Goal: Contribute content: Add original content to the website for others to see

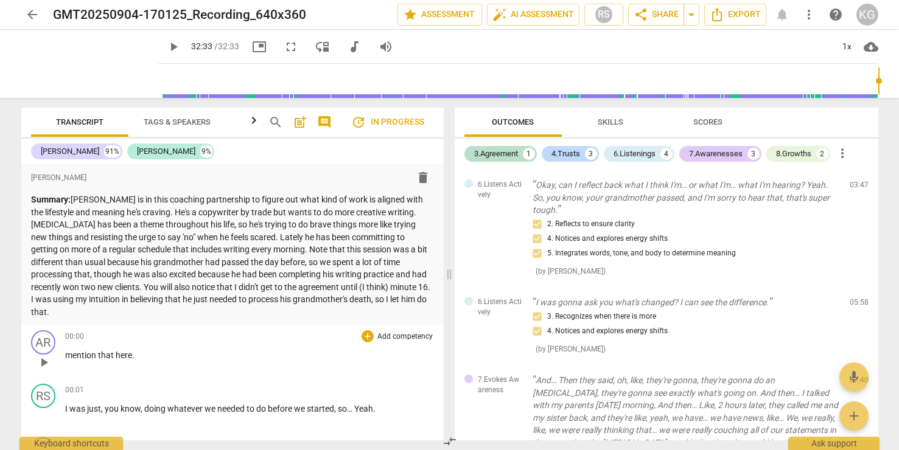
type input "1953"
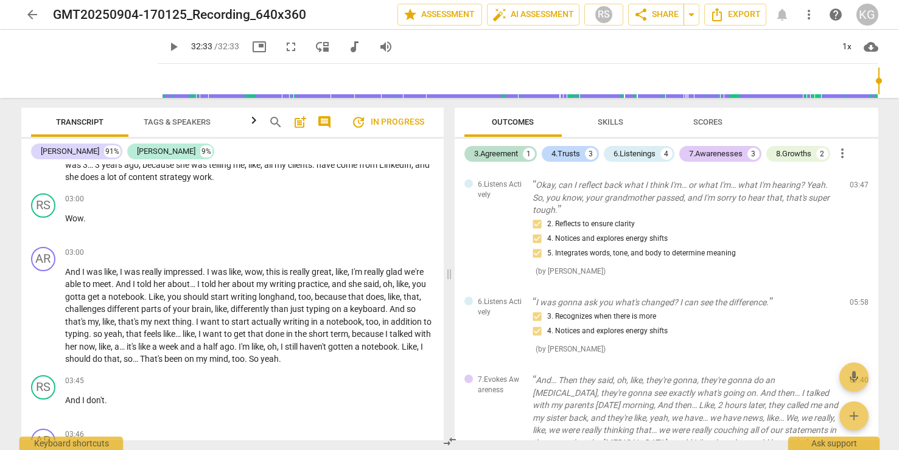
scroll to position [1410, 0]
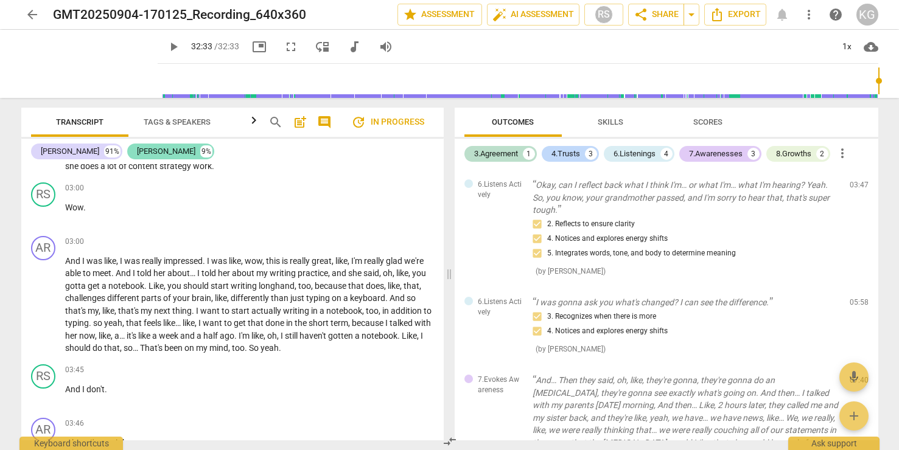
click at [137, 155] on div "[PERSON_NAME]" at bounding box center [166, 151] width 58 height 12
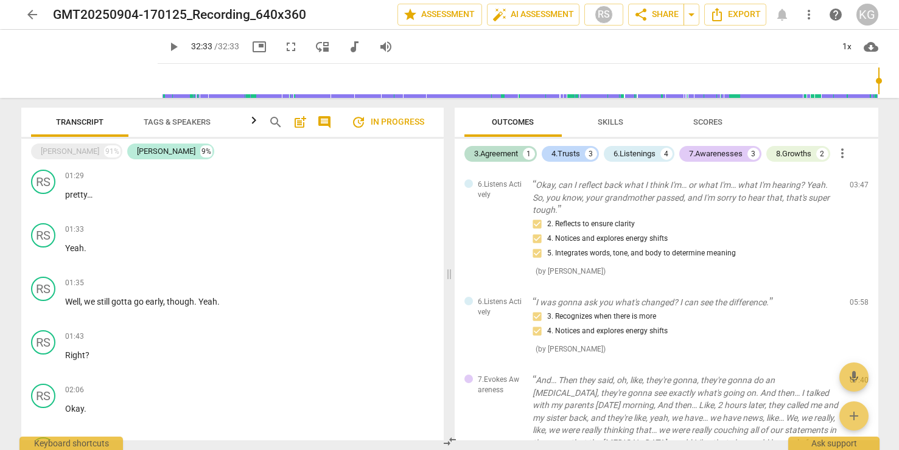
scroll to position [430, 0]
click at [482, 157] on div "3.Agreement" at bounding box center [496, 154] width 44 height 12
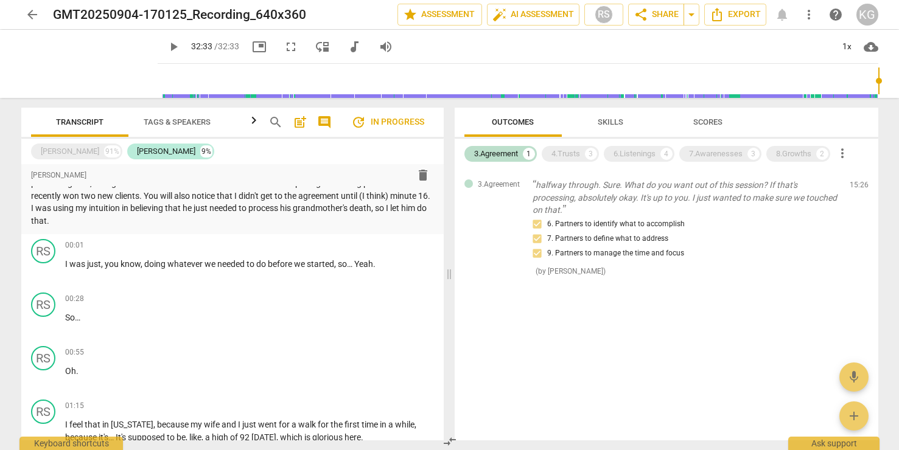
scroll to position [0, 0]
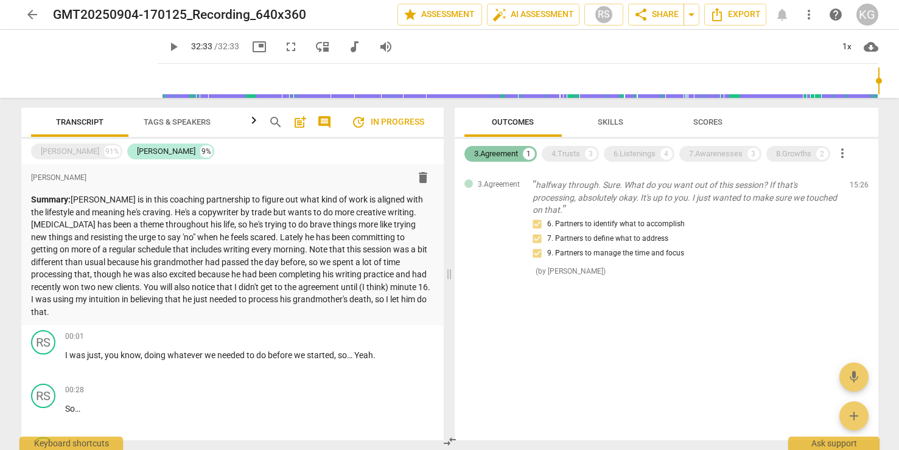
click at [509, 155] on div "3.Agreement" at bounding box center [496, 154] width 44 height 12
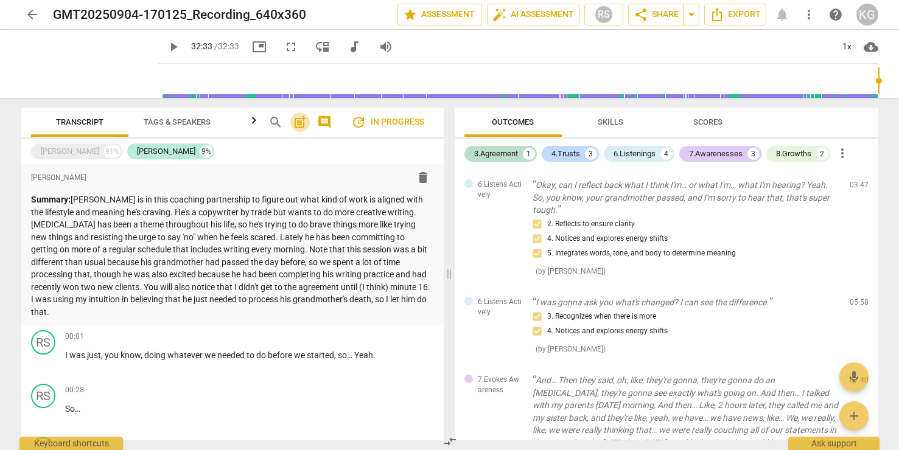
click at [302, 125] on span "post_add" at bounding box center [300, 122] width 15 height 15
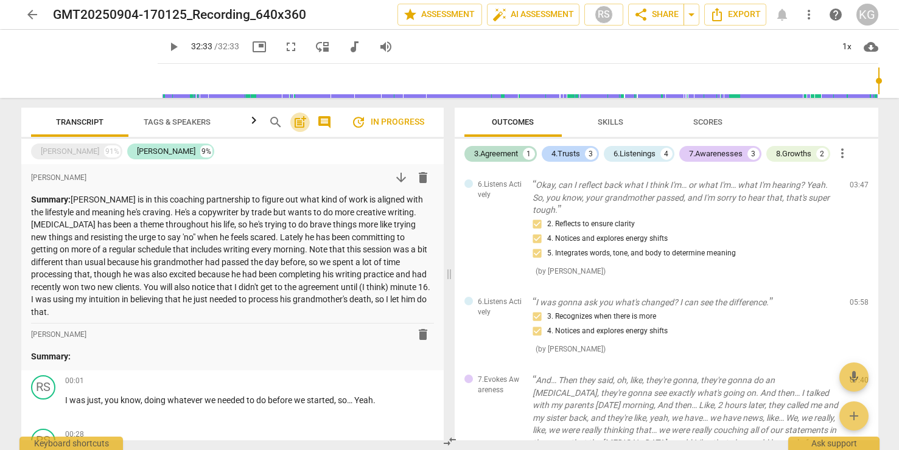
click at [296, 120] on span "post_add" at bounding box center [300, 122] width 15 height 15
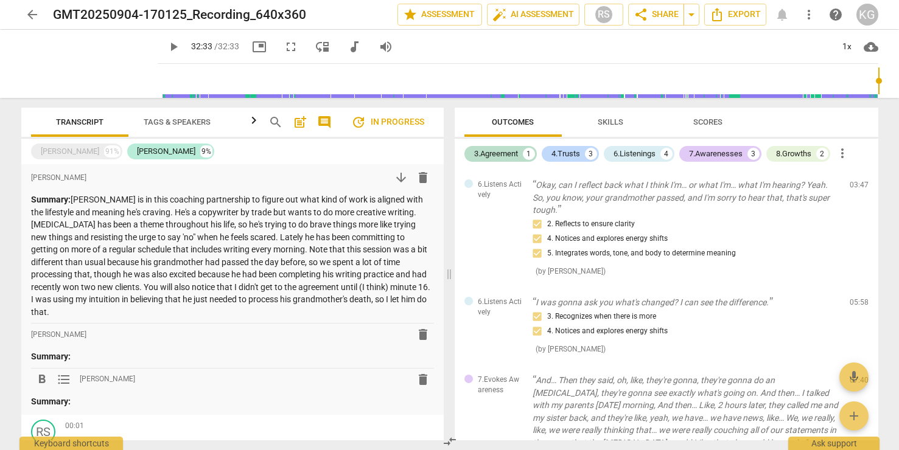
click at [420, 377] on span "delete" at bounding box center [423, 379] width 15 height 15
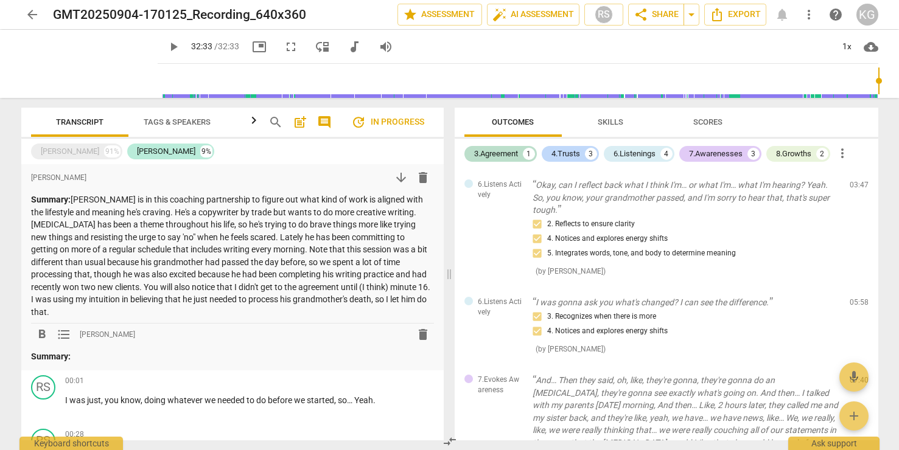
click at [217, 329] on div "format_bold format_list_bulleted [PERSON_NAME] delete" at bounding box center [232, 335] width 403 height 22
click at [159, 344] on div "format_bold format_list_bulleted [PERSON_NAME] delete" at bounding box center [232, 335] width 403 height 22
click at [158, 353] on p "Summary:" at bounding box center [232, 356] width 403 height 13
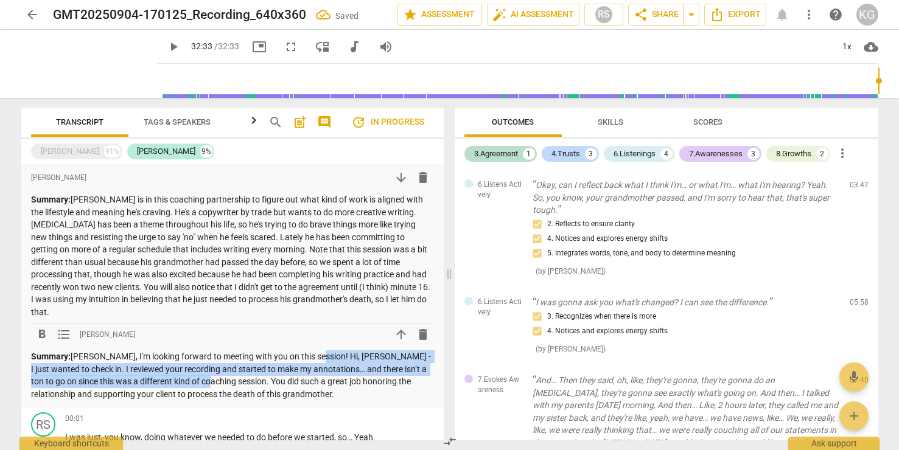
drag, startPoint x: 306, startPoint y: 355, endPoint x: 203, endPoint y: 388, distance: 107.8
click at [203, 388] on p "Summary: [PERSON_NAME], I'm looking forward to meeting with you on this session…" at bounding box center [232, 375] width 403 height 50
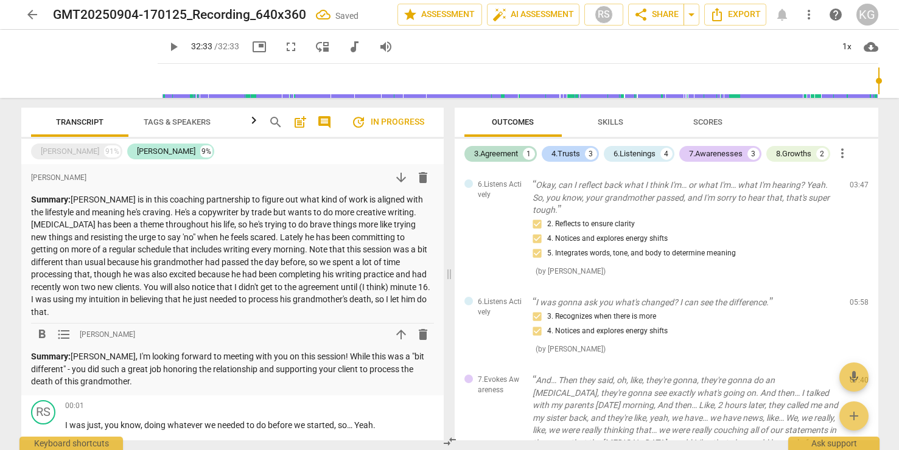
click at [171, 370] on p "Summary: [PERSON_NAME], I'm looking forward to meeting with you on this session…" at bounding box center [232, 369] width 403 height 38
click at [119, 381] on p "Summary: [PERSON_NAME], I'm looking forward to meeting with you on this session…" at bounding box center [232, 369] width 403 height 38
drag, startPoint x: 60, startPoint y: 368, endPoint x: 80, endPoint y: 369, distance: 20.1
click at [80, 369] on p "Summary: [PERSON_NAME], I'm looking forward to meeting with you on this session…" at bounding box center [232, 369] width 403 height 38
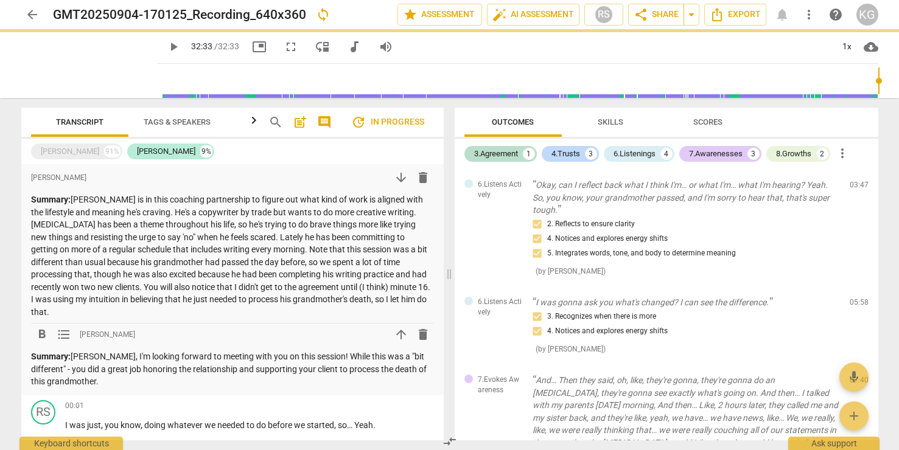
click at [207, 373] on p "Summary: [PERSON_NAME], I'm looking forward to meeting with you on this session…" at bounding box center [232, 369] width 403 height 38
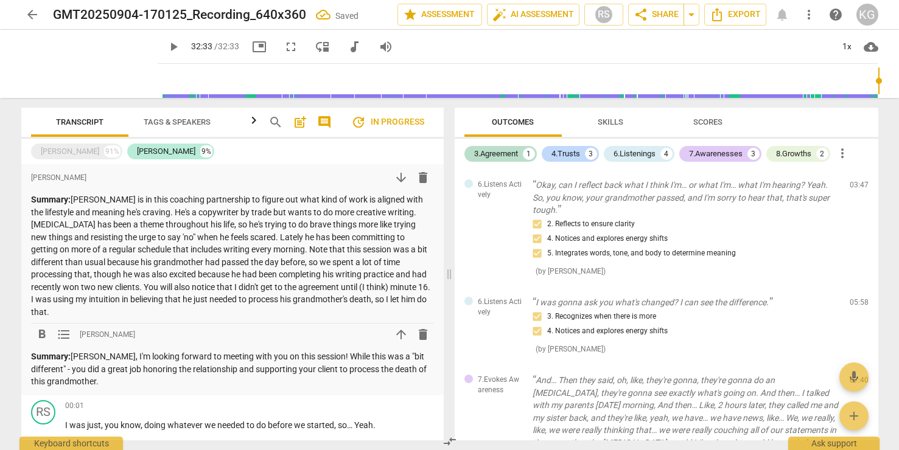
click at [206, 365] on p "Summary: [PERSON_NAME], I'm looking forward to meeting with you on this session…" at bounding box center [232, 369] width 403 height 38
click at [164, 388] on p "Summary: [PERSON_NAME], I'm looking forward to meeting with you on this session…" at bounding box center [232, 369] width 403 height 38
click at [281, 382] on p "Summary: [PERSON_NAME], I'm looking forward to meeting with you on this session…" at bounding box center [232, 369] width 403 height 38
click at [278, 382] on p "Summary: [PERSON_NAME], I'm looking forward to meeting with you on this session…" at bounding box center [232, 369] width 403 height 38
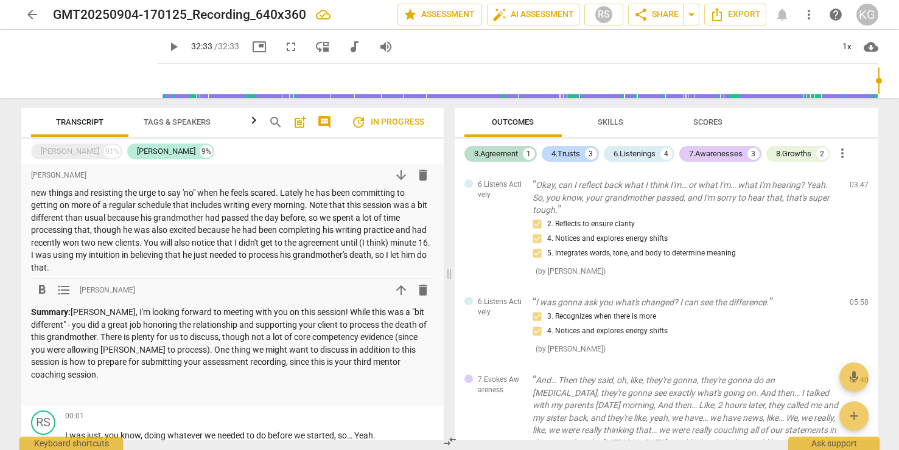
scroll to position [46, 0]
click at [382, 336] on p "Summary: [PERSON_NAME], I'm looking forward to meeting with you on this session…" at bounding box center [232, 341] width 403 height 75
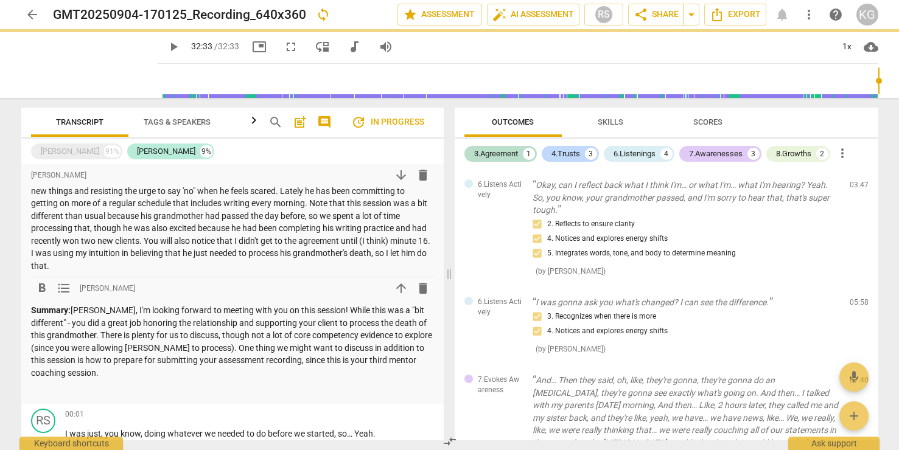
click at [192, 380] on div "Summary: [PERSON_NAME], I'm looking forward to meeting with you on this session…" at bounding box center [232, 350] width 403 height 92
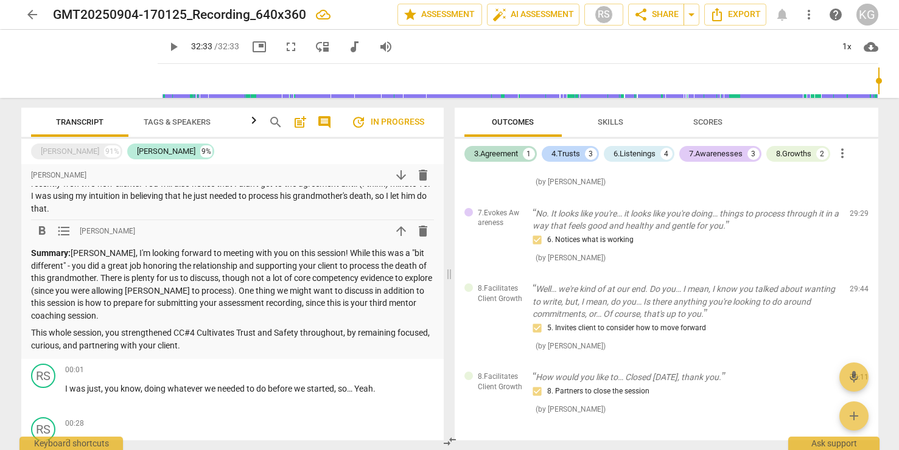
scroll to position [108, 0]
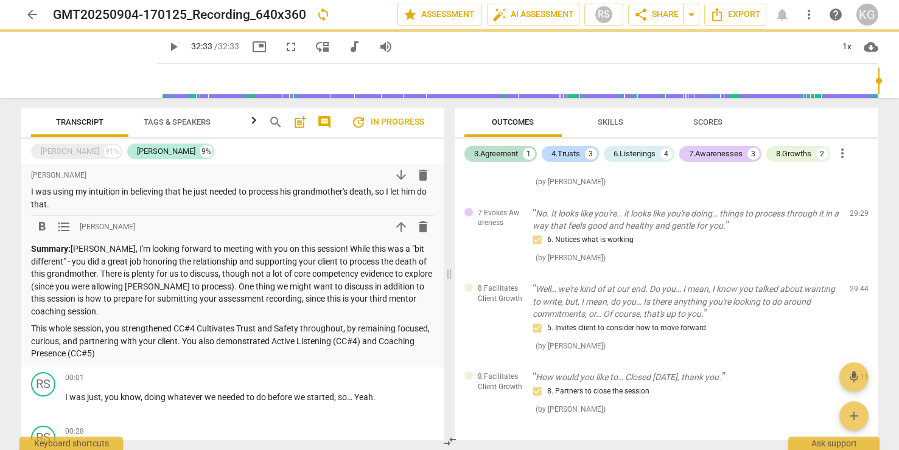
click at [392, 341] on p "This whole session, you strengthened CC#4 Cultivates Trust and Safety throughou…" at bounding box center [232, 342] width 403 height 38
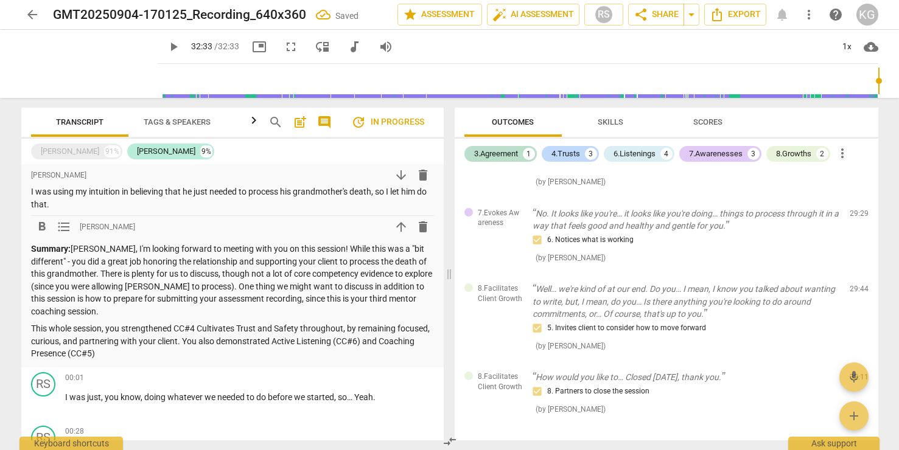
click at [244, 349] on p "This whole session, you strengthened CC#4 Cultivates Trust and Safety throughou…" at bounding box center [232, 342] width 403 height 38
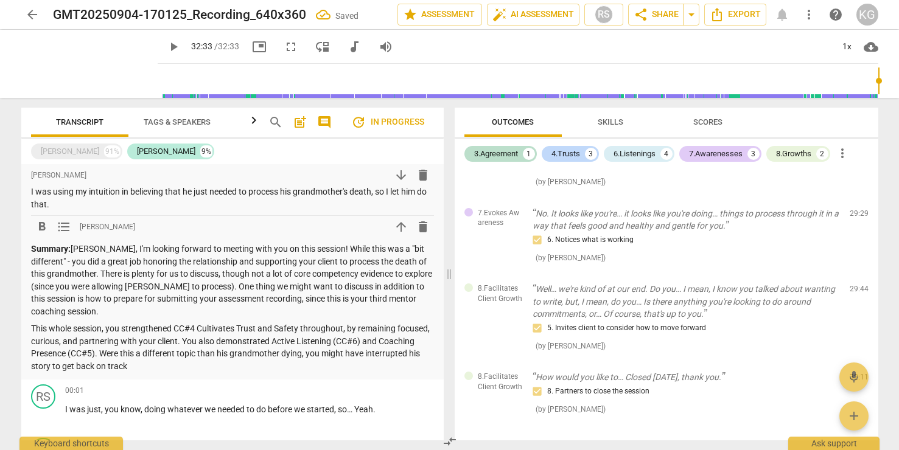
click at [141, 348] on p "This whole session, you strengthened CC#4 Cultivates Trust and Safety throughou…" at bounding box center [232, 348] width 403 height 50
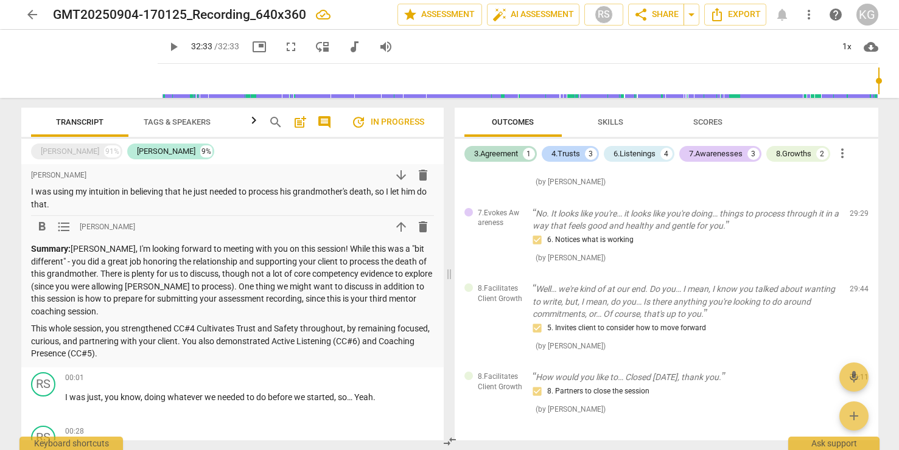
click at [39, 326] on p "This whole session, you strengthened CC#4 Cultivates Trust and Safety throughou…" at bounding box center [232, 342] width 403 height 38
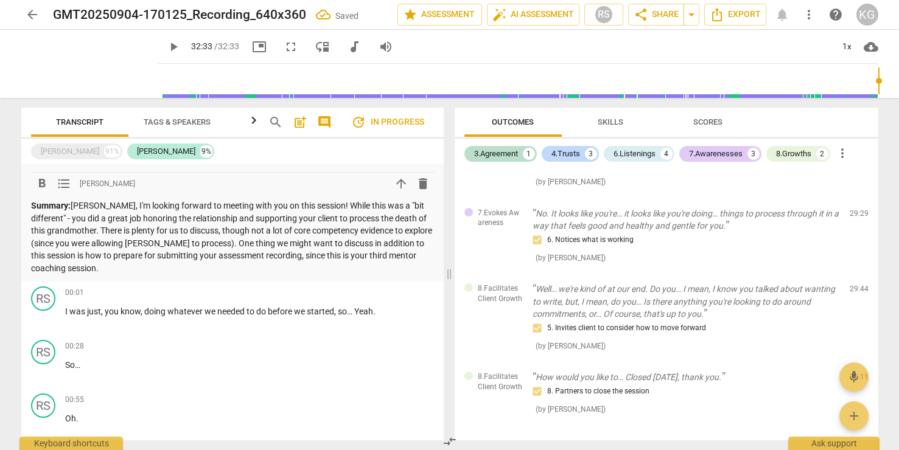
scroll to position [152, 0]
click at [131, 228] on p "Summary: [PERSON_NAME], I'm looking forward to meeting with you on this session…" at bounding box center [232, 236] width 403 height 75
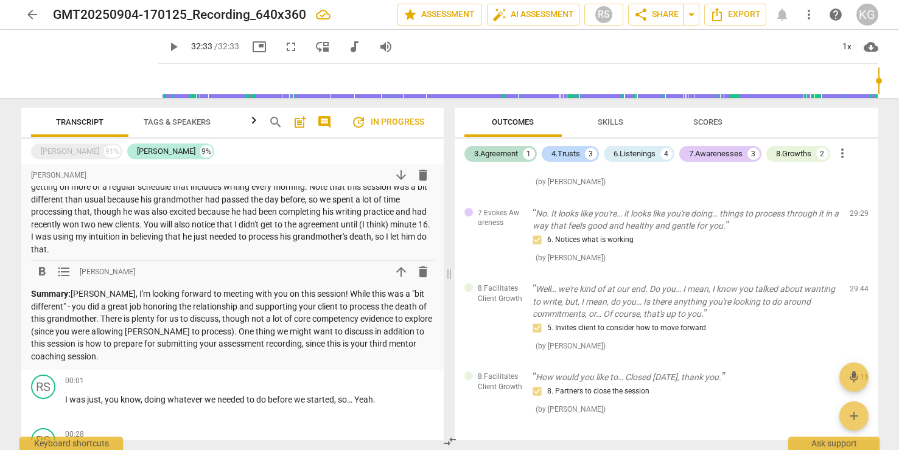
scroll to position [57, 0]
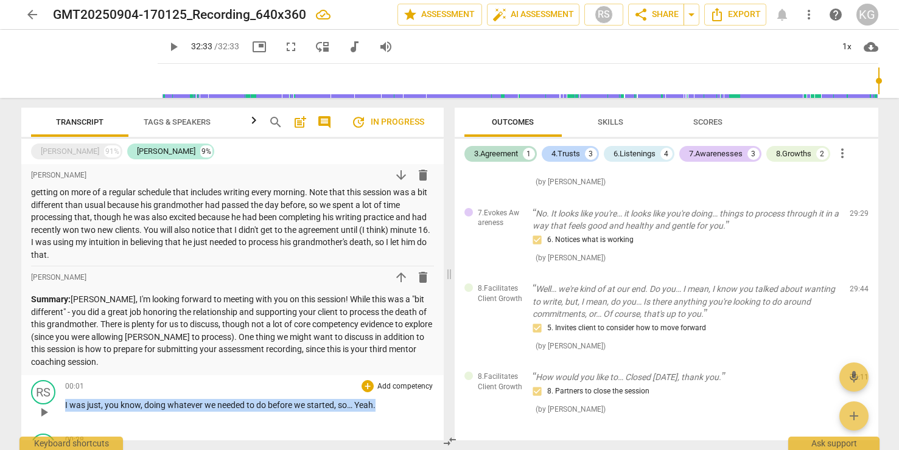
drag, startPoint x: 65, startPoint y: 406, endPoint x: 380, endPoint y: 412, distance: 315.9
click at [382, 412] on div "00:01 + Add competency keyboard_arrow_right I was just , you know , doing whate…" at bounding box center [249, 402] width 369 height 44
click at [364, 388] on div "+" at bounding box center [367, 386] width 12 height 12
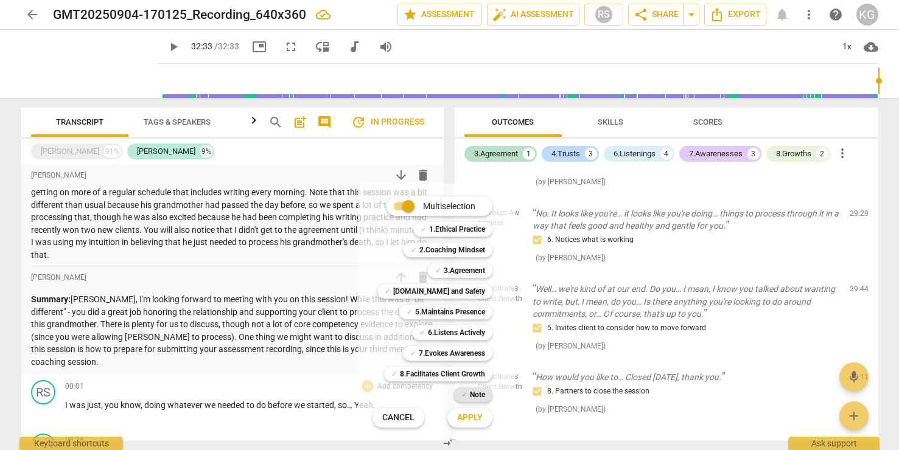
click at [472, 395] on b "Note" at bounding box center [477, 395] width 15 height 15
click at [473, 418] on span "Apply" at bounding box center [470, 418] width 26 height 12
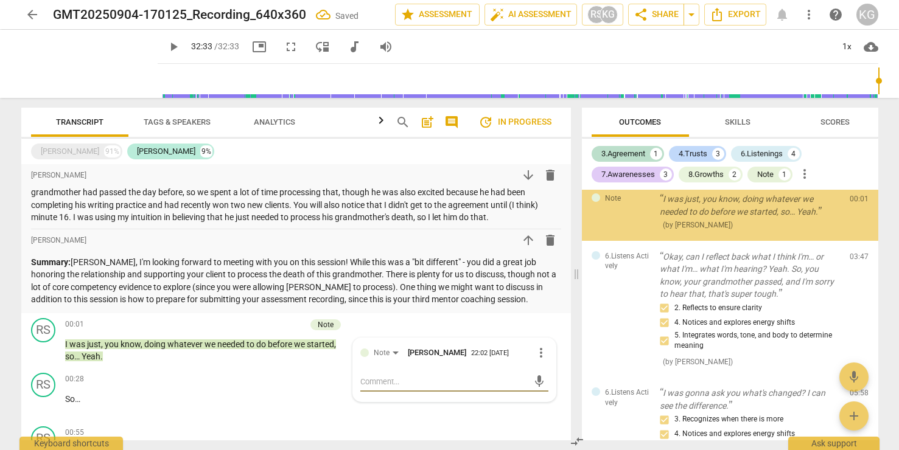
scroll to position [0, 0]
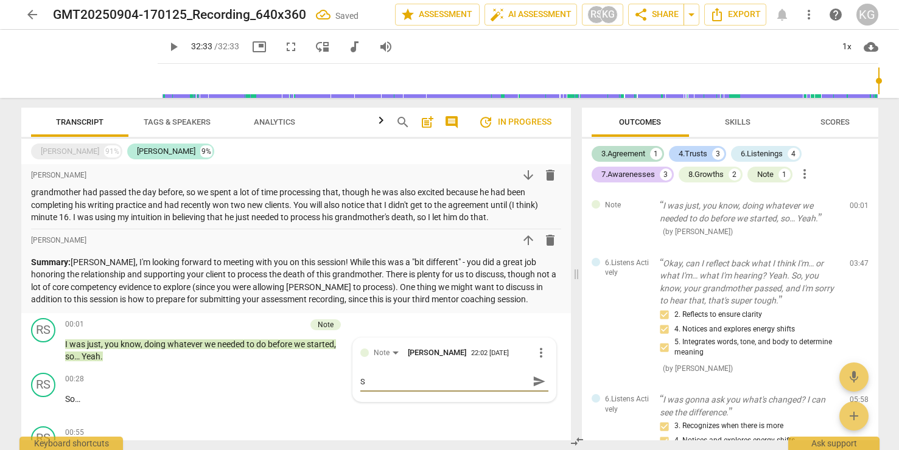
type textarea "S"
type textarea "So"
type textarea "Sou"
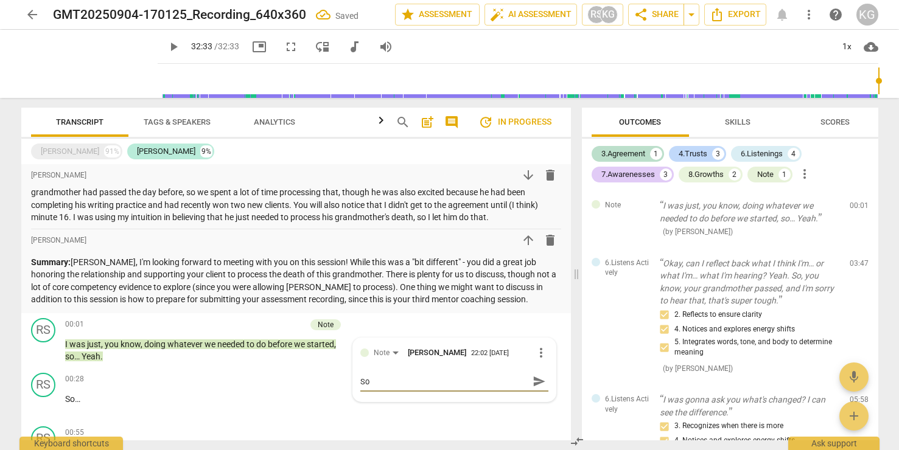
type textarea "Sou"
type textarea "Soun"
type textarea "Sound"
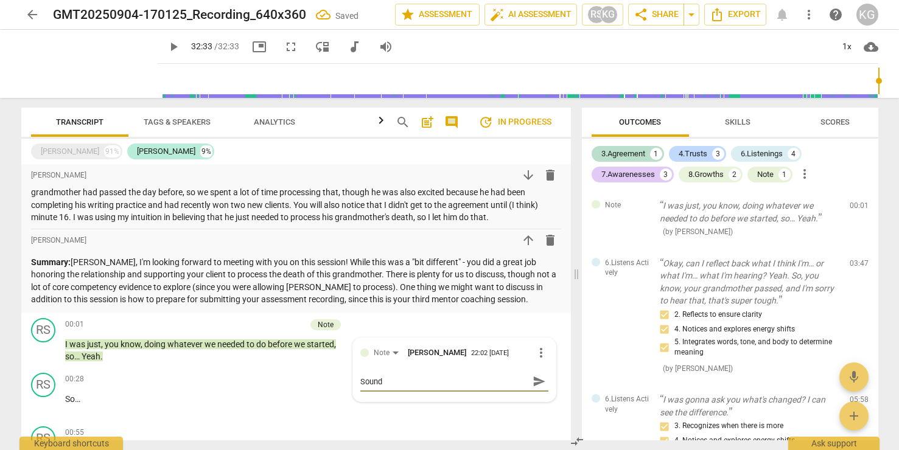
type textarea "Sounds"
type textarea "Sounds l"
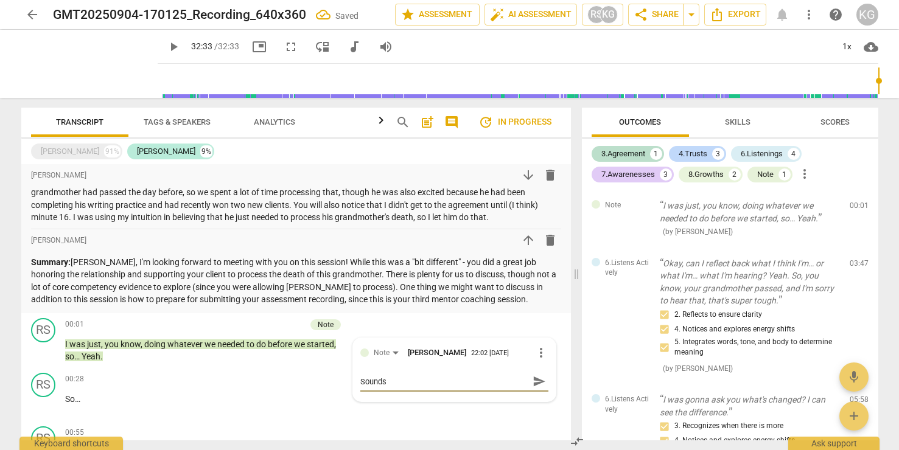
type textarea "Sounds l"
type textarea "Sounds li"
type textarea "Sounds lik"
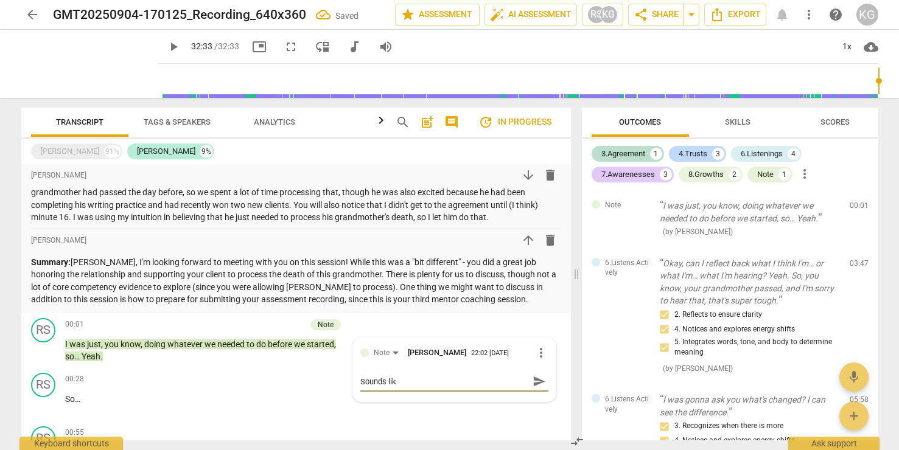
type textarea "Sounds like"
type textarea "Sounds like t"
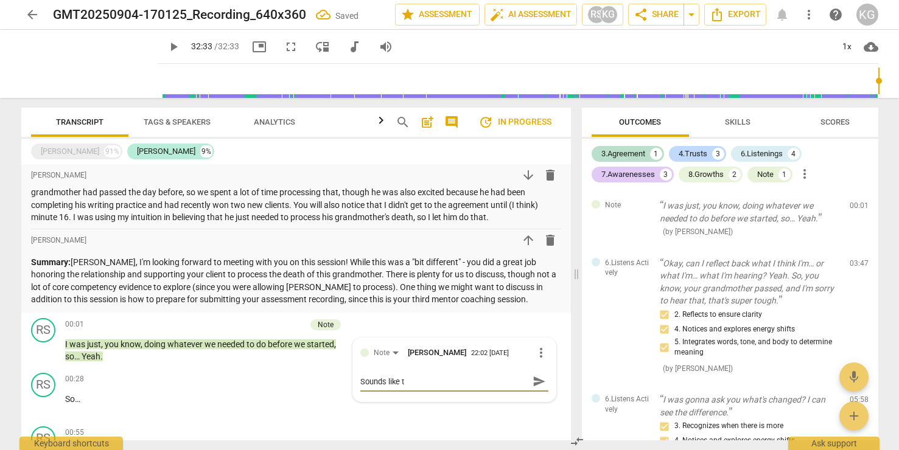
type textarea "Sounds like th"
type textarea "Sounds like the"
type textarea "Sounds like ther"
type textarea "Sounds like there"
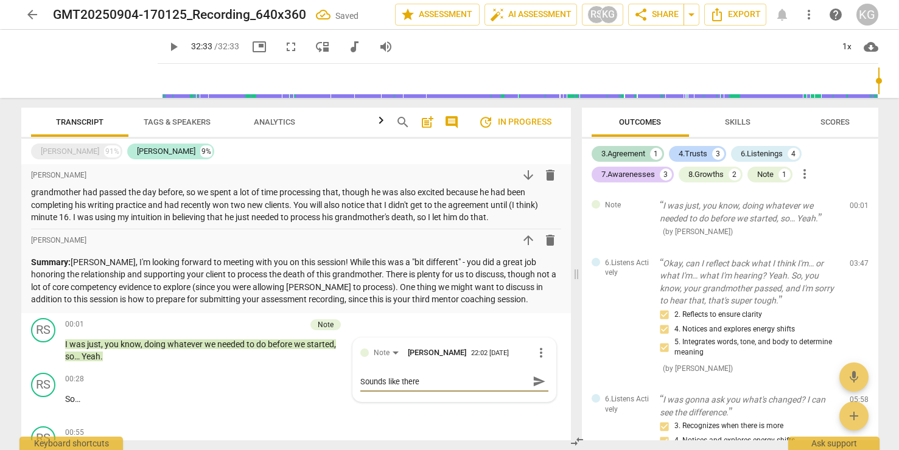
type textarea "Sounds like there"
type textarea "Sounds like there w"
type textarea "Sounds like there wa"
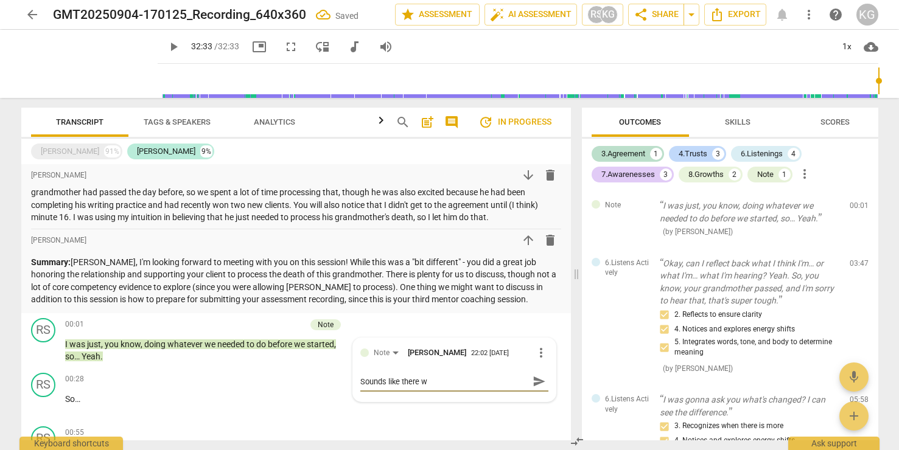
type textarea "Sounds like there wa"
type textarea "Sounds like there was"
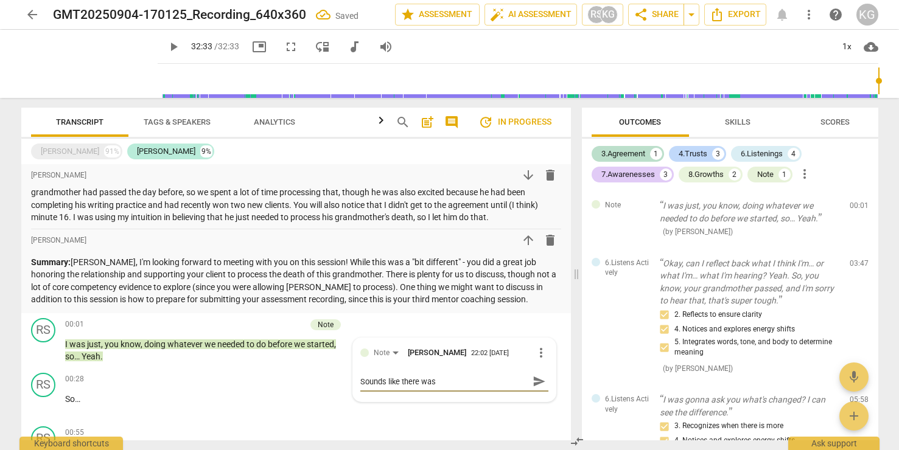
type textarea "Sounds like there was s"
type textarea "Sounds like there was so"
type textarea "Sounds like there was som"
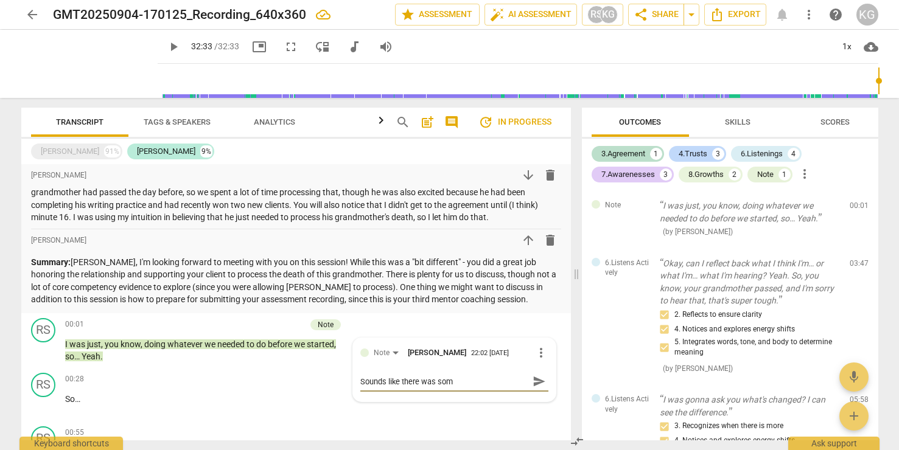
type textarea "Sounds like there was some"
type textarea "Sounds like there was some c"
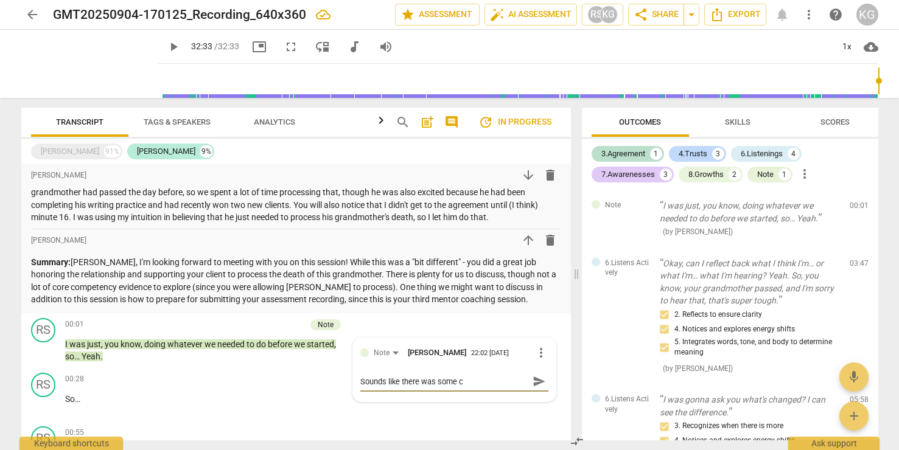
type textarea "Sounds like there was some co"
type textarea "Sounds like there was some con"
type textarea "Sounds like there was some conv"
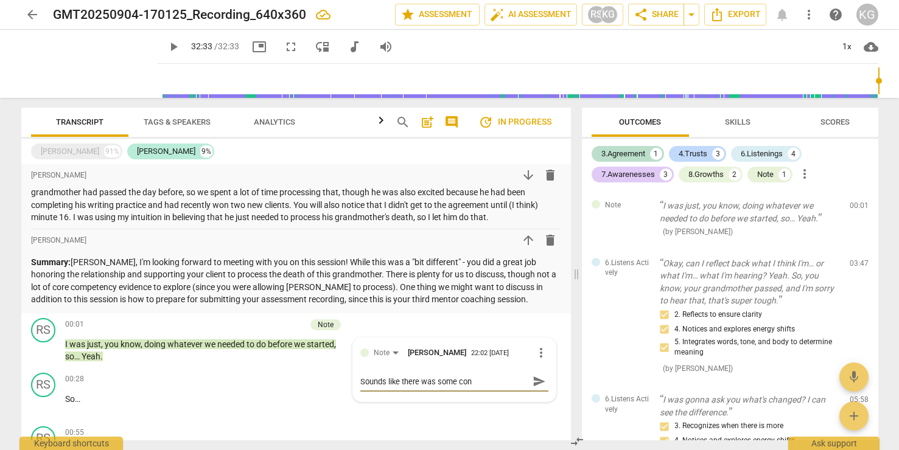
type textarea "Sounds like there was some conv"
type textarea "Sounds like there was some conve"
type textarea "Sounds like there was some conver"
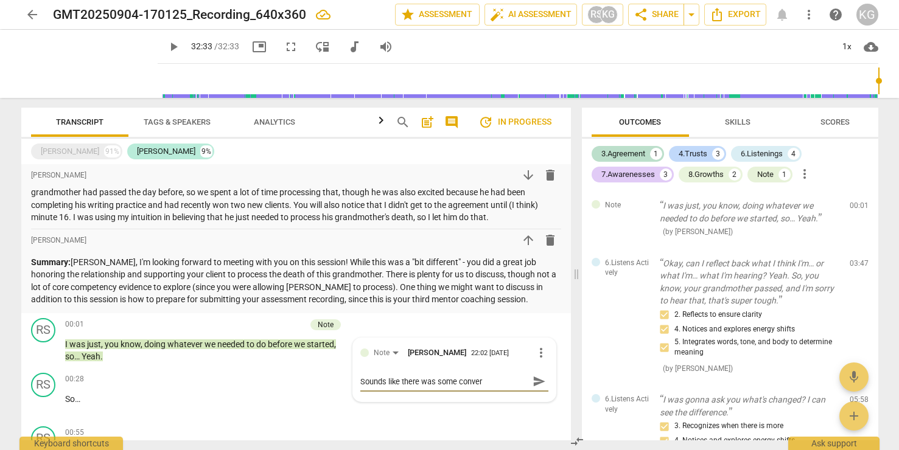
type textarea "Sounds like there was some convers"
type textarea "Sounds like there was some conversa"
type textarea "Sounds like there was some conversat"
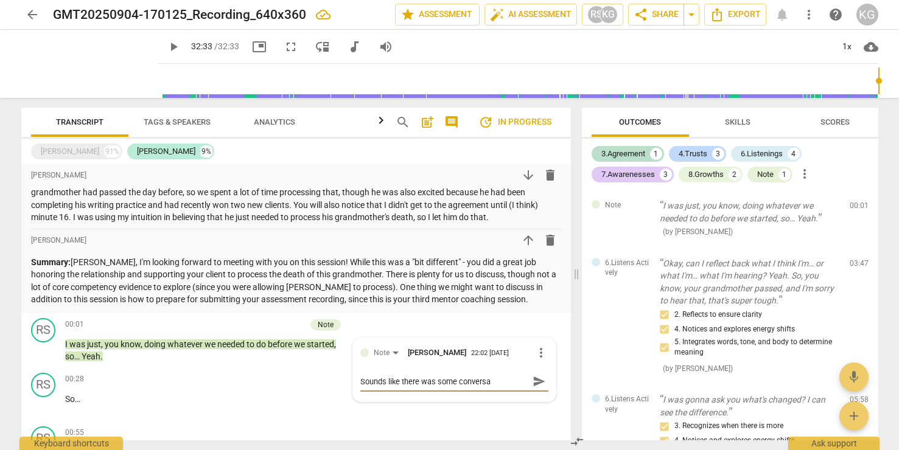
type textarea "Sounds like there was some conversat"
type textarea "Sounds like there was some conversati"
type textarea "Sounds like there was some conversatio"
type textarea "Sounds like there was some conversation"
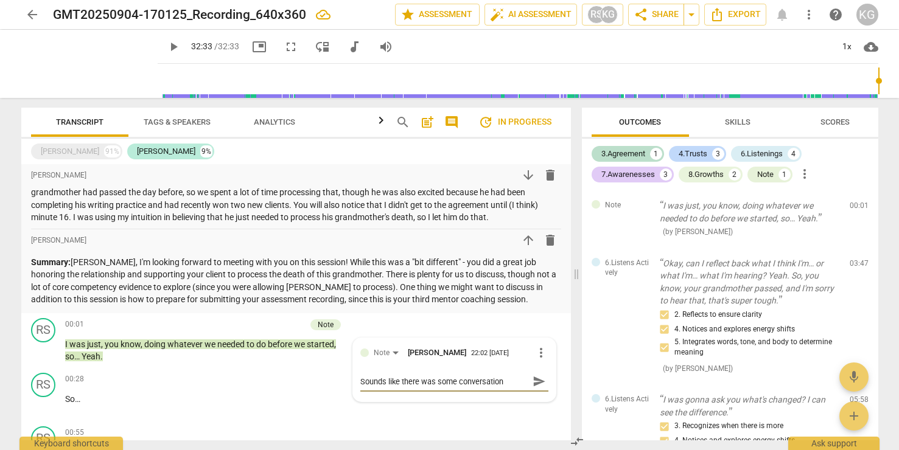
type textarea "Sounds like there was some conversation"
type textarea "Sounds like there was some conversation e"
type textarea "Sounds like there was some conversation"
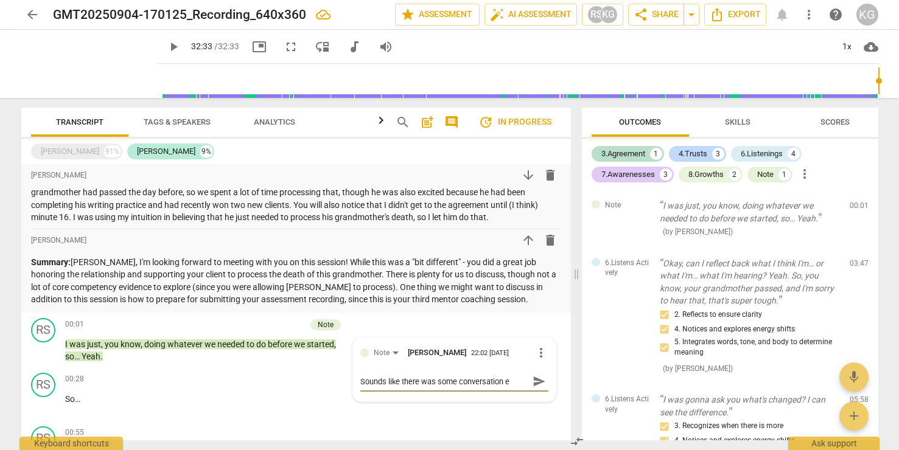
type textarea "Sounds like there was some conversation"
type textarea "Sounds like there was some conversation b"
type textarea "Sounds like there was some conversation be"
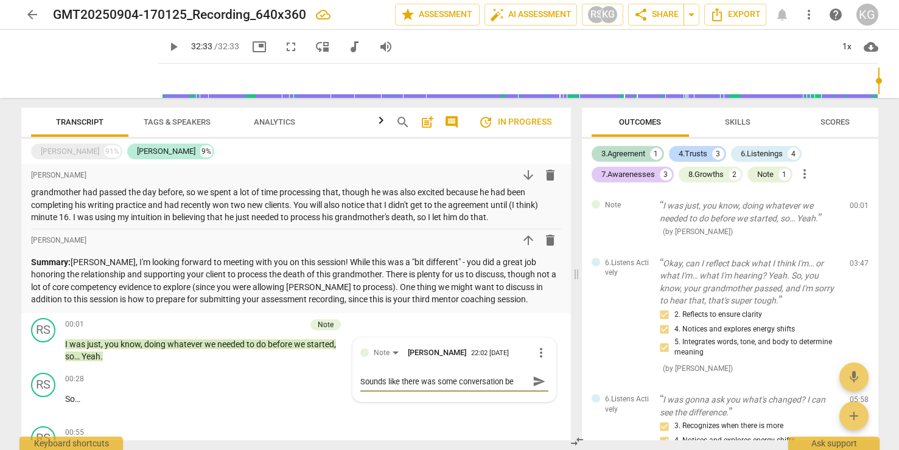
type textarea "Sounds like there was some conversation bef"
type textarea "Sounds like there was some conversation befo"
type textarea "Sounds like there was some conversation befor"
type textarea "Sounds like there was some conversation before"
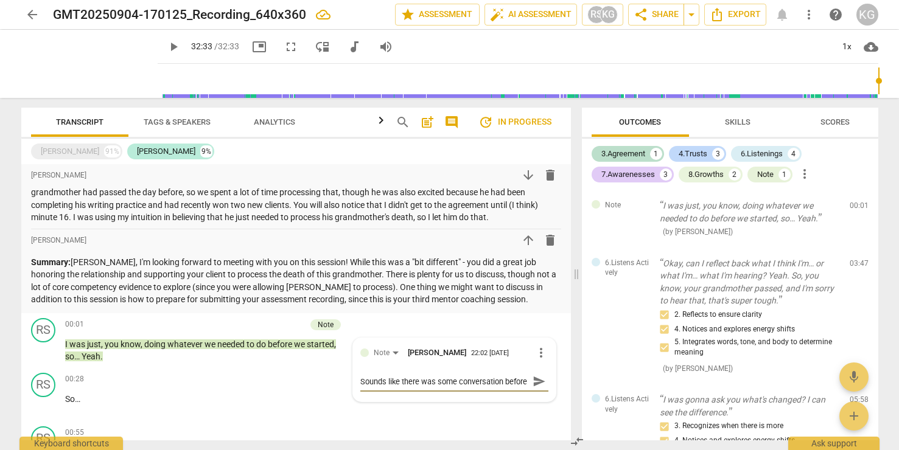
scroll to position [10, 0]
type textarea "Sounds like there was some conversation before"
type textarea "Sounds like there was some conversation before r"
type textarea "Sounds like there was some conversation before re"
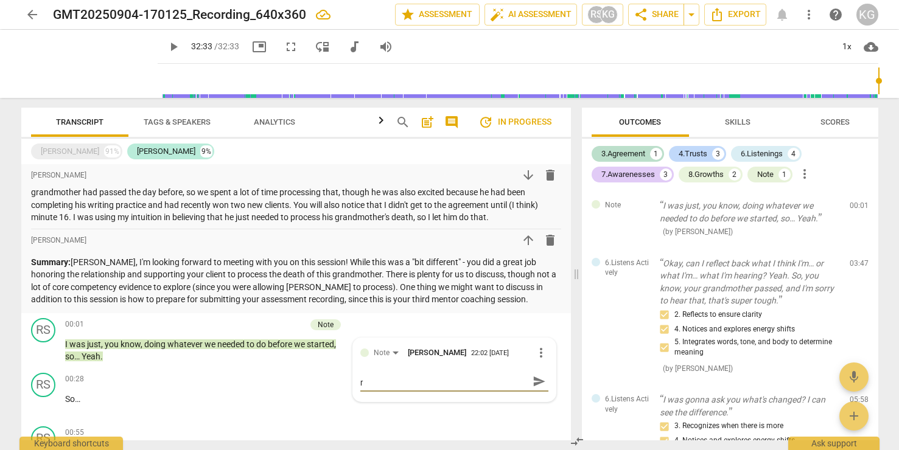
type textarea "Sounds like there was some conversation before re"
type textarea "Sounds like there was some conversation before rec"
type textarea "Sounds like there was some conversation before reco"
type textarea "Sounds like there was some conversation before recor"
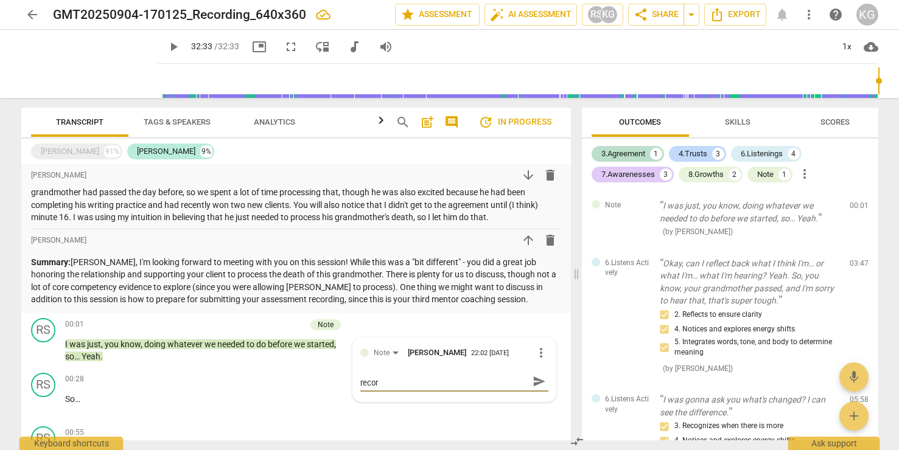
scroll to position [0, 0]
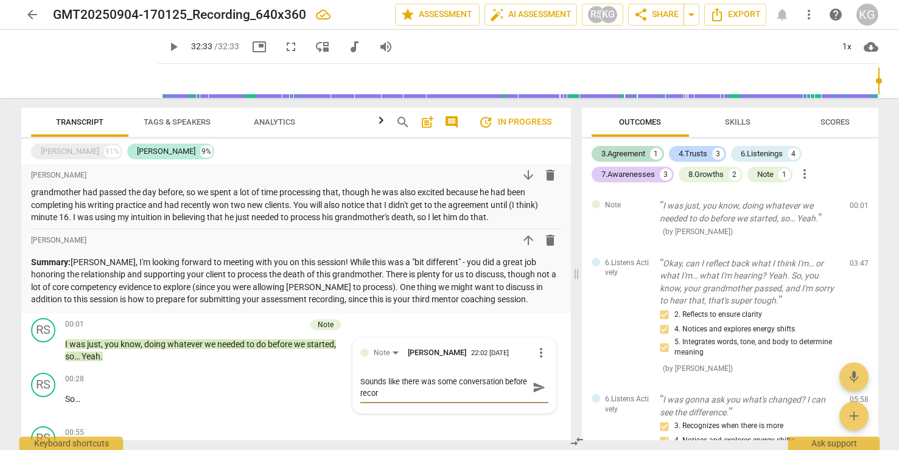
type textarea "Sounds like there was some conversation before record"
type textarea "Sounds like there was some conversation before recordi"
type textarea "Sounds like there was some conversation before recordig"
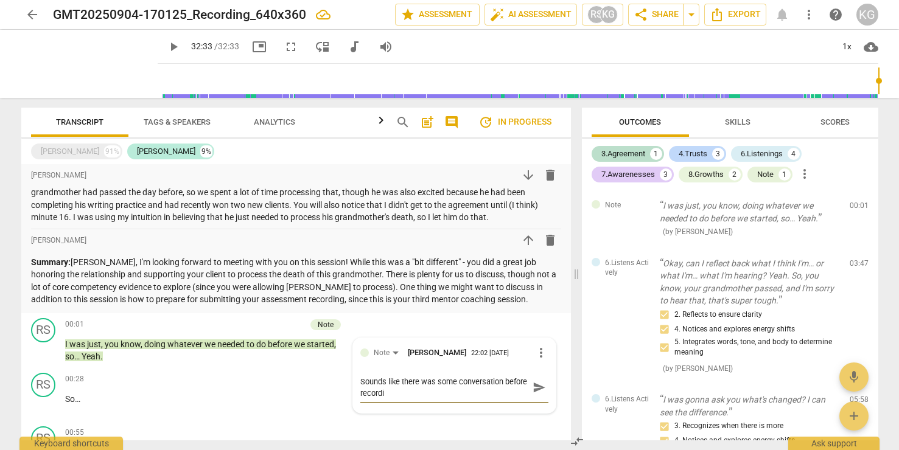
type textarea "Sounds like there was some conversation before recordig"
type textarea "Sounds like there was some conversation before recordi"
type textarea "Sounds like there was some conversation before recordin"
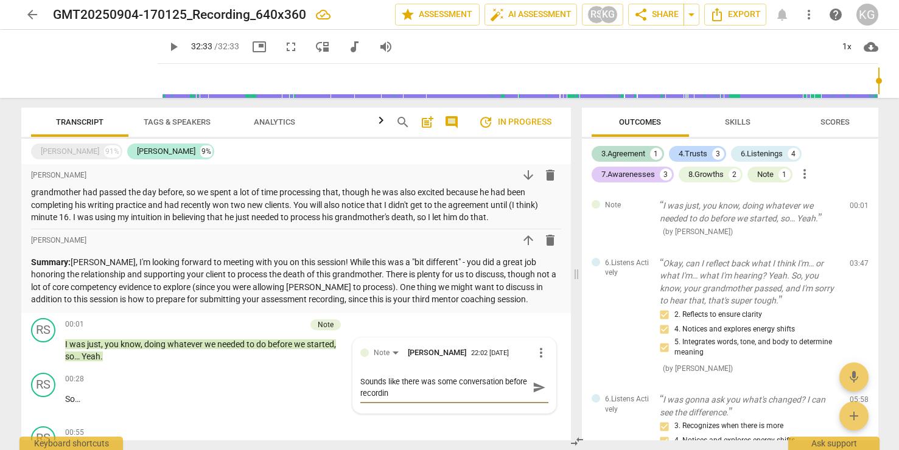
type textarea "Sounds like there was some conversation before recording"
type textarea "Sounds like there was some conversation before recording>"
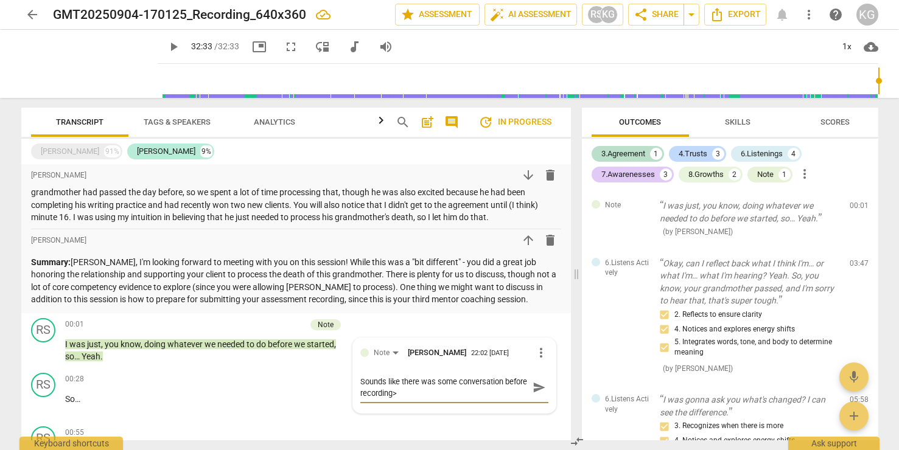
type textarea "Sounds like there was some conversation before recording>"
type textarea "Sounds like there was some conversation before recording"
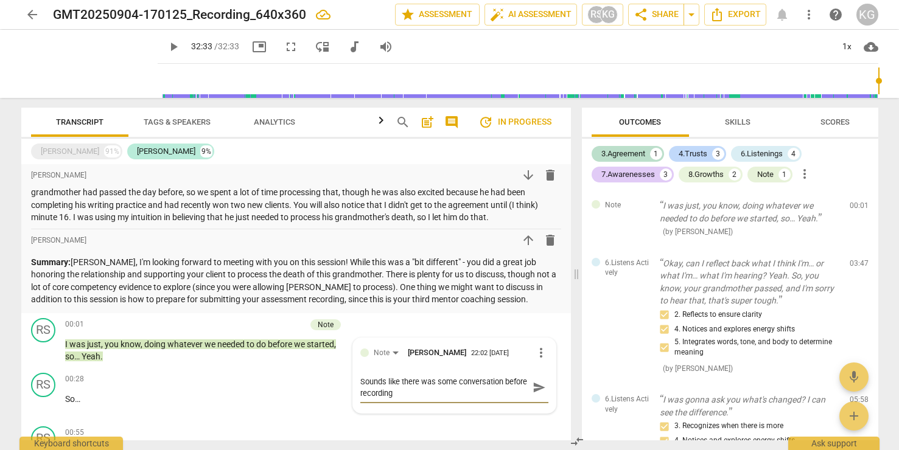
type textarea "Sounds like there was some conversation before recording?"
type textarea "Sounds like there was some conversation before recording? P"
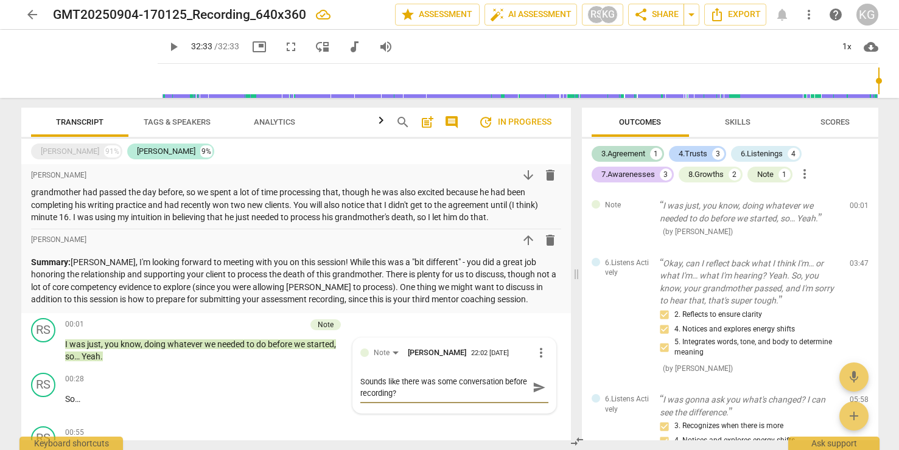
type textarea "Sounds like there was some conversation before recording? P"
type textarea "Sounds like there was some conversation before recording? Pe"
type textarea "Sounds like there was some conversation before recording? Per"
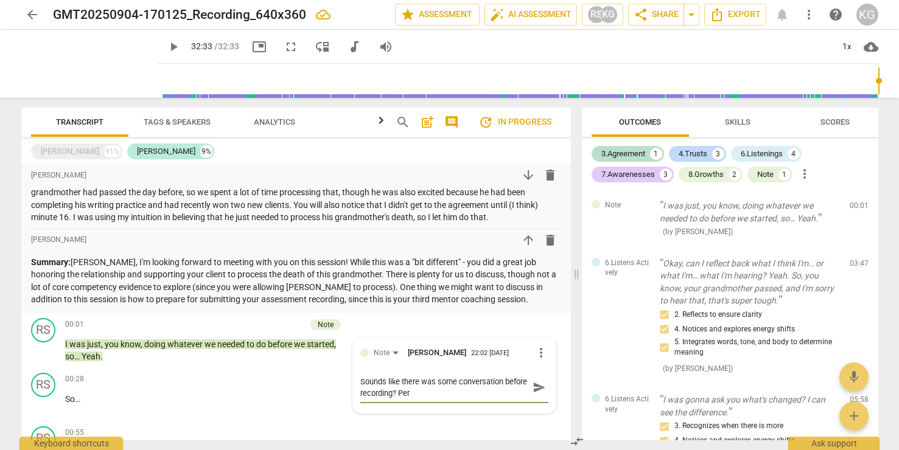
type textarea "Sounds like there was some conversation before recording? Perh"
type textarea "Sounds like there was some conversation before recording? Perha"
type textarea "Sounds like there was some conversation before recording? Perhap"
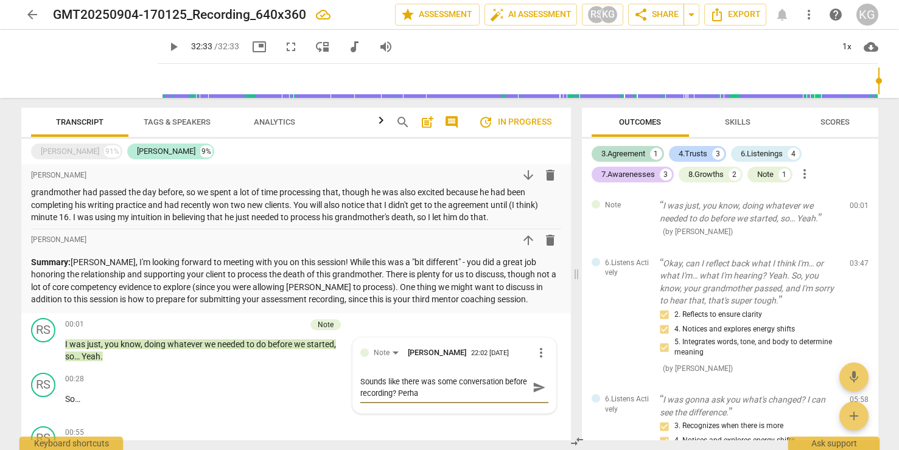
type textarea "Sounds like there was some conversation before recording? Perhap"
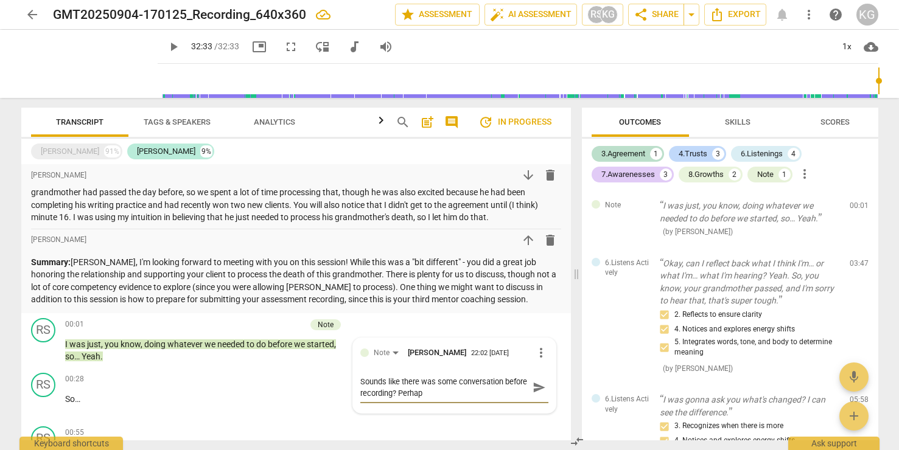
type textarea "Sounds like there was some conversation before recording? Perhaps"
type textarea "Sounds like there was some conversation before recording? Perhaps A"
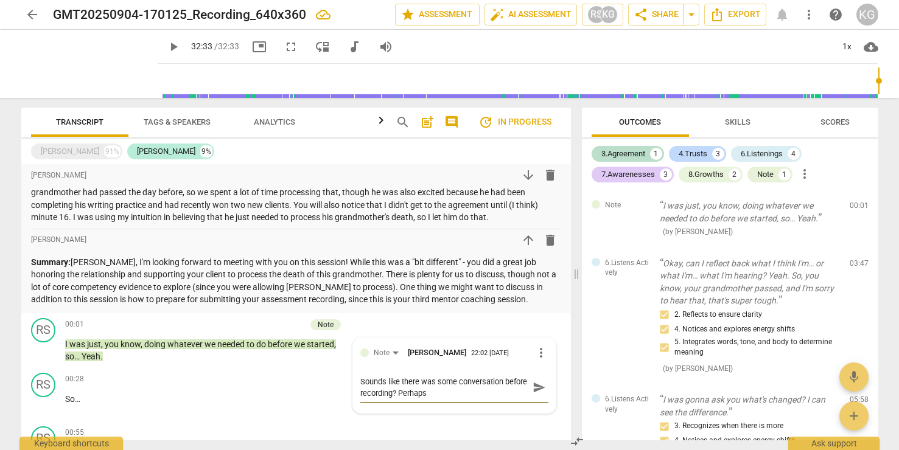
type textarea "Sounds like there was some conversation before recording? Perhaps A"
type textarea "Sounds like there was some conversation before recording? Perhaps An"
type textarea "Sounds like there was some conversation before recording? Perhaps And"
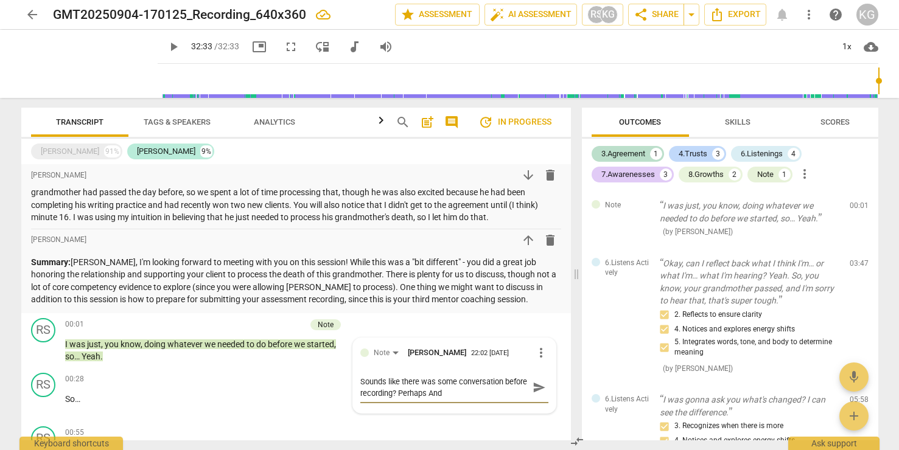
type textarea "Sounds like there was some conversation before recording? Perhaps Andr"
type textarea "Sounds like there was some conversation before recording? Perhaps [PERSON_NAME]"
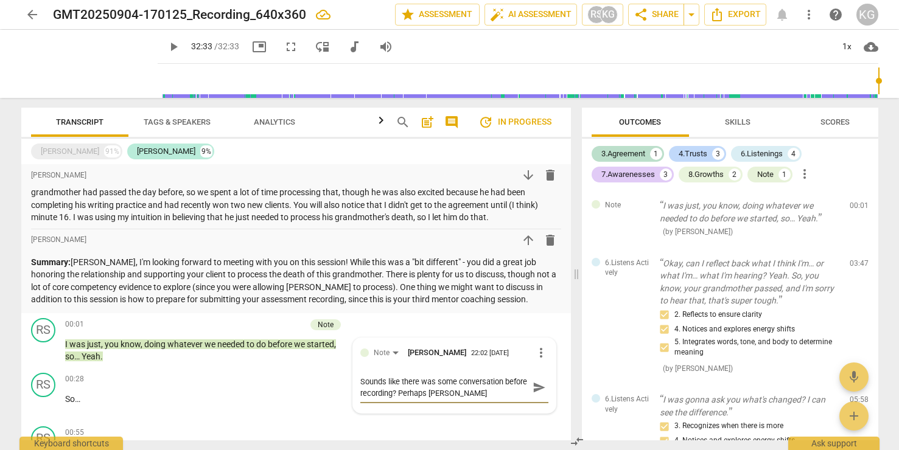
type textarea "Sounds like there was some conversation before recording? Perhaps [PERSON_NAME]"
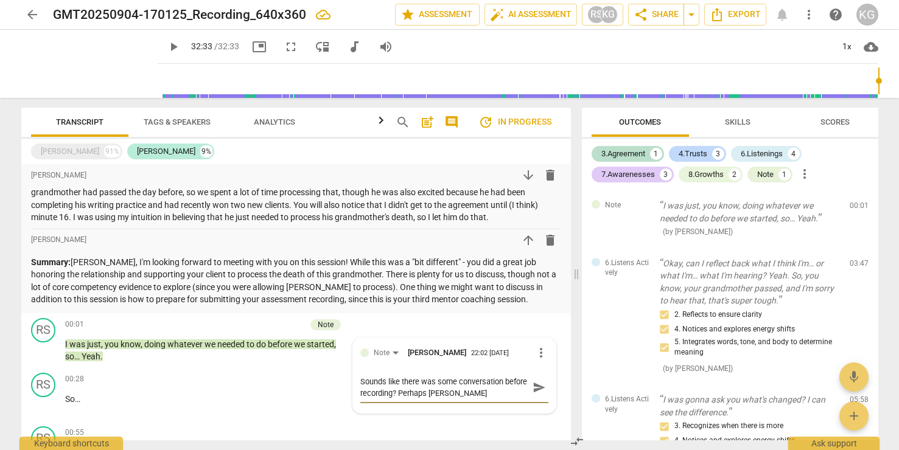
type textarea "Sounds like there was some conversation before recording? Perhaps [PERSON_NAME]…"
type textarea "Sounds like there was some conversation before recording? Perhaps [PERSON_NAME]"
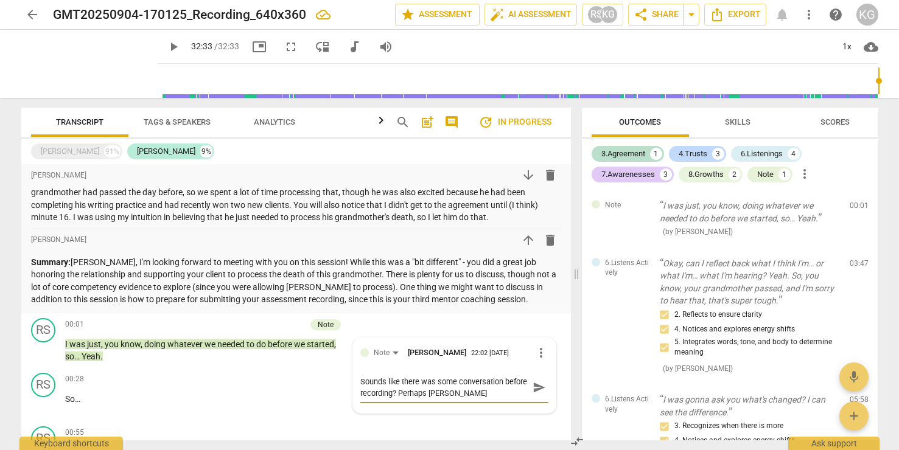
type textarea "Sounds like there was some conversation before recording? Perhaps [PERSON_NAME]"
type textarea "Sounds like there was some conversation before recording? Perhaps [PERSON_NAME]…"
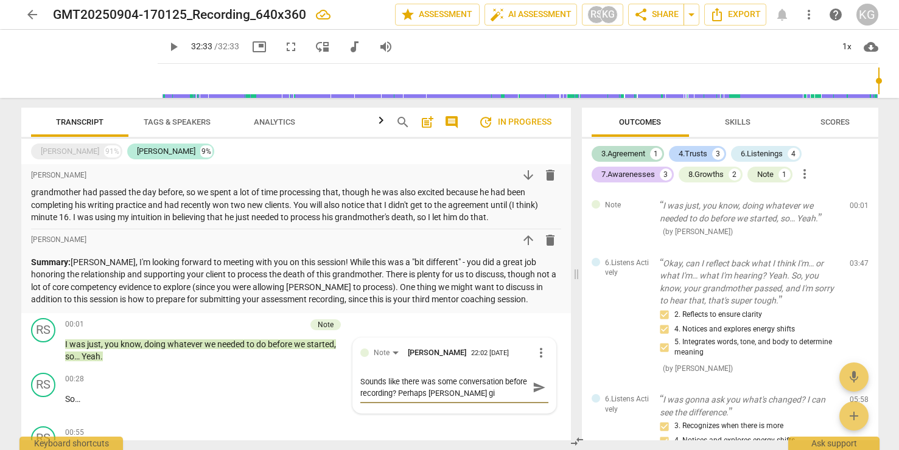
type textarea "Sounds like there was some conversation before recording? Perhaps [PERSON_NAME]…"
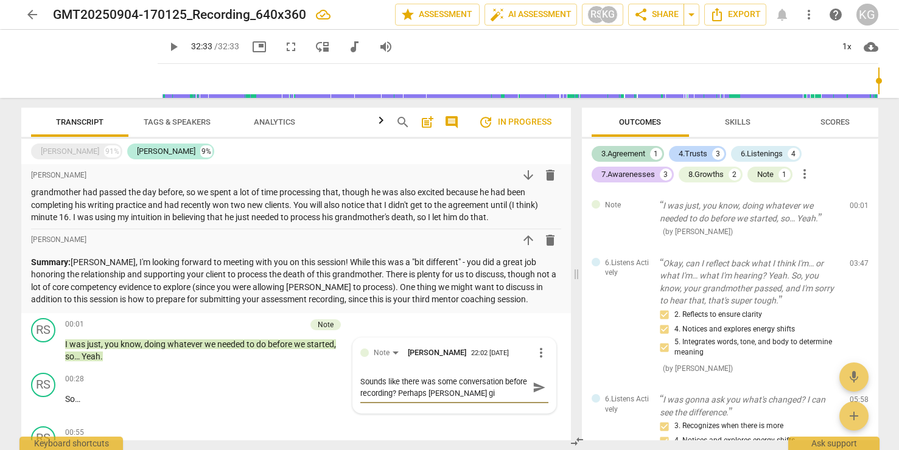
type textarea "Sounds like there was some conversation before recording? Perhaps [PERSON_NAME]…"
type textarea "Sounds like there was some conversation before recording? Perhaps [PERSON_NAME]"
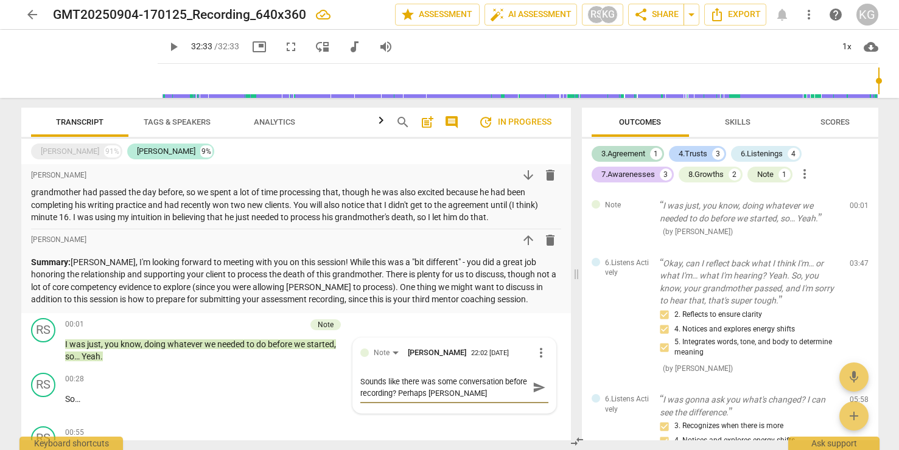
type textarea "Sounds like there was some conversation before recording? Perhaps [PERSON_NAME]…"
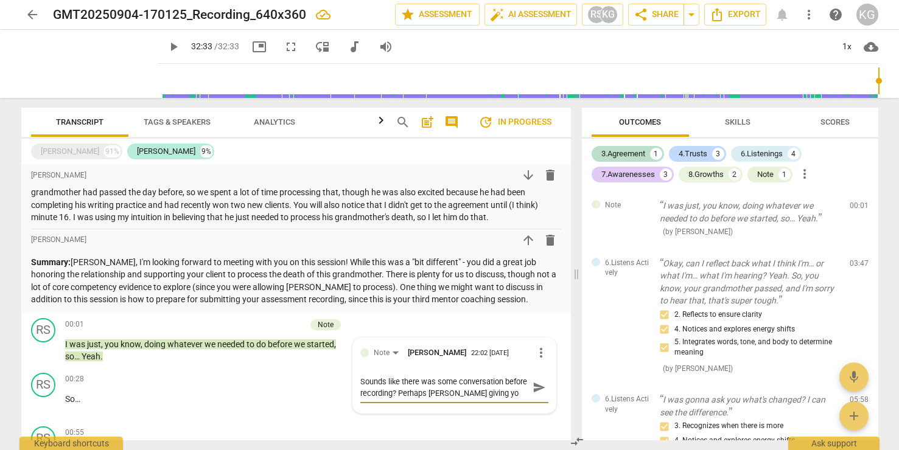
type textarea "Sounds like there was some conversation before recording? Perhaps [PERSON_NAME]…"
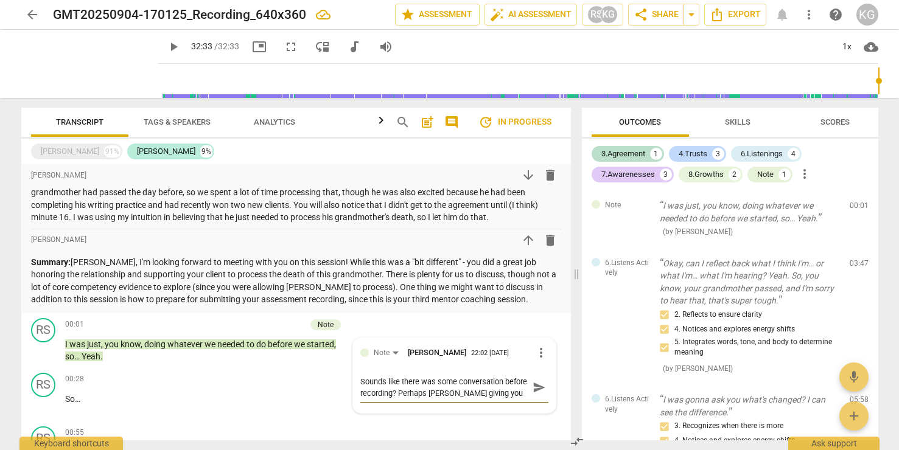
type textarea "Sounds like there was some conversation before recording? Perhaps [PERSON_NAME]…"
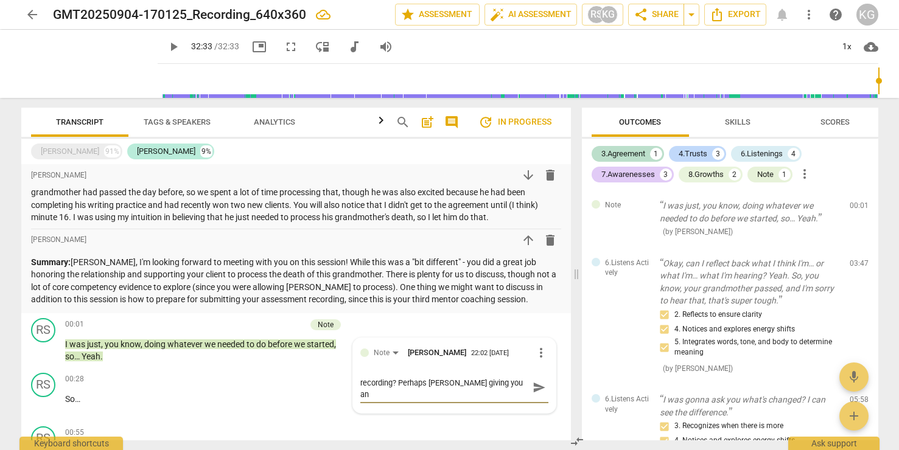
type textarea "Sounds like there was some conversation before recording? Perhaps [PERSON_NAME]…"
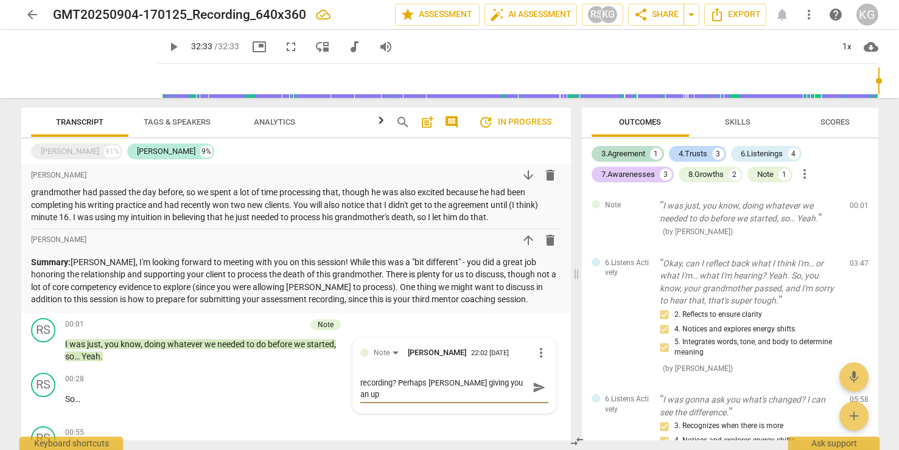
type textarea "Sounds like there was some conversation before recording? Perhaps [PERSON_NAME]…"
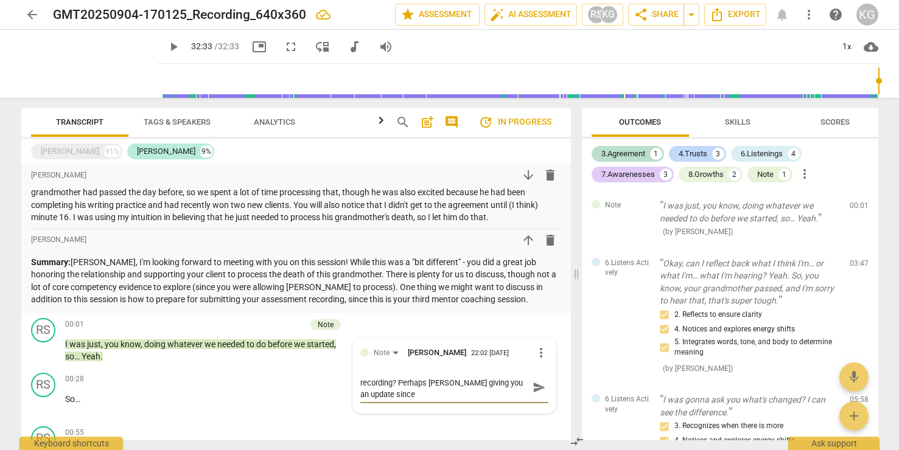
scroll to position [0, 0]
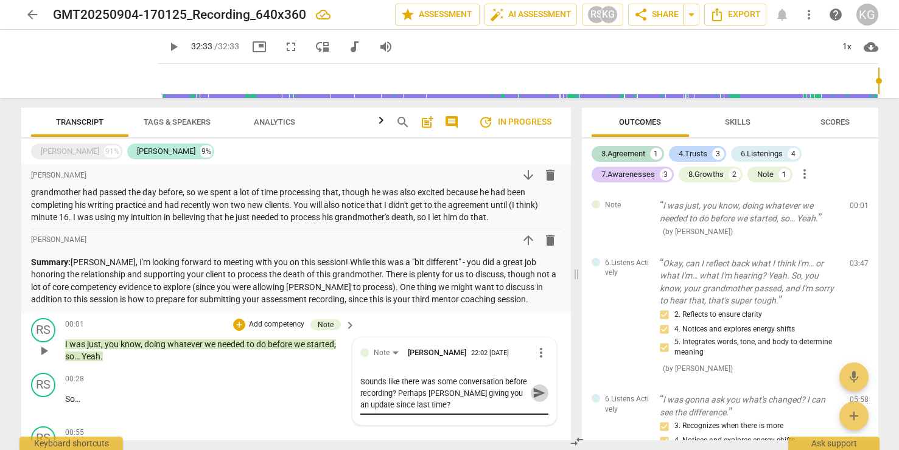
click at [538, 392] on span "send" at bounding box center [538, 392] width 13 height 13
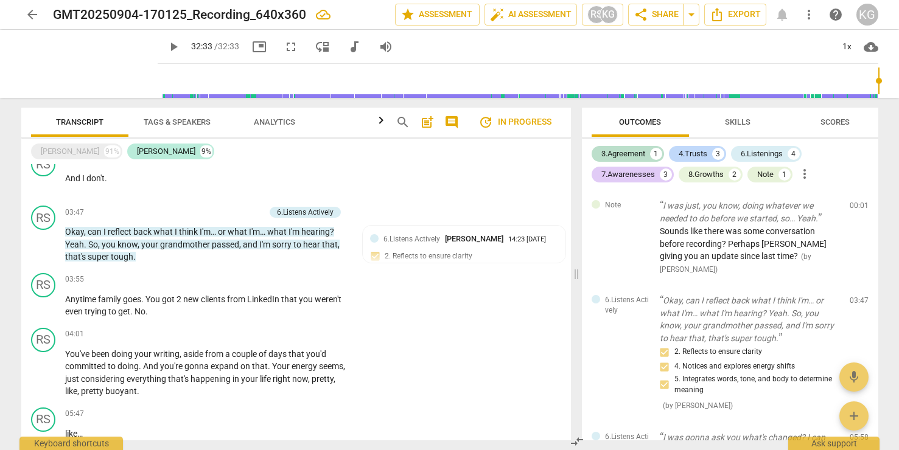
scroll to position [828, 0]
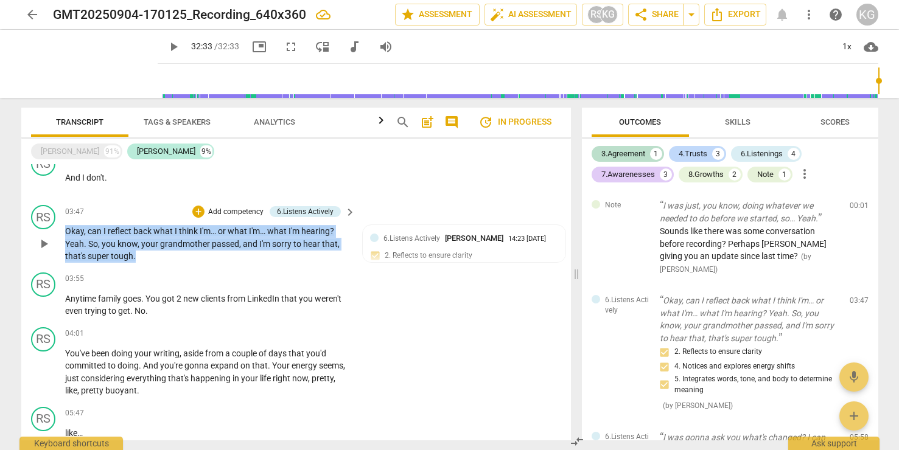
drag, startPoint x: 141, startPoint y: 254, endPoint x: 58, endPoint y: 225, distance: 87.8
click at [58, 225] on div "RS play_arrow pause 03:47 + Add competency 6.Listens Actively keyboard_arrow_ri…" at bounding box center [295, 234] width 549 height 68
click at [196, 209] on div "+" at bounding box center [198, 212] width 12 height 12
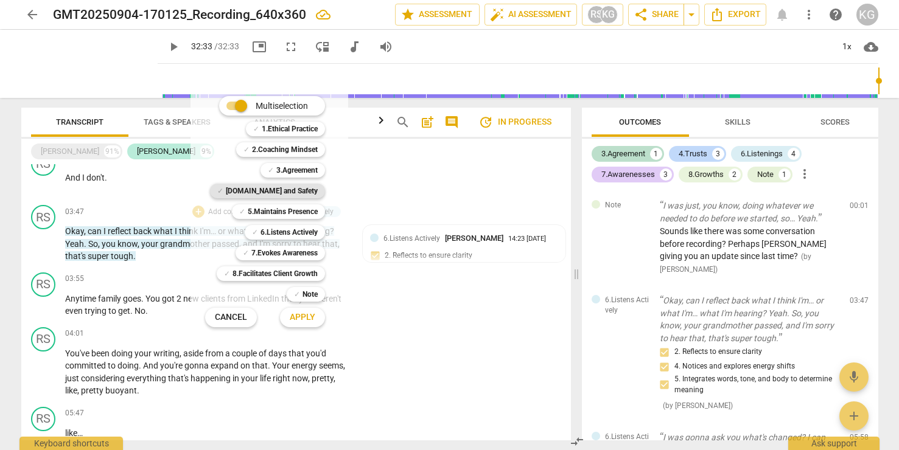
click at [296, 184] on b "[DOMAIN_NAME] and Safety" at bounding box center [272, 191] width 92 height 15
click at [294, 212] on b "5.Maintains Presence" at bounding box center [283, 211] width 70 height 15
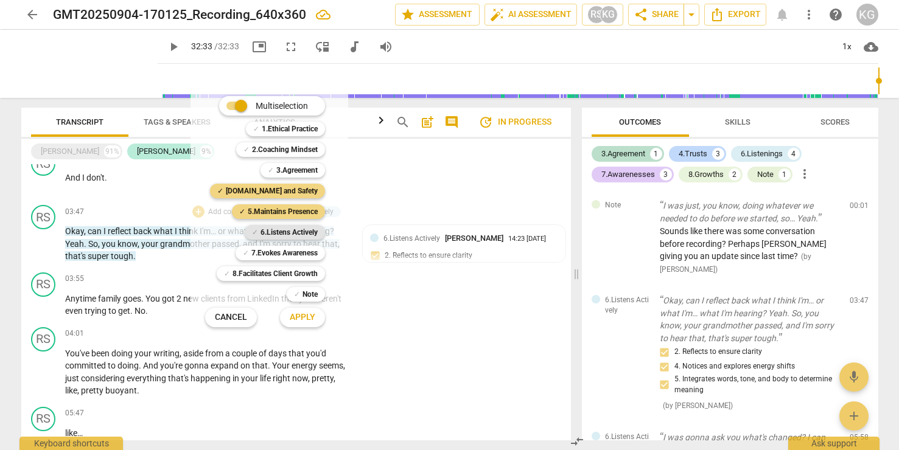
click at [294, 228] on b "6.Listens Actively" at bounding box center [288, 232] width 57 height 15
click at [294, 318] on span "Apply" at bounding box center [303, 318] width 26 height 12
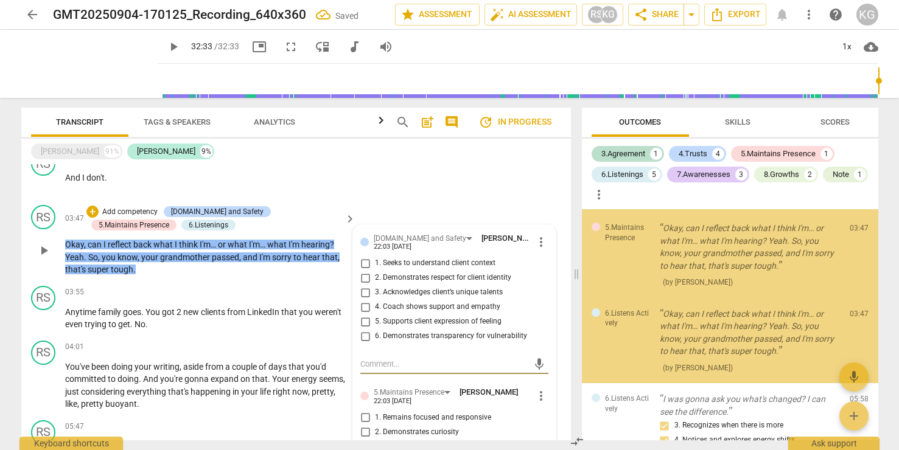
scroll to position [317, 0]
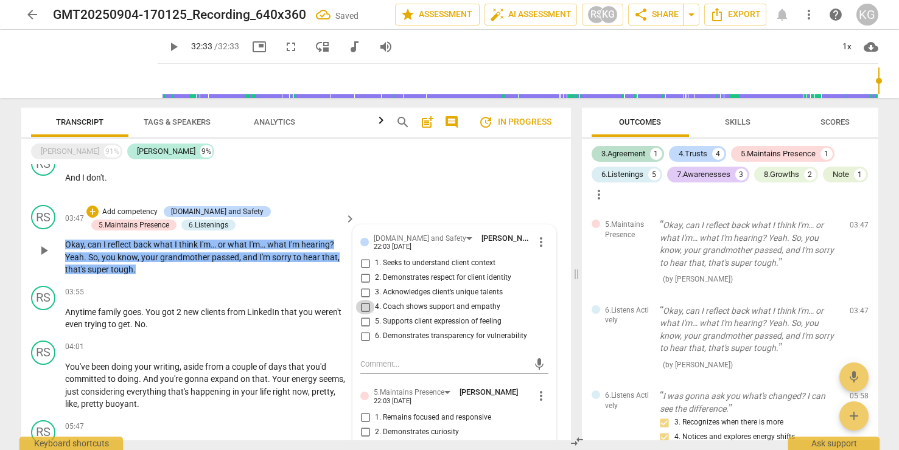
click at [364, 306] on input "4. Coach shows support and empathy" at bounding box center [364, 307] width 19 height 15
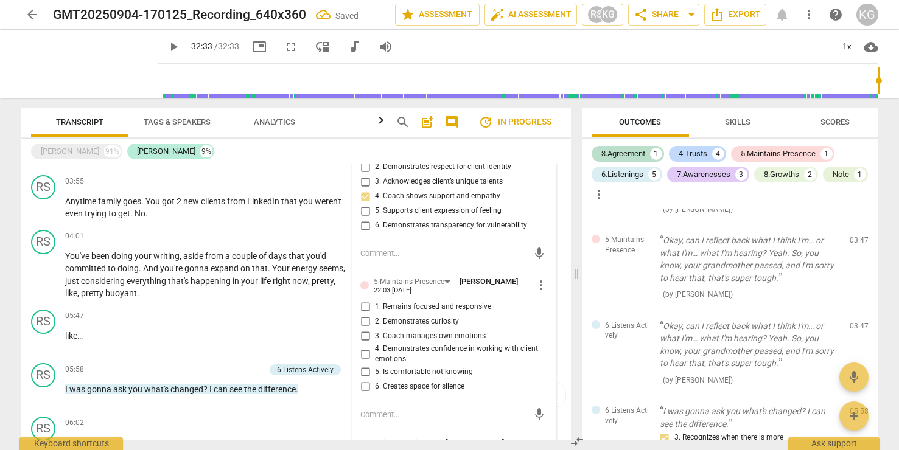
scroll to position [332, 0]
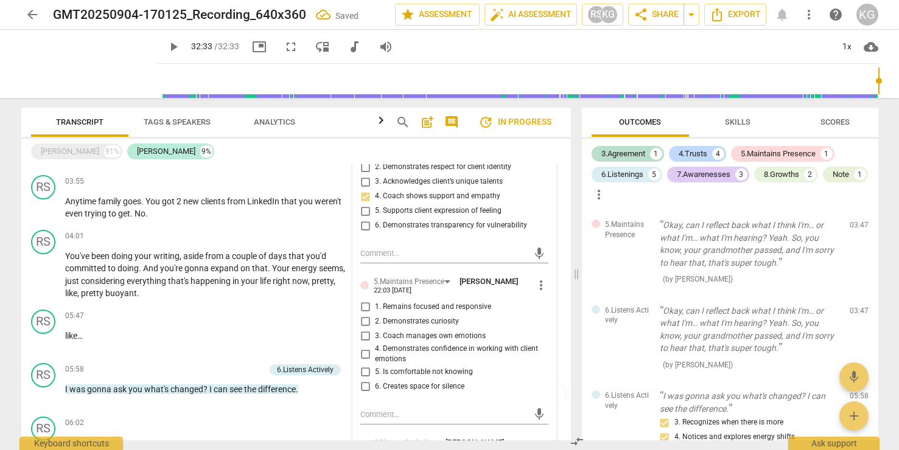
click at [364, 306] on input "1. Remains focused and responsive" at bounding box center [364, 307] width 19 height 15
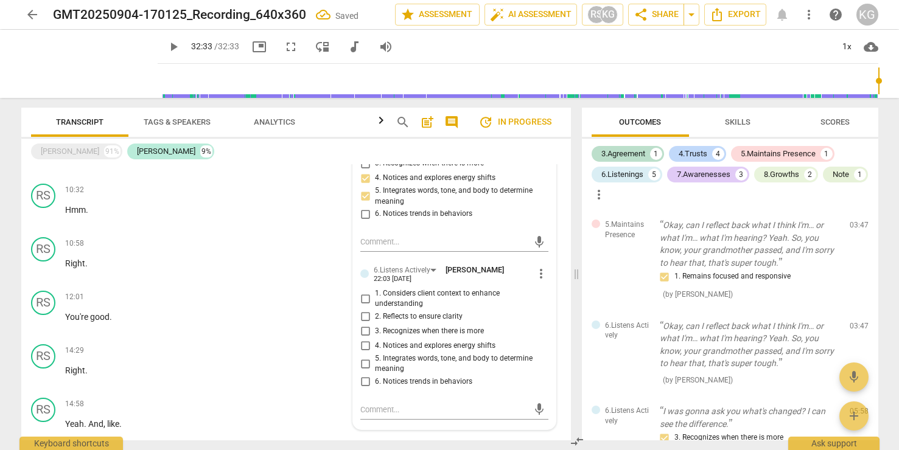
scroll to position [1286, 0]
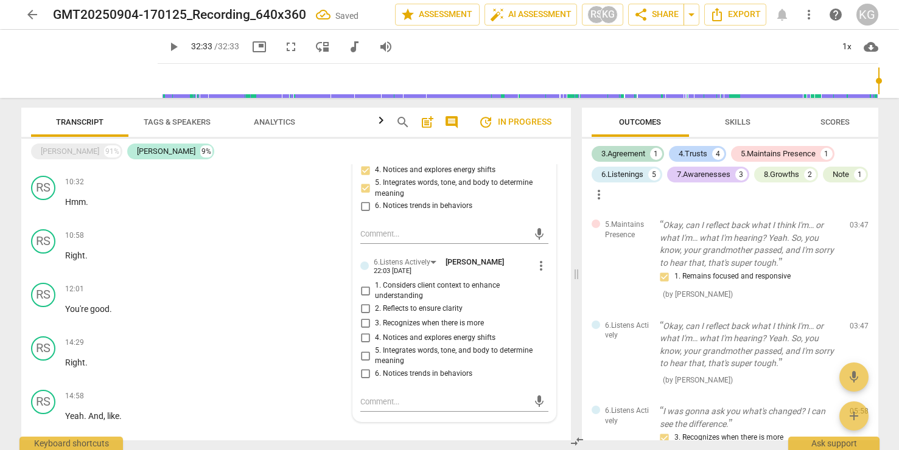
click at [362, 312] on input "2. Reflects to ensure clarity" at bounding box center [364, 309] width 19 height 15
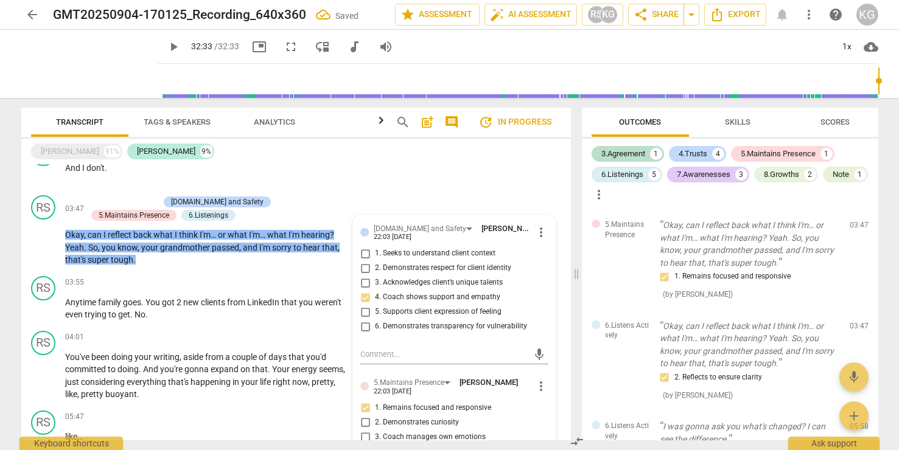
scroll to position [849, 0]
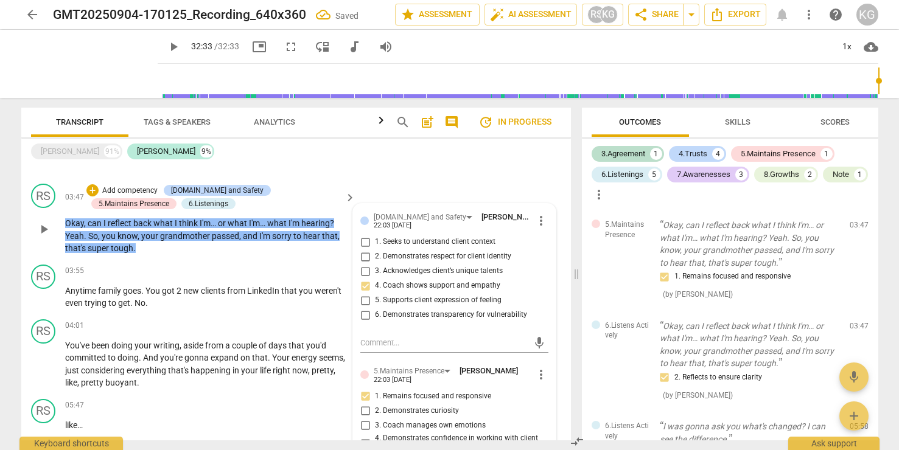
click at [246, 225] on span "what" at bounding box center [238, 223] width 21 height 10
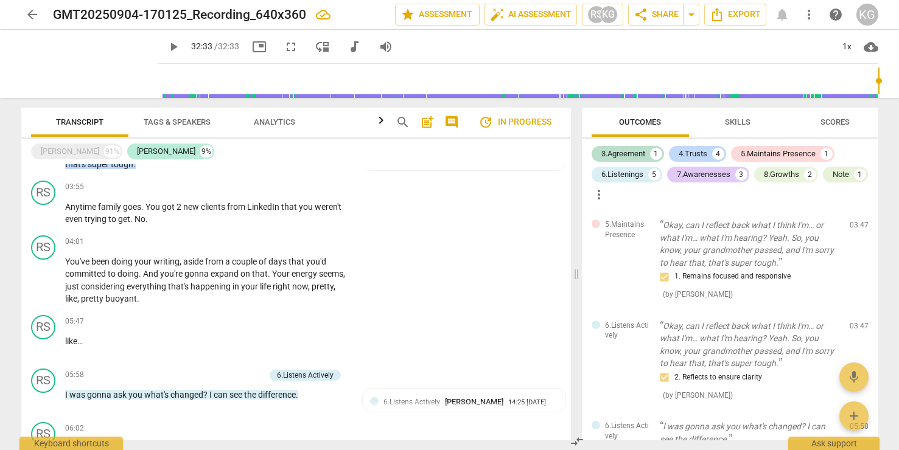
scroll to position [933, 0]
drag, startPoint x: 148, startPoint y: 306, endPoint x: 108, endPoint y: 286, distance: 45.4
click at [108, 286] on div "RS play_arrow pause 04:01 + Add competency keyboard_arrow_right You've been doi…" at bounding box center [295, 270] width 549 height 80
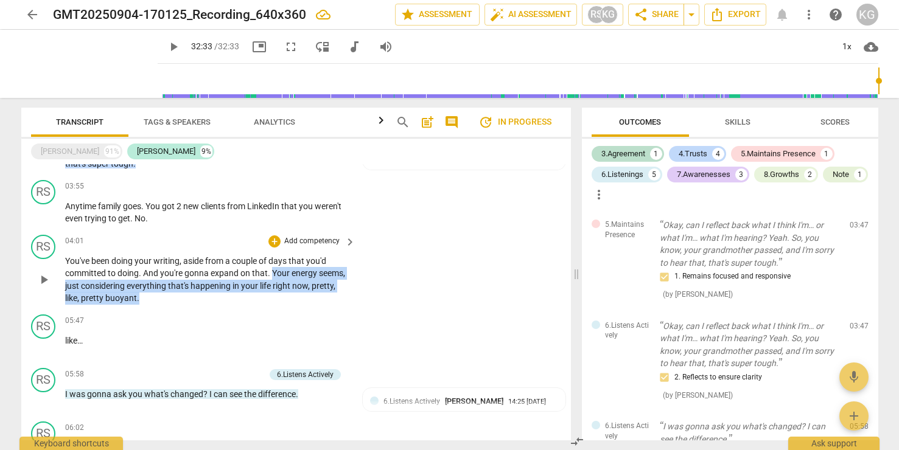
drag, startPoint x: 272, startPoint y: 272, endPoint x: 190, endPoint y: 299, distance: 86.0
click at [190, 299] on p "You've been doing your writing , aside from a couple of days that you'd committ…" at bounding box center [207, 280] width 284 height 50
click at [270, 243] on div "+" at bounding box center [274, 241] width 12 height 12
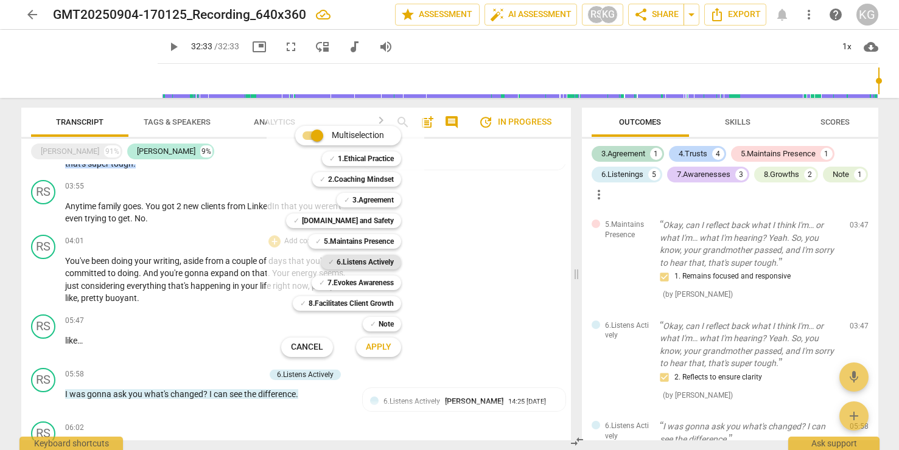
click at [373, 261] on b "6.Listens Actively" at bounding box center [364, 262] width 57 height 15
click at [386, 347] on span "Apply" at bounding box center [379, 347] width 26 height 12
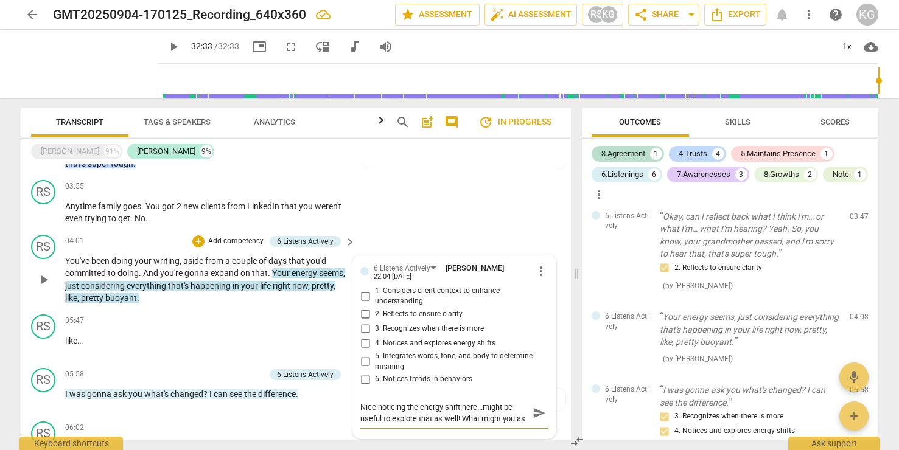
scroll to position [10, 0]
click at [535, 408] on span "send" at bounding box center [538, 412] width 13 height 13
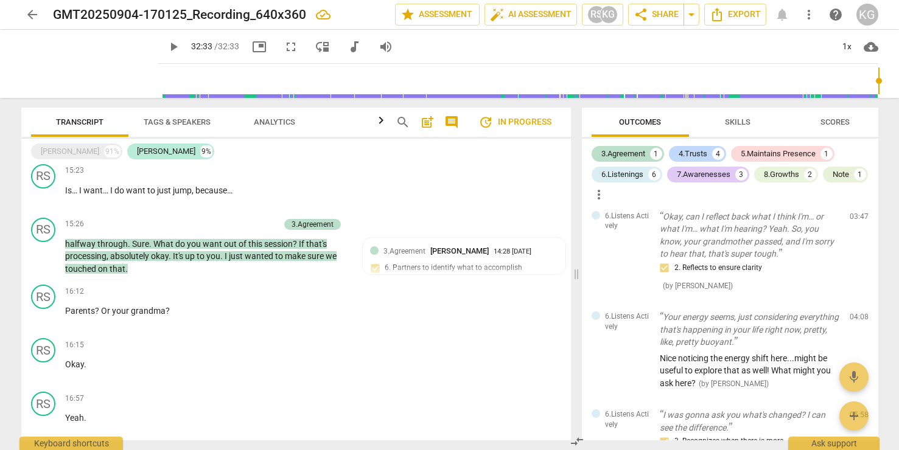
scroll to position [1568, 0]
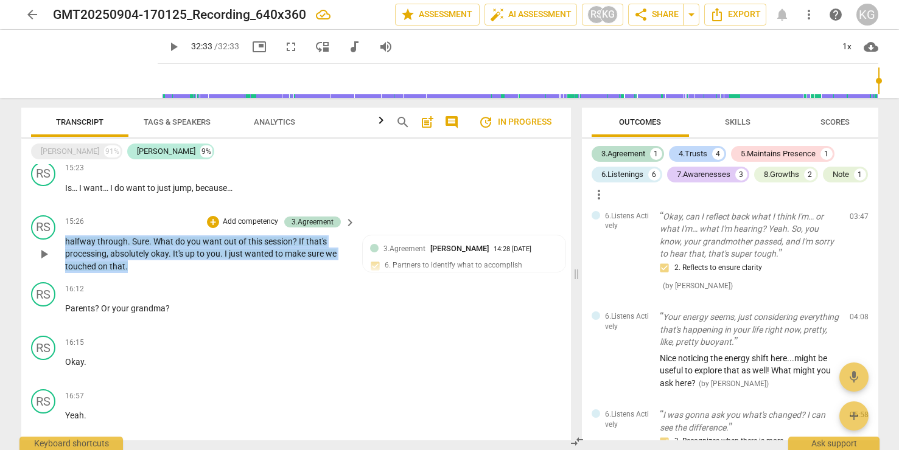
drag, startPoint x: 137, startPoint y: 267, endPoint x: 63, endPoint y: 234, distance: 80.9
click at [63, 234] on div "RS play_arrow pause 15:26 + Add competency 3.Agreement keyboard_arrow_right hal…" at bounding box center [295, 245] width 549 height 68
click at [210, 222] on div "+" at bounding box center [213, 222] width 12 height 12
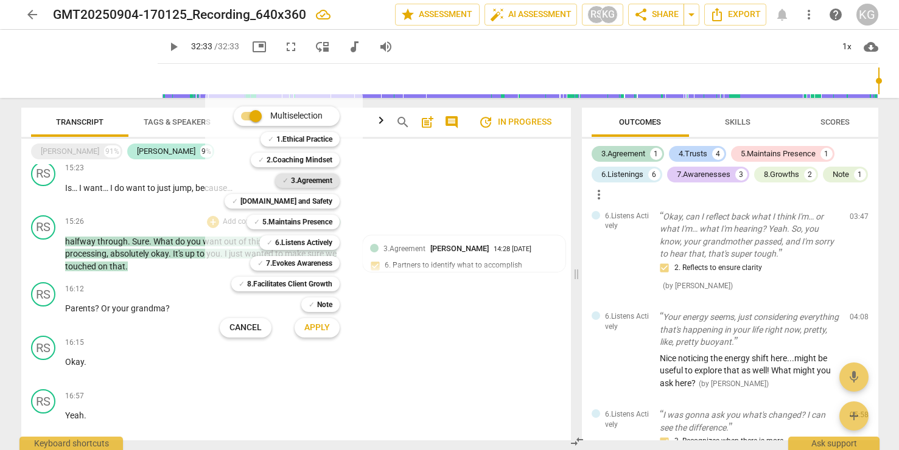
click at [306, 184] on b "3.Agreement" at bounding box center [311, 180] width 41 height 15
click at [321, 335] on button "Apply" at bounding box center [317, 328] width 45 height 22
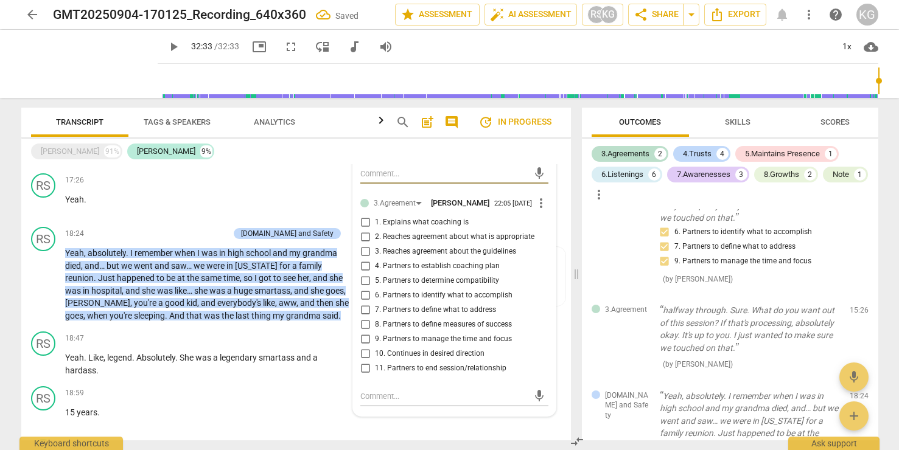
scroll to position [1847, 0]
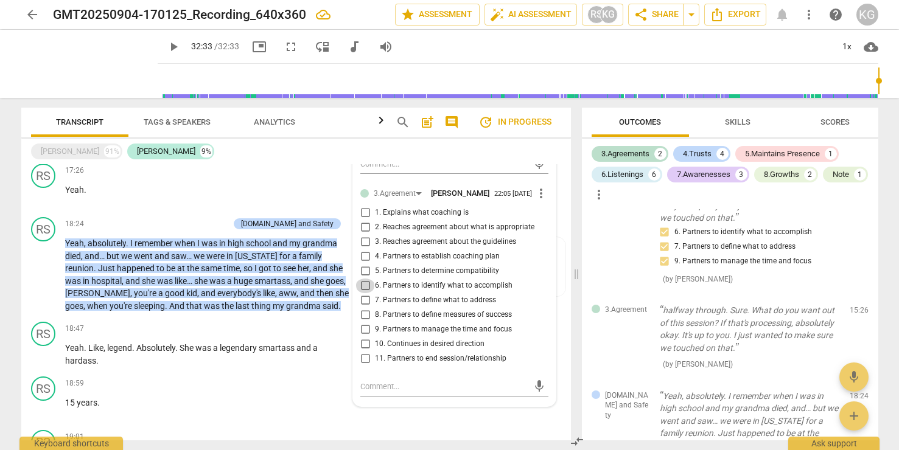
click at [364, 291] on input "6. Partners to identify what to accomplish" at bounding box center [364, 286] width 19 height 15
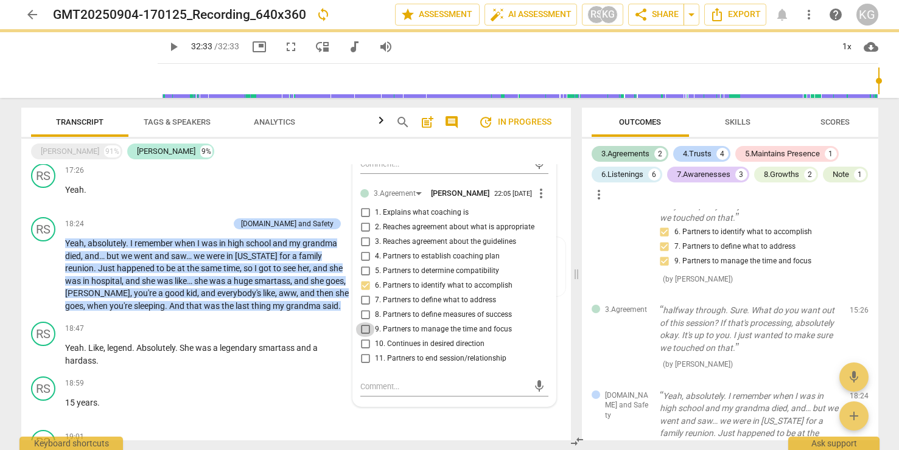
click at [363, 329] on input "9. Partners to manage the time and focus" at bounding box center [364, 330] width 19 height 15
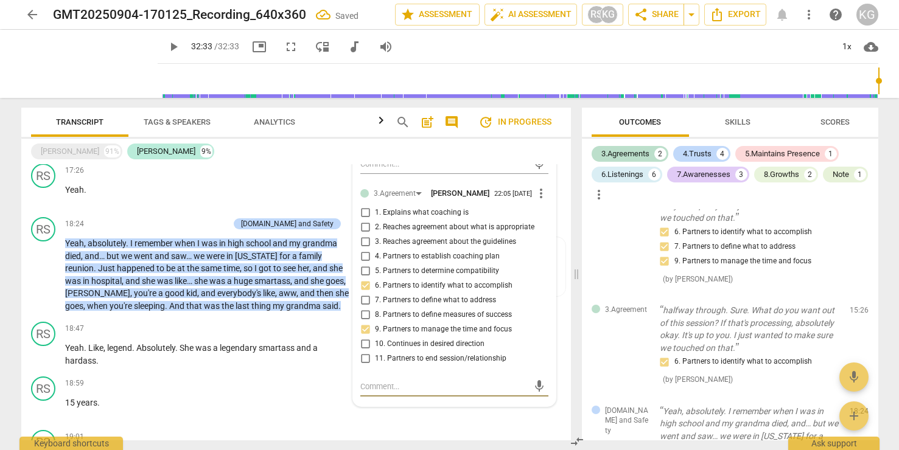
click at [376, 387] on textarea at bounding box center [444, 387] width 168 height 12
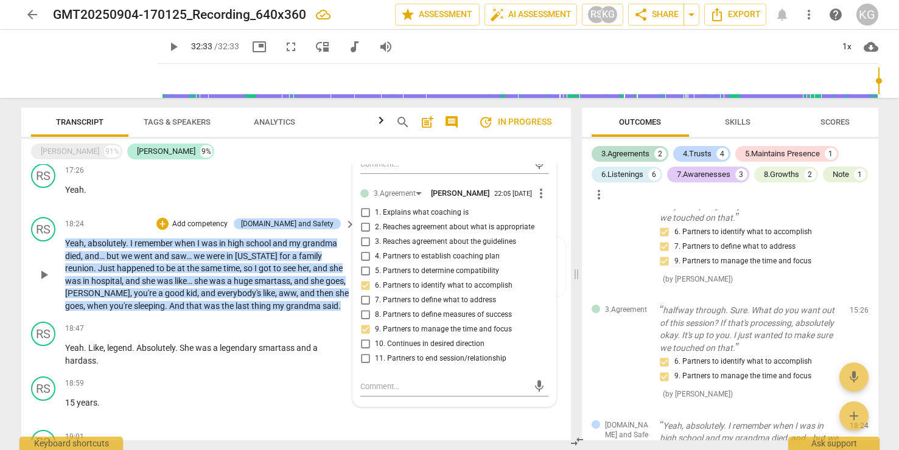
click at [254, 278] on span "smartass" at bounding box center [272, 281] width 36 height 10
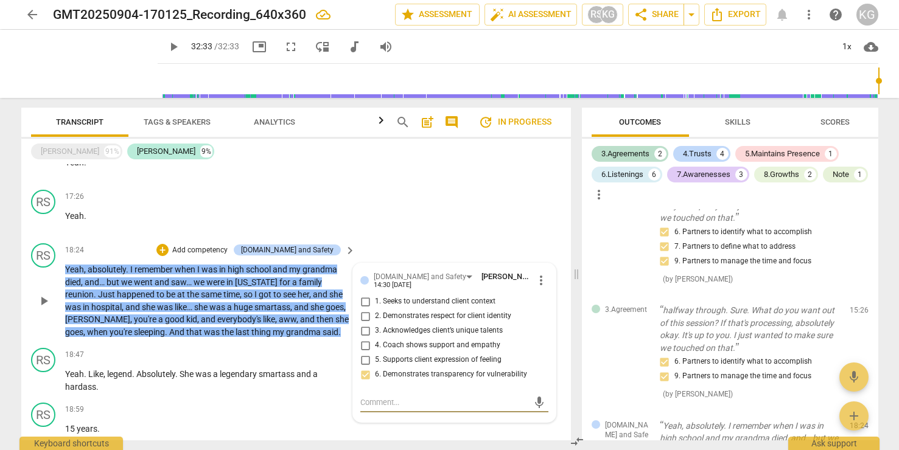
scroll to position [1831, 0]
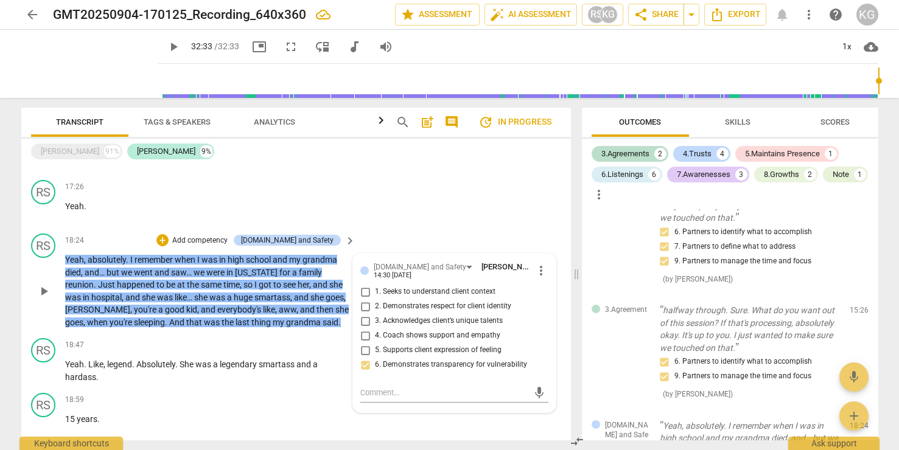
click at [311, 322] on p "Yeah , absolutely . I remember when I was in high school and my grandma died , …" at bounding box center [207, 291] width 284 height 75
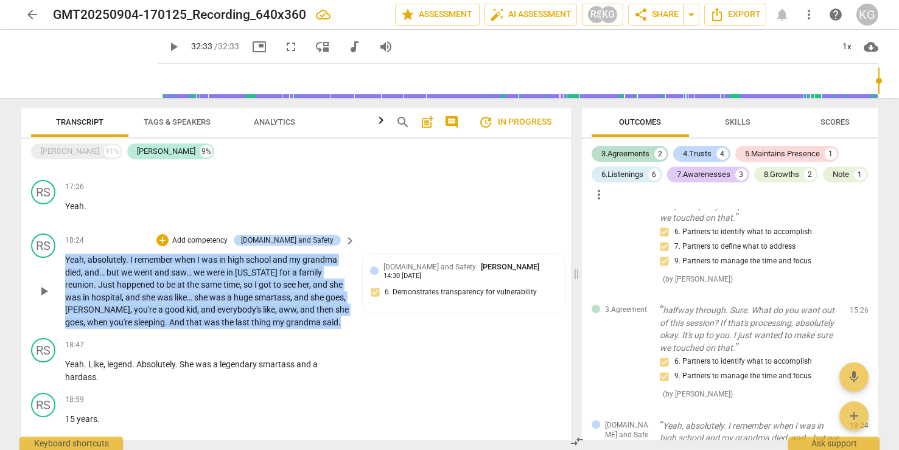
drag, startPoint x: 311, startPoint y: 322, endPoint x: 55, endPoint y: 261, distance: 263.3
click at [55, 261] on div "RS play_arrow pause 18:24 + Add competency [DOMAIN_NAME] and Safety keyboard_ar…" at bounding box center [295, 281] width 549 height 105
click at [169, 236] on div "+" at bounding box center [162, 240] width 12 height 12
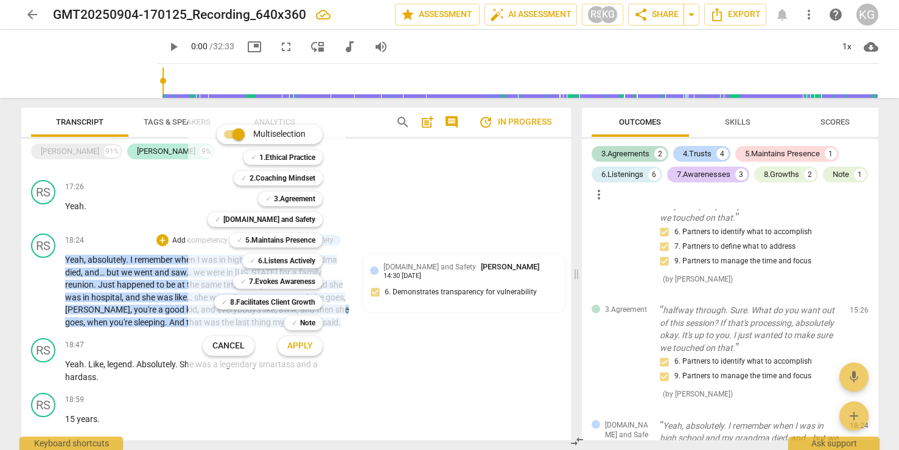
click at [167, 232] on div at bounding box center [449, 225] width 899 height 450
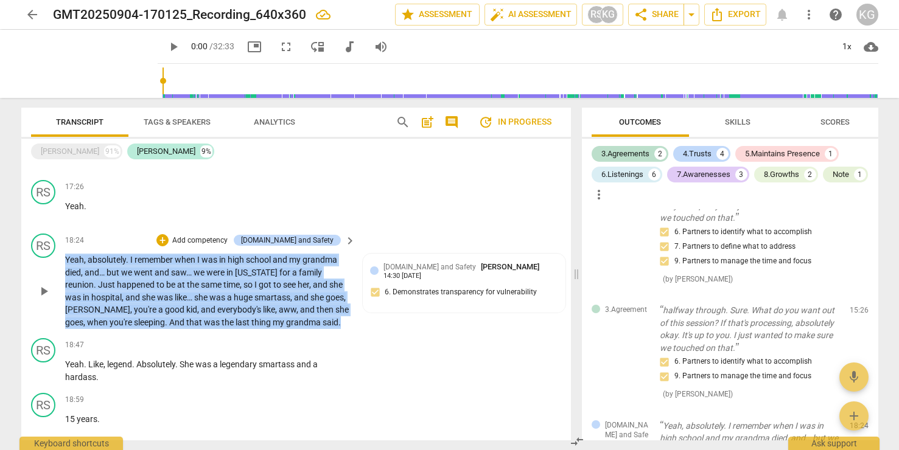
drag, startPoint x: 301, startPoint y: 321, endPoint x: 63, endPoint y: 256, distance: 246.8
click at [63, 256] on div "RS play_arrow pause 18:24 + Add competency [DOMAIN_NAME] and Safety keyboard_ar…" at bounding box center [295, 281] width 549 height 105
click at [169, 240] on div "+" at bounding box center [162, 240] width 12 height 12
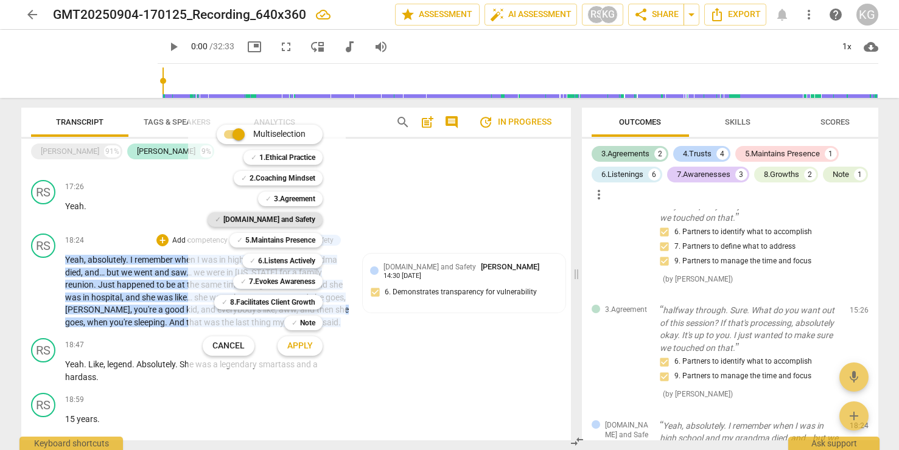
click at [296, 223] on b "[DOMAIN_NAME] and Safety" at bounding box center [269, 219] width 92 height 15
click at [303, 346] on span "Apply" at bounding box center [300, 346] width 26 height 12
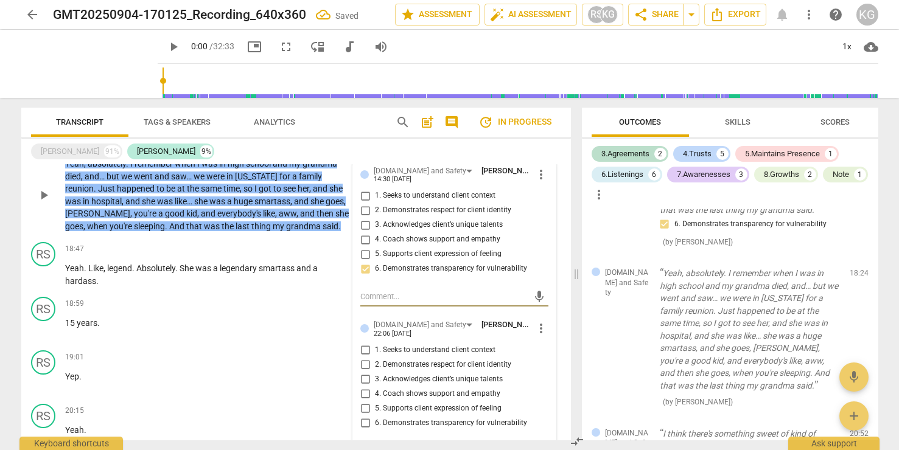
scroll to position [2024, 0]
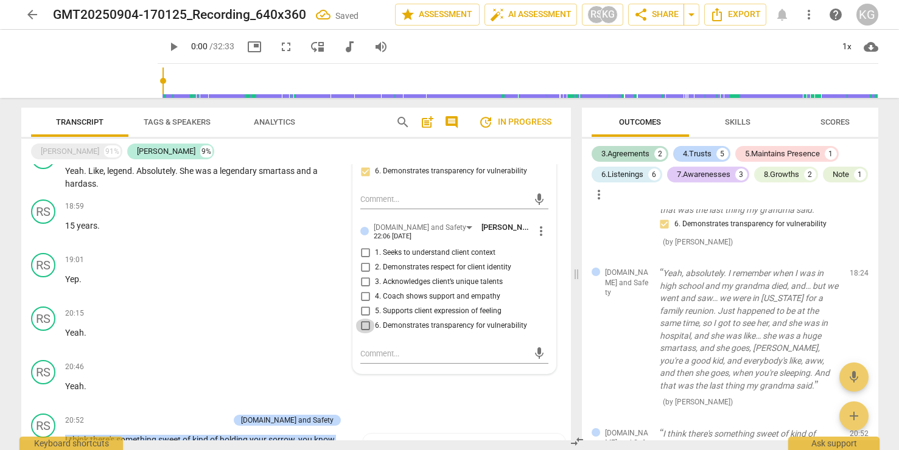
click at [361, 329] on input "6. Demonstrates transparency for vulnerability" at bounding box center [364, 326] width 19 height 15
click at [277, 344] on div "20:15 + Add competency keyboard_arrow_right Yeah ." at bounding box center [210, 329] width 291 height 44
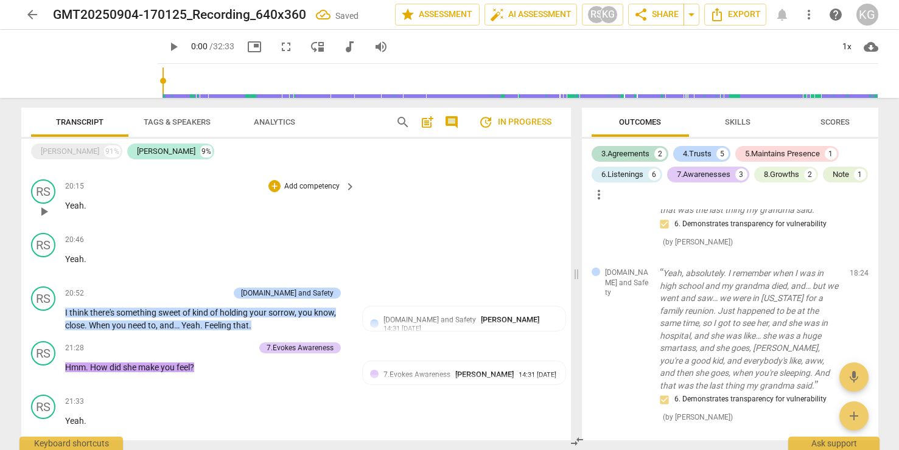
scroll to position [2163, 0]
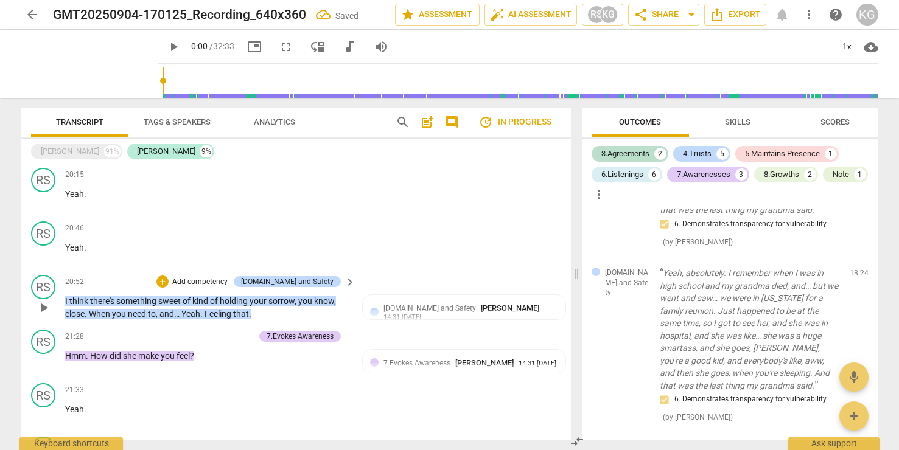
click at [267, 313] on p "I think there's something sweet of kind of holding your sorrow , you know , clo…" at bounding box center [207, 307] width 284 height 25
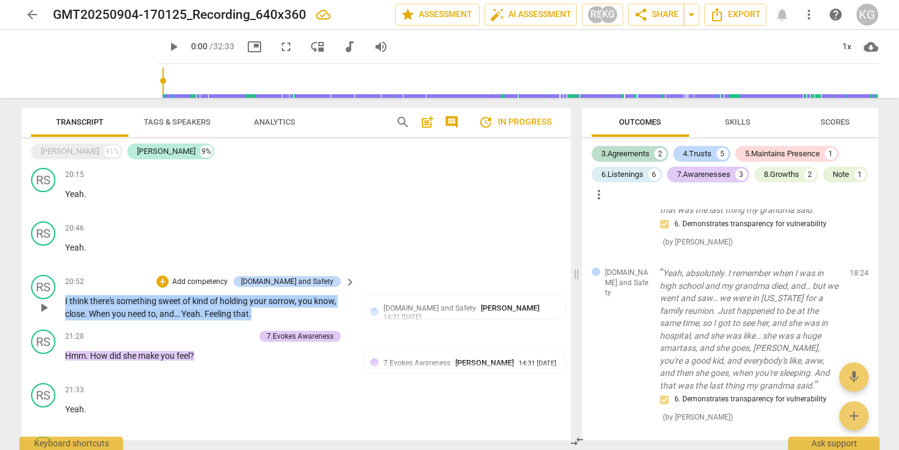
drag, startPoint x: 260, startPoint y: 312, endPoint x: 61, endPoint y: 296, distance: 199.6
click at [61, 296] on div "RS play_arrow pause 20:52 + Add competency [DOMAIN_NAME] and Safety keyboard_ar…" at bounding box center [295, 297] width 549 height 55
click at [169, 277] on div "+" at bounding box center [162, 282] width 12 height 12
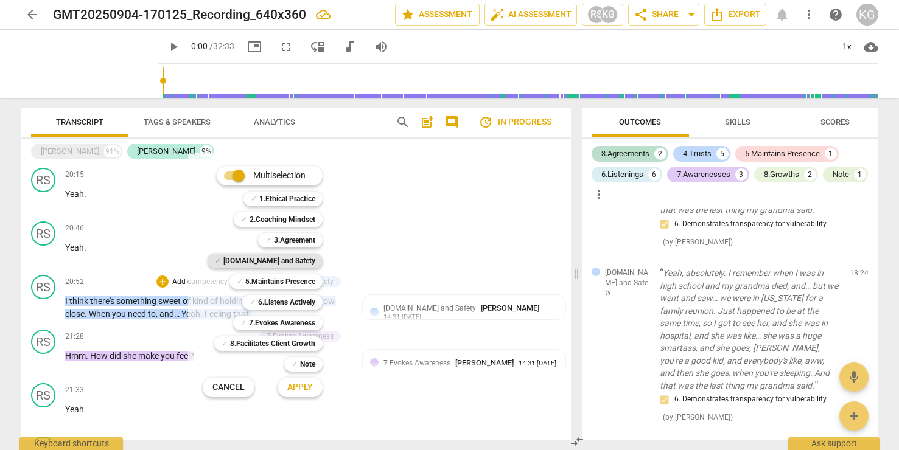
click at [290, 266] on b "[DOMAIN_NAME] and Safety" at bounding box center [269, 261] width 92 height 15
click at [297, 385] on span "Apply" at bounding box center [300, 388] width 26 height 12
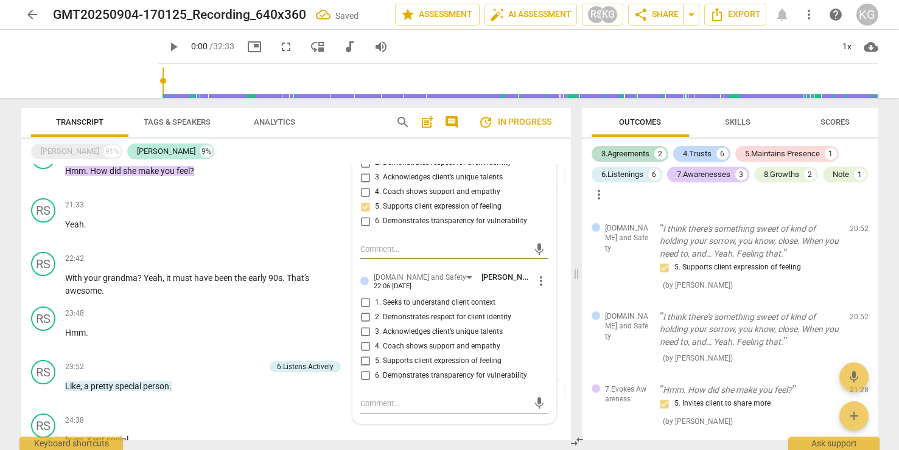
scroll to position [2349, 0]
click at [363, 359] on input "5. Supports client expression of feeling" at bounding box center [364, 360] width 19 height 15
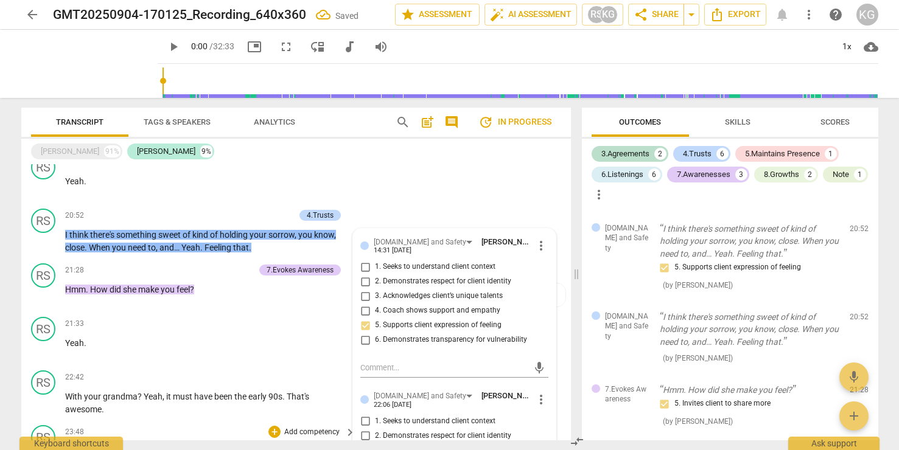
scroll to position [2216, 0]
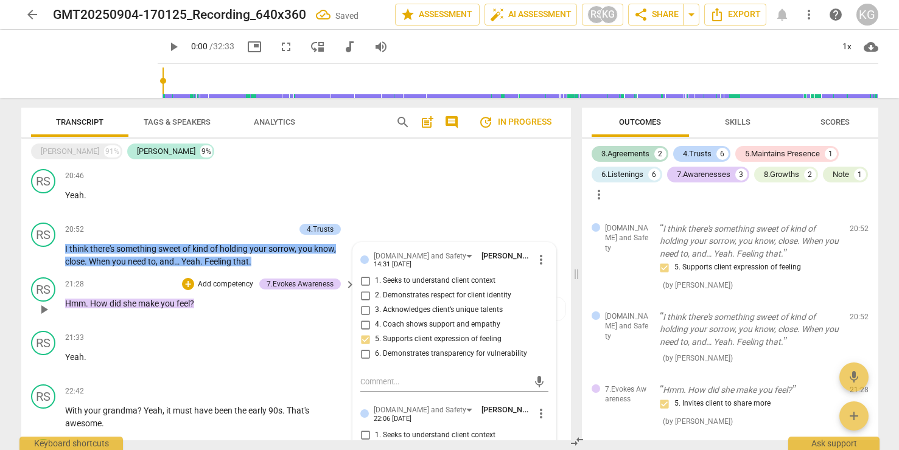
click at [226, 318] on div "21:28 + Add competency 7.Evokes Awareness keyboard_arrow_right Hmm . How did sh…" at bounding box center [210, 299] width 291 height 44
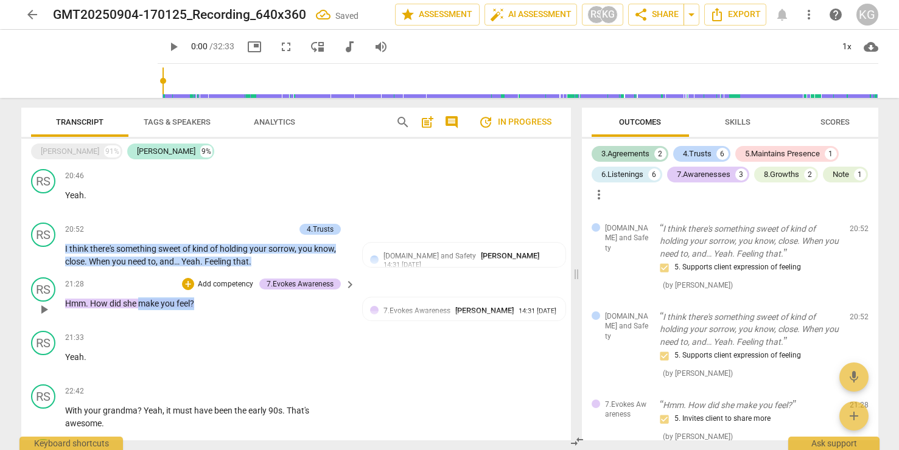
drag, startPoint x: 206, startPoint y: 306, endPoint x: 142, endPoint y: 305, distance: 63.3
click at [142, 305] on p "Hmm . How did she make you feel ?" at bounding box center [207, 304] width 284 height 13
click at [68, 302] on span "Hmm" at bounding box center [75, 304] width 21 height 10
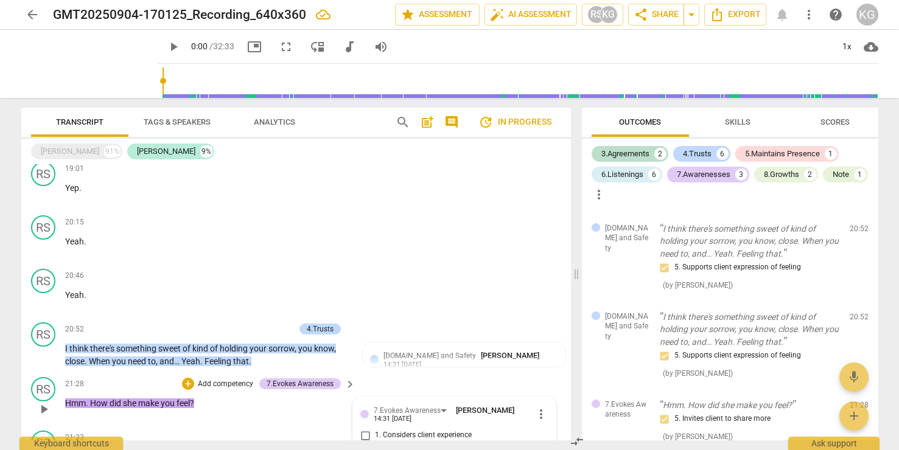
scroll to position [2119, 0]
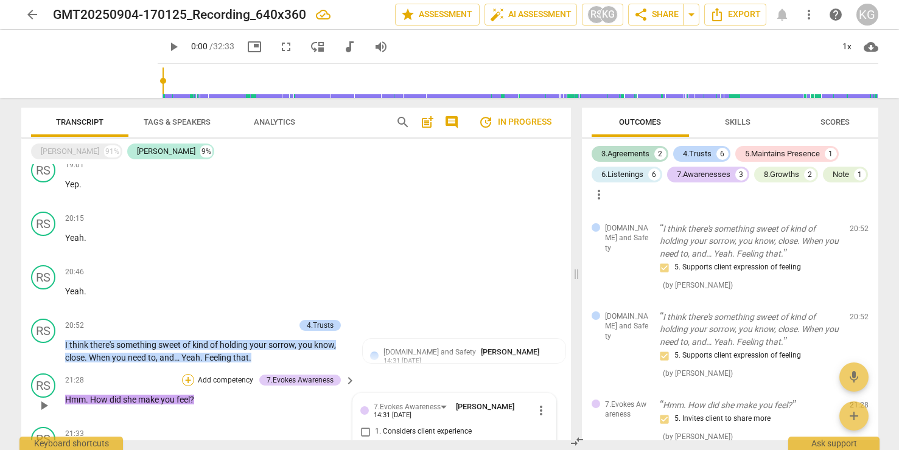
click at [188, 381] on div "+" at bounding box center [188, 380] width 12 height 12
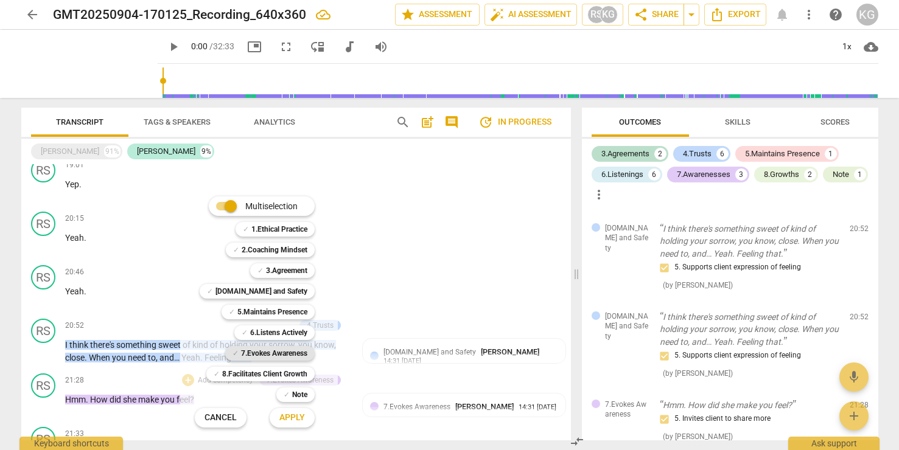
click at [288, 355] on b "7.Evokes Awareness" at bounding box center [274, 353] width 66 height 15
click at [287, 414] on span "Apply" at bounding box center [292, 418] width 26 height 12
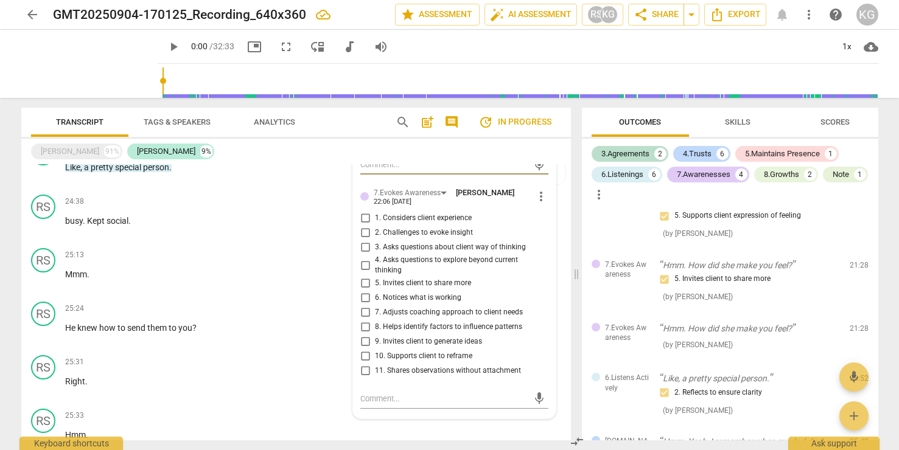
scroll to position [2580, 0]
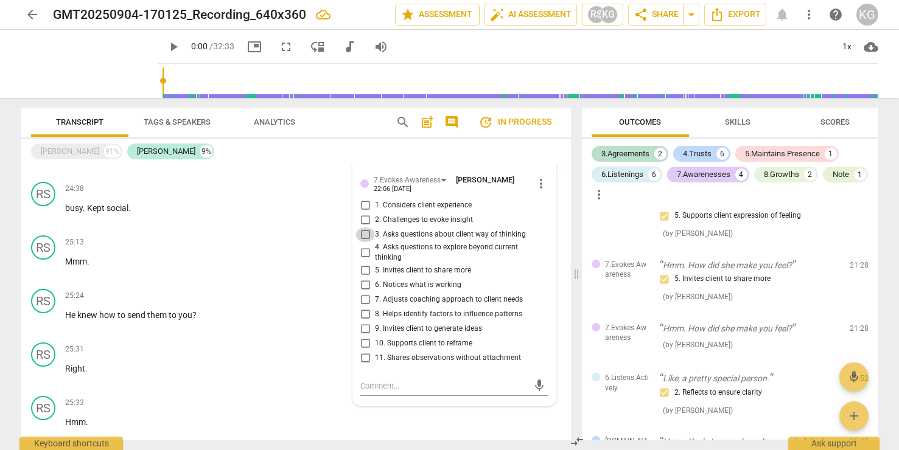
click at [364, 234] on input "3. Asks questions about client way of thinking" at bounding box center [364, 235] width 19 height 15
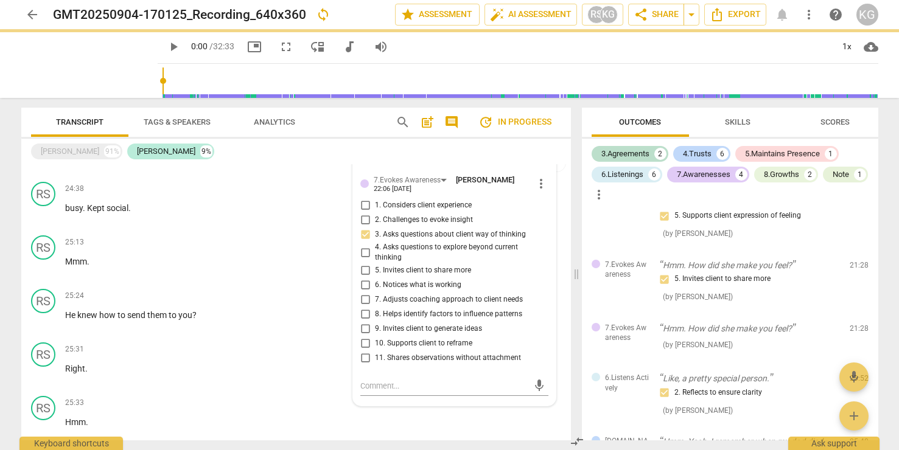
click at [363, 267] on input "5. Invites client to share more" at bounding box center [364, 270] width 19 height 15
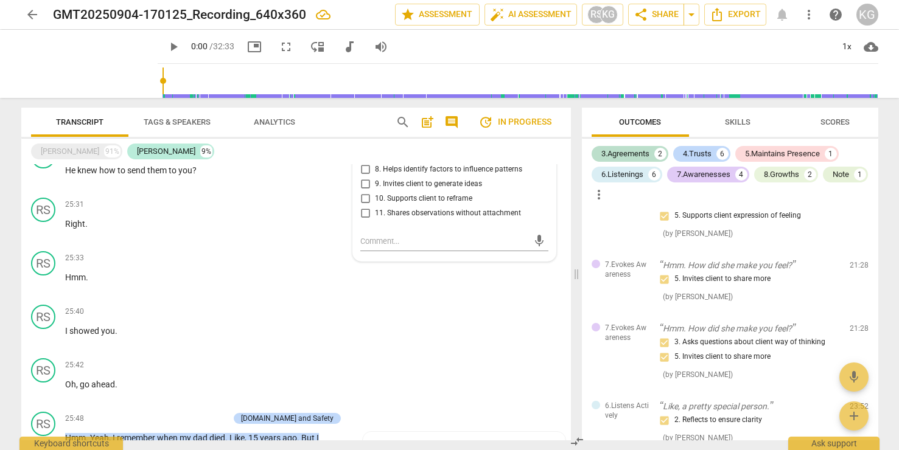
scroll to position [2726, 0]
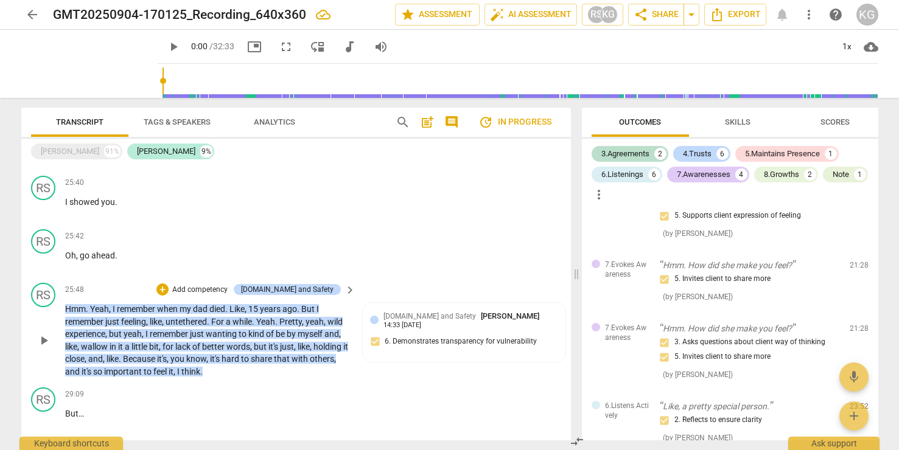
click at [186, 329] on span "remember" at bounding box center [170, 334] width 40 height 10
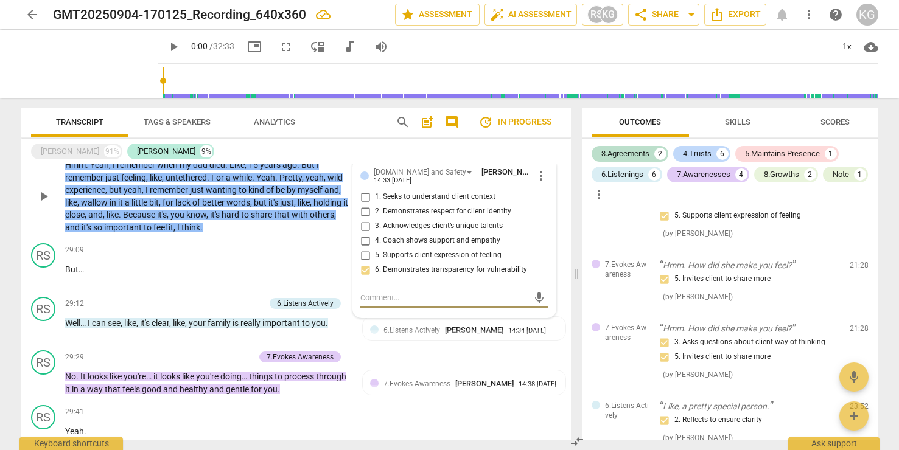
scroll to position [3028, 0]
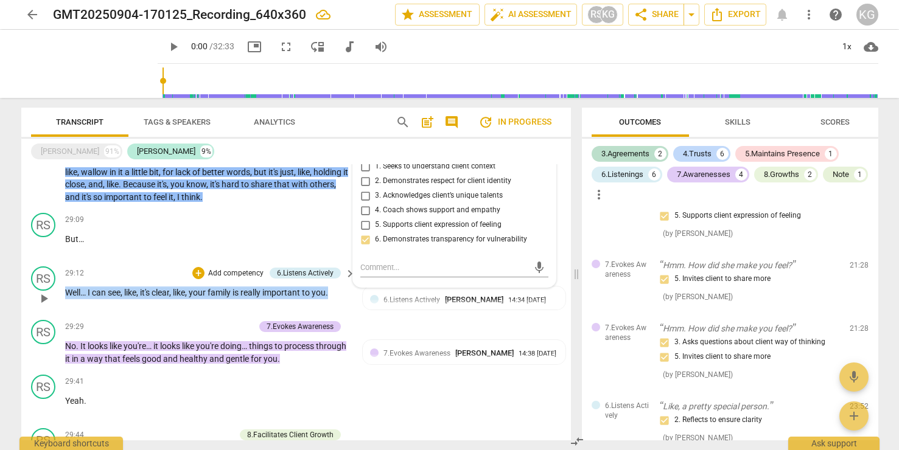
drag, startPoint x: 336, startPoint y: 296, endPoint x: 57, endPoint y: 291, distance: 279.9
click at [57, 291] on div "RS play_arrow pause 29:12 + Add competency 6.Listens Actively keyboard_arrow_ri…" at bounding box center [295, 289] width 549 height 54
click at [195, 270] on div "+" at bounding box center [198, 273] width 12 height 12
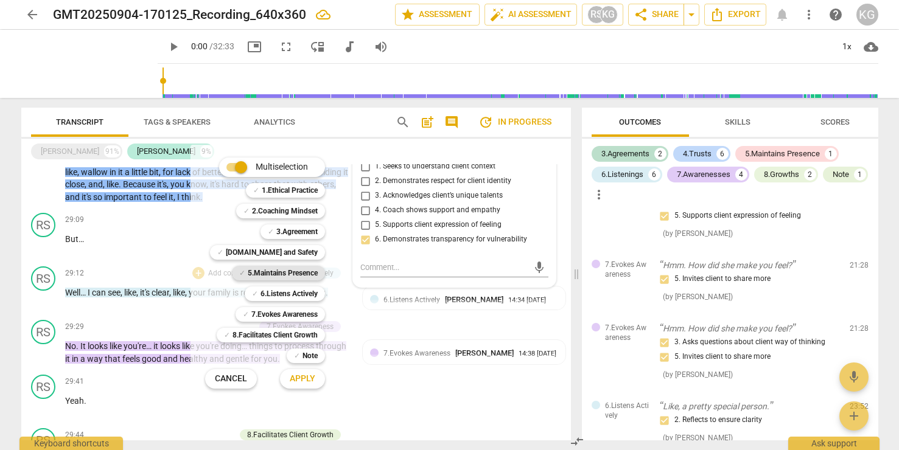
click at [289, 276] on b "5.Maintains Presence" at bounding box center [283, 273] width 70 height 15
click at [297, 254] on b "[DOMAIN_NAME] and Safety" at bounding box center [272, 252] width 92 height 15
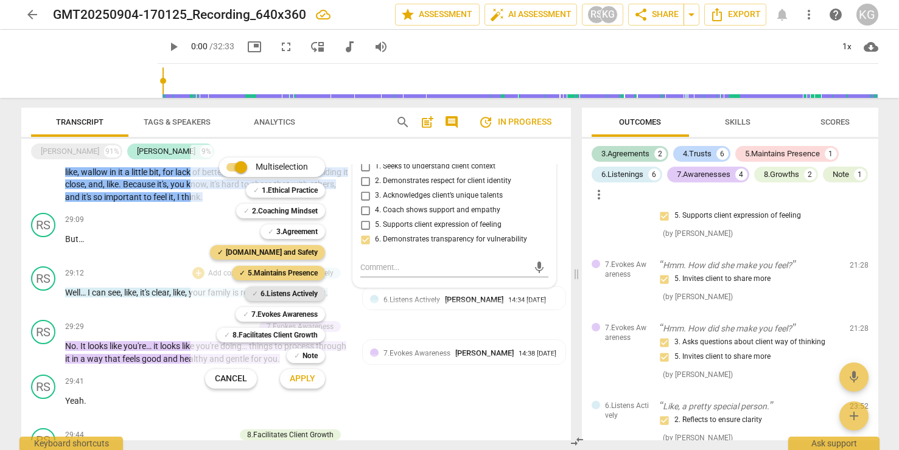
click at [297, 291] on b "6.Listens Actively" at bounding box center [288, 294] width 57 height 15
click at [313, 379] on span "Apply" at bounding box center [303, 379] width 26 height 12
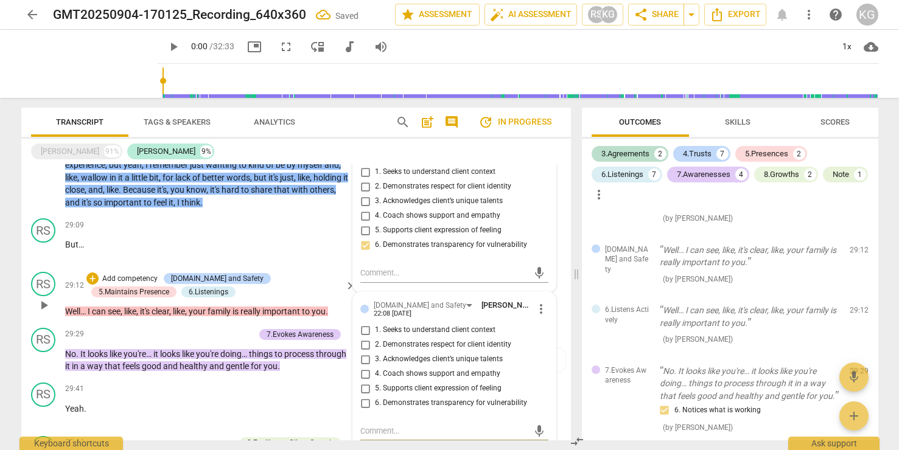
scroll to position [3024, 0]
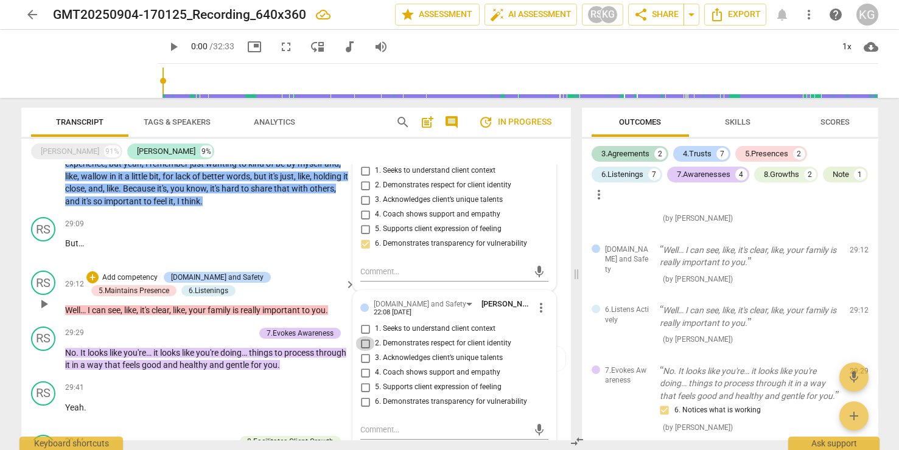
click at [364, 339] on input "2. Demonstrates respect for client identity" at bounding box center [364, 343] width 19 height 15
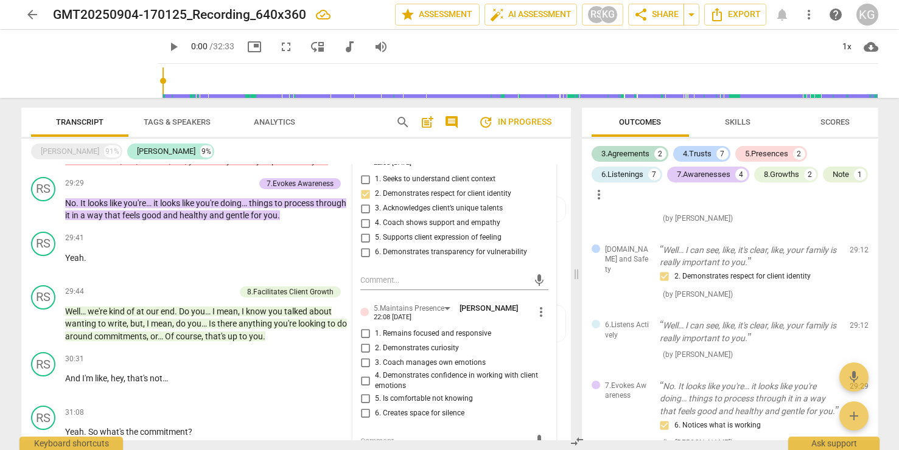
scroll to position [3175, 0]
click at [364, 334] on input "1. Remains focused and responsive" at bounding box center [364, 333] width 19 height 15
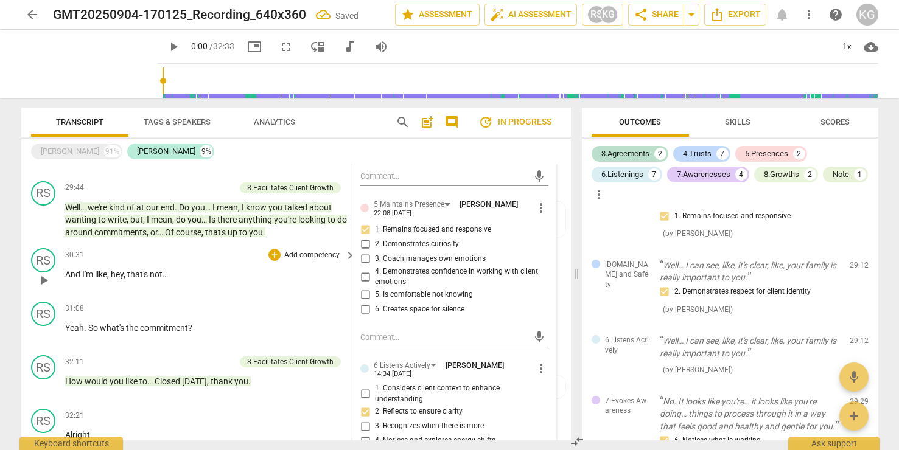
scroll to position [3280, 0]
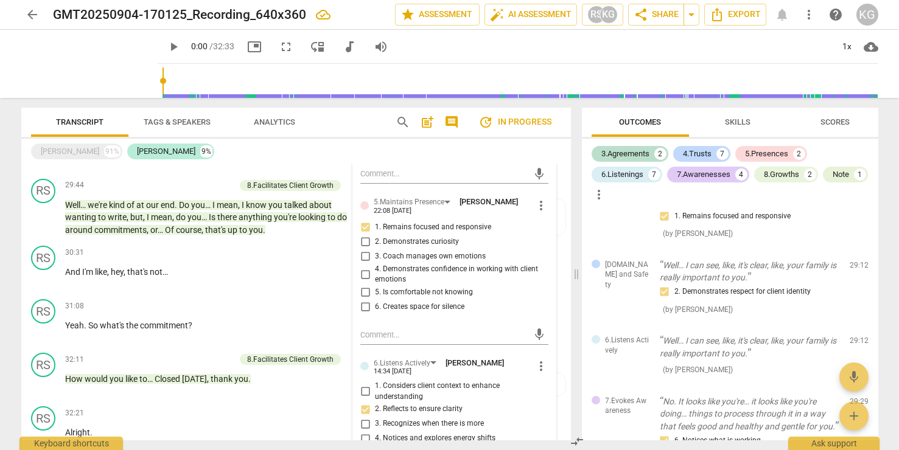
click at [364, 275] on input "4. Demonstrates confidence in working with client emotions" at bounding box center [364, 274] width 19 height 15
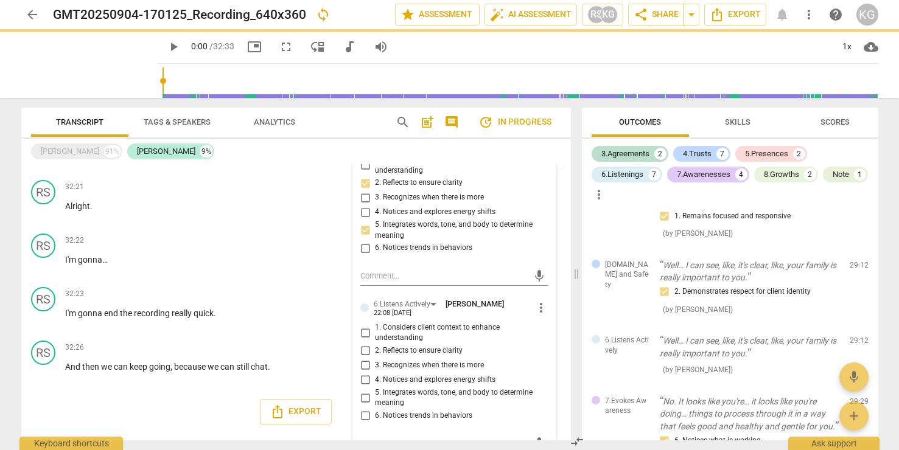
scroll to position [3530, 0]
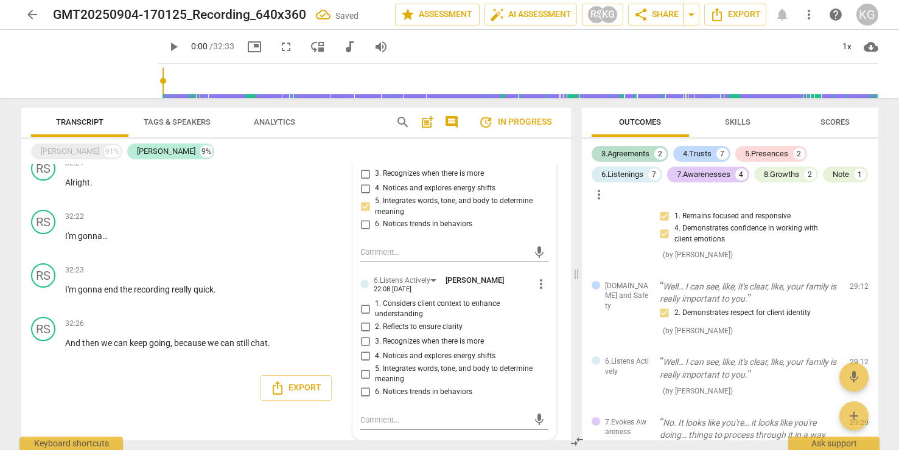
click at [364, 309] on input "1. Considers client context to enhance understanding" at bounding box center [364, 309] width 19 height 15
click at [171, 339] on span "," at bounding box center [172, 343] width 4 height 10
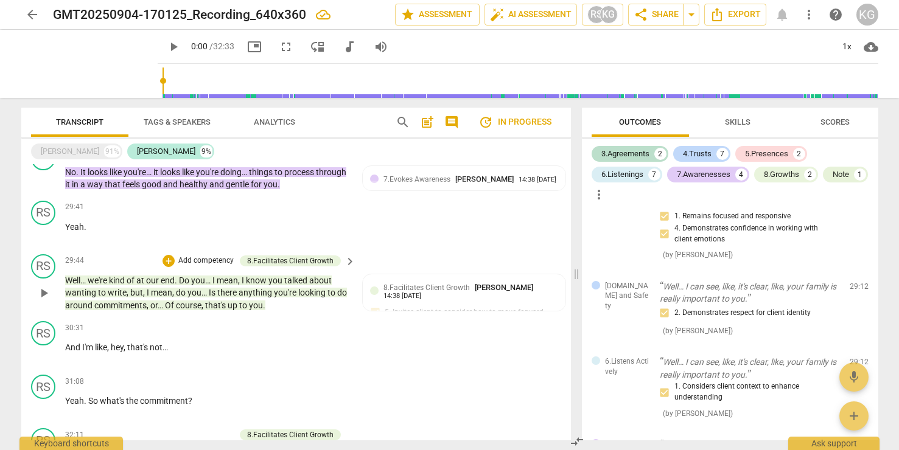
scroll to position [3213, 0]
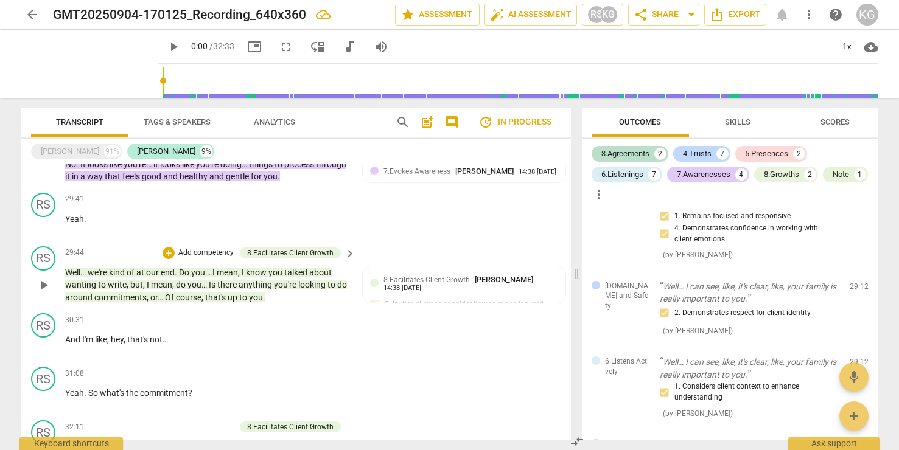
click at [273, 304] on div "RS play_arrow pause 29:44 + Add competency 8.Facilitates Client Growth keyboard…" at bounding box center [295, 276] width 549 height 68
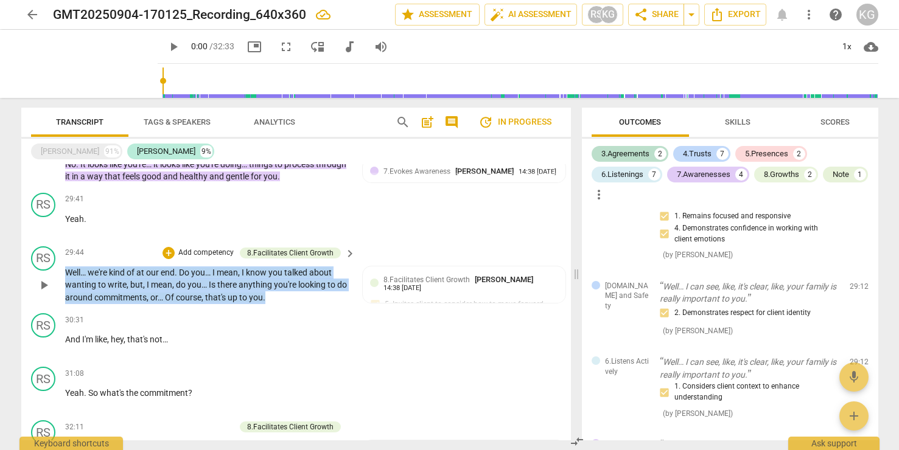
drag, startPoint x: 270, startPoint y: 298, endPoint x: 56, endPoint y: 274, distance: 215.4
click at [55, 273] on div "RS play_arrow pause 29:44 + Add competency 8.Facilitates Client Growth keyboard…" at bounding box center [295, 276] width 549 height 68
click at [173, 249] on div "+" at bounding box center [168, 253] width 12 height 12
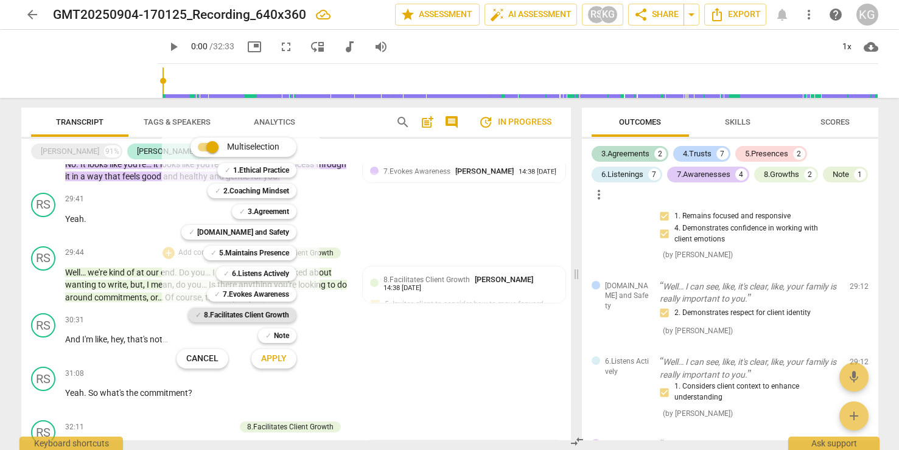
click at [251, 313] on b "8.Facilitates Client Growth" at bounding box center [246, 315] width 85 height 15
click at [281, 355] on span "Apply" at bounding box center [274, 359] width 26 height 12
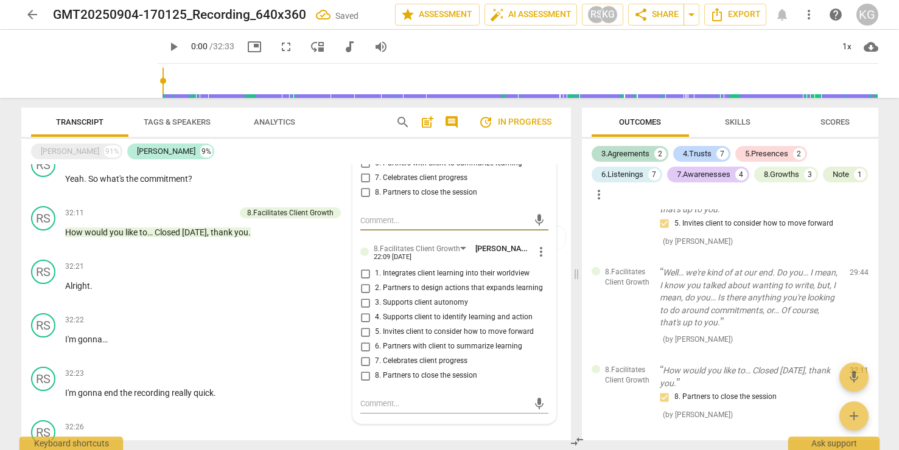
scroll to position [3431, 0]
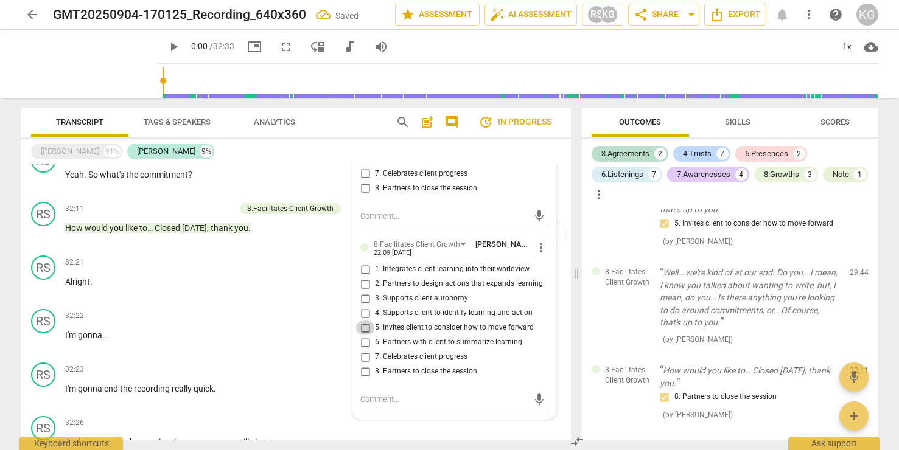
click at [364, 326] on input "5. Invites client to consider how to move forward" at bounding box center [364, 328] width 19 height 15
click at [217, 282] on p "Alright ." at bounding box center [207, 282] width 284 height 13
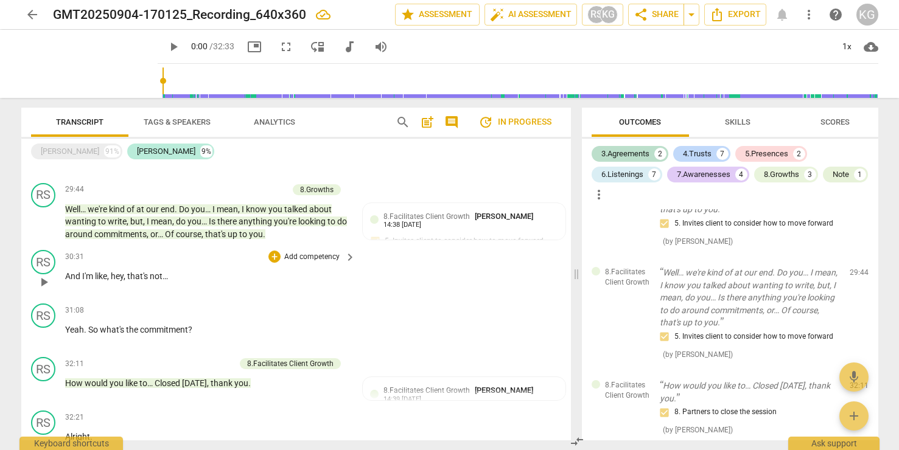
scroll to position [3277, 0]
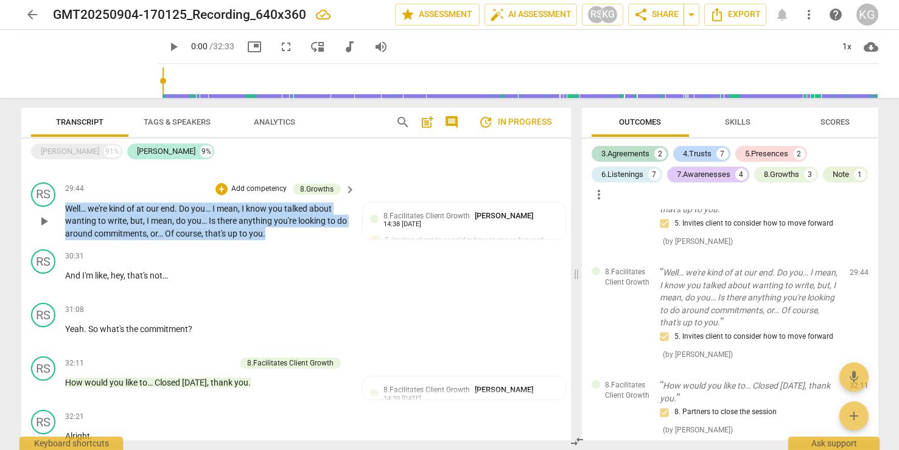
drag, startPoint x: 274, startPoint y: 234, endPoint x: 58, endPoint y: 206, distance: 217.2
click at [58, 206] on div "RS play_arrow pause 29:44 + Add competency 8.Growths keyboard_arrow_right Well……" at bounding box center [295, 212] width 549 height 68
click at [219, 189] on div "+" at bounding box center [221, 189] width 12 height 12
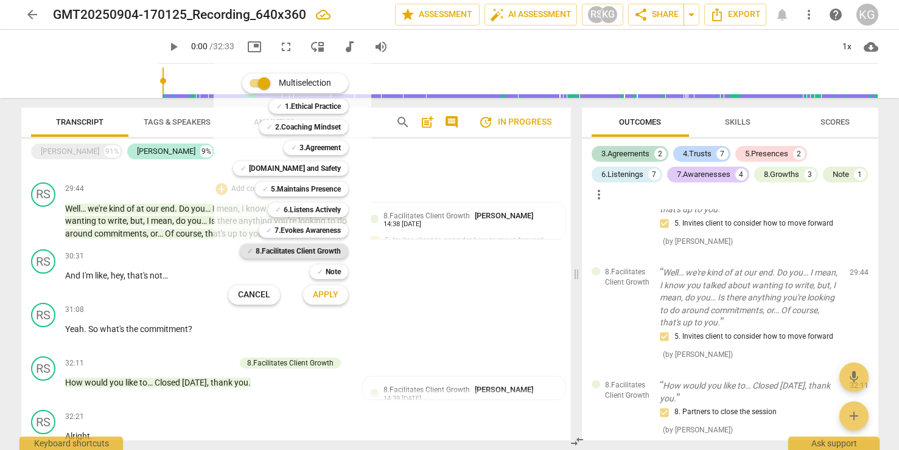
click at [299, 248] on b "8.Facilitates Client Growth" at bounding box center [298, 251] width 85 height 15
click at [325, 295] on span "Apply" at bounding box center [326, 295] width 26 height 12
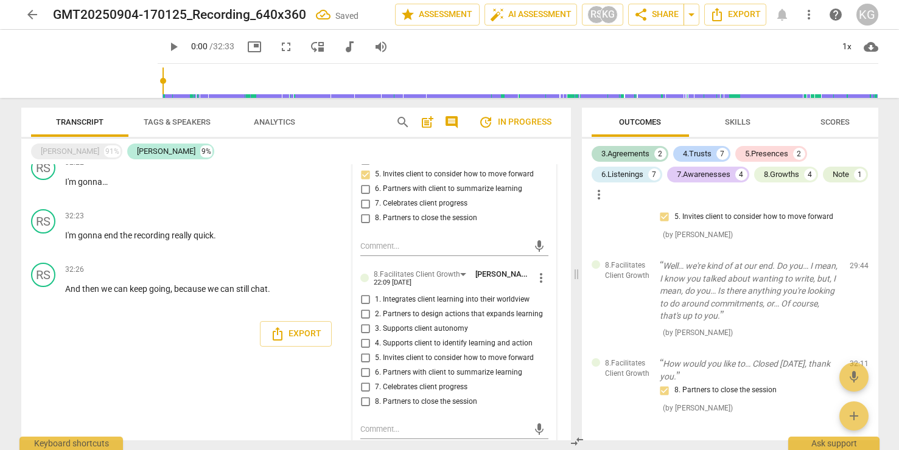
scroll to position [3594, 0]
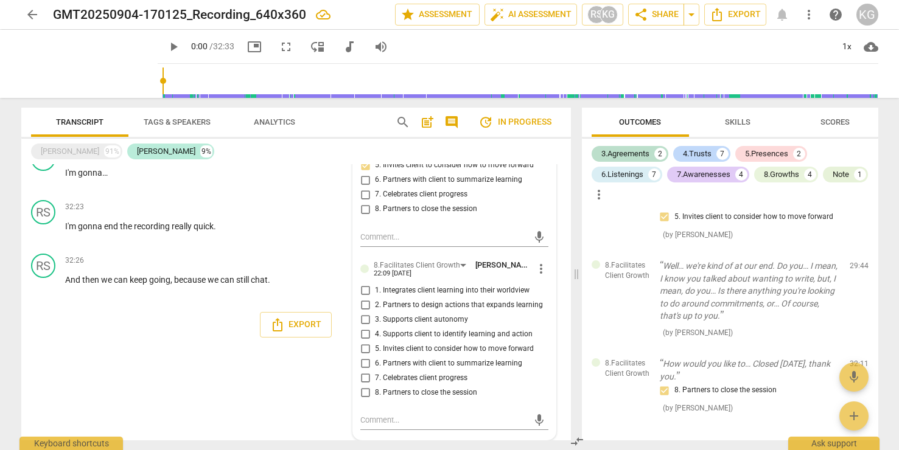
click at [538, 267] on span "more_vert" at bounding box center [541, 269] width 15 height 15
click at [545, 292] on li "Delete" at bounding box center [550, 291] width 42 height 23
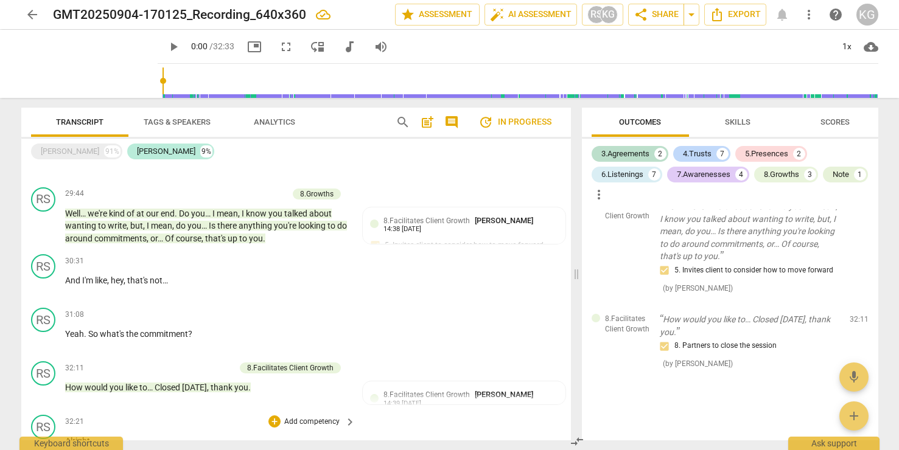
scroll to position [3290, 0]
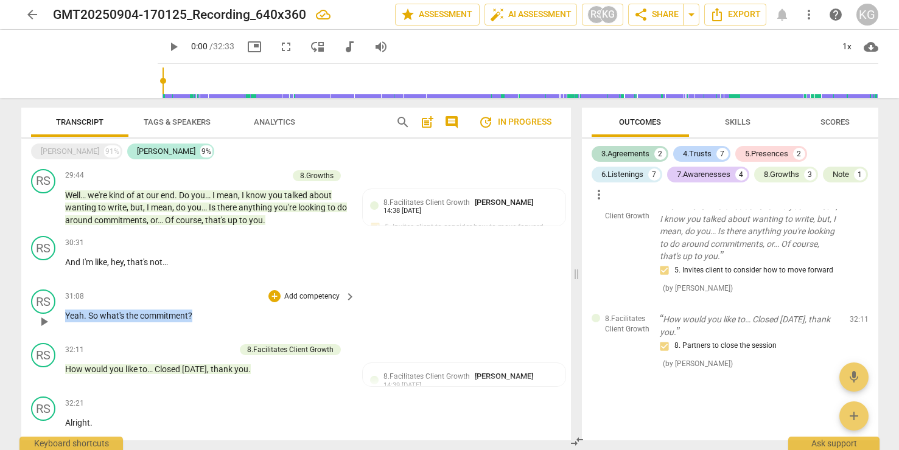
drag, startPoint x: 206, startPoint y: 312, endPoint x: 109, endPoint y: 302, distance: 97.3
click at [109, 302] on div "31:08 + Add competency keyboard_arrow_right Yeah . So what's the commitment ?" at bounding box center [210, 312] width 291 height 44
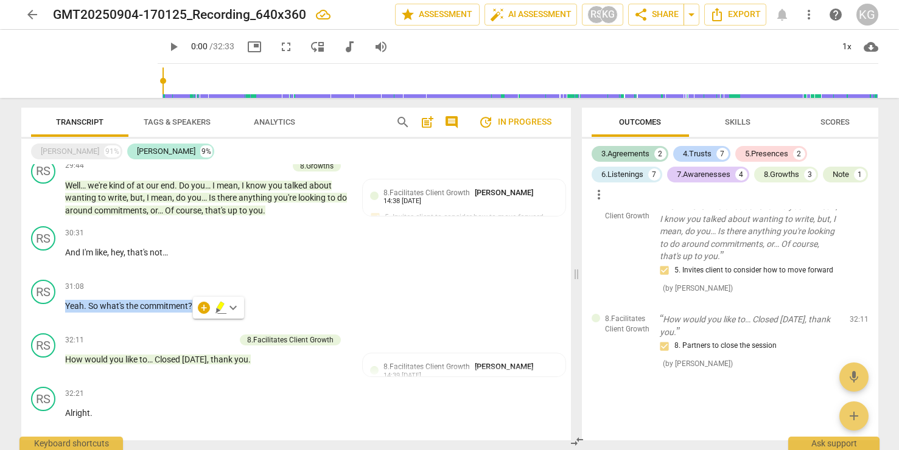
scroll to position [3344, 0]
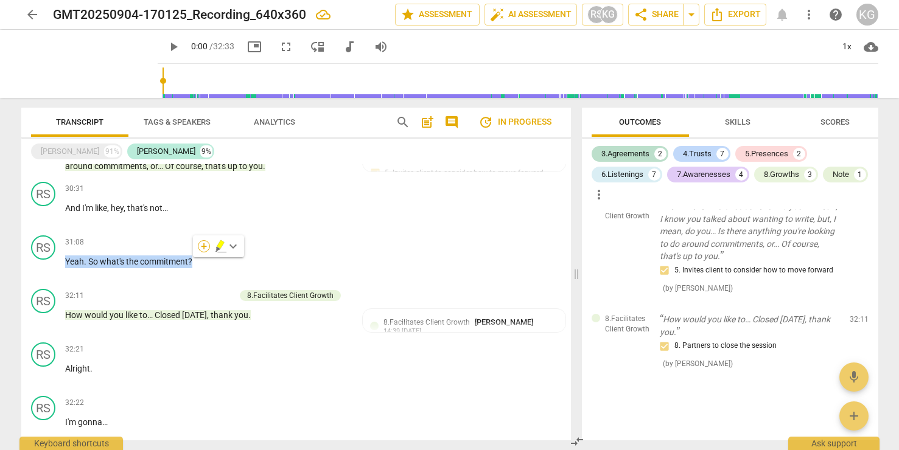
click at [204, 244] on div "+" at bounding box center [204, 246] width 12 height 12
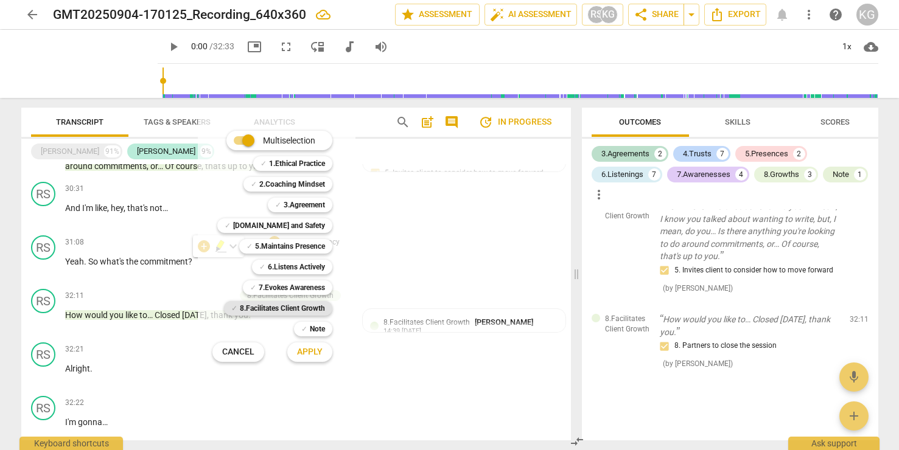
click at [307, 306] on b "8.Facilitates Client Growth" at bounding box center [282, 308] width 85 height 15
click at [320, 357] on span "Apply" at bounding box center [310, 352] width 26 height 12
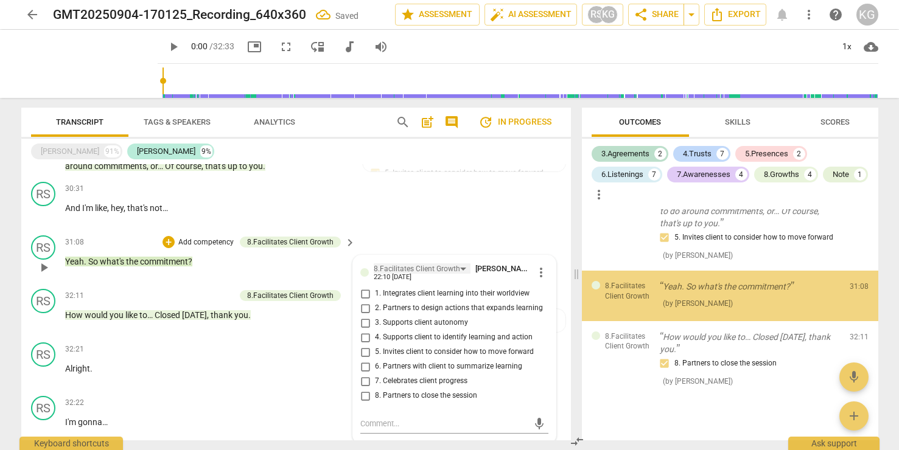
scroll to position [2803, 0]
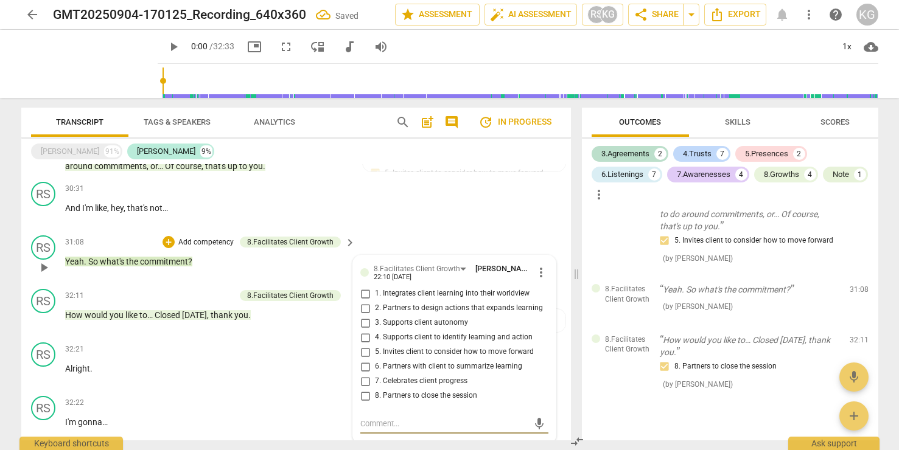
click at [364, 353] on input "5. Invites client to consider how to move forward" at bounding box center [364, 352] width 19 height 15
click at [381, 414] on div "mic" at bounding box center [453, 423] width 187 height 19
click at [381, 420] on textarea at bounding box center [444, 424] width 168 height 12
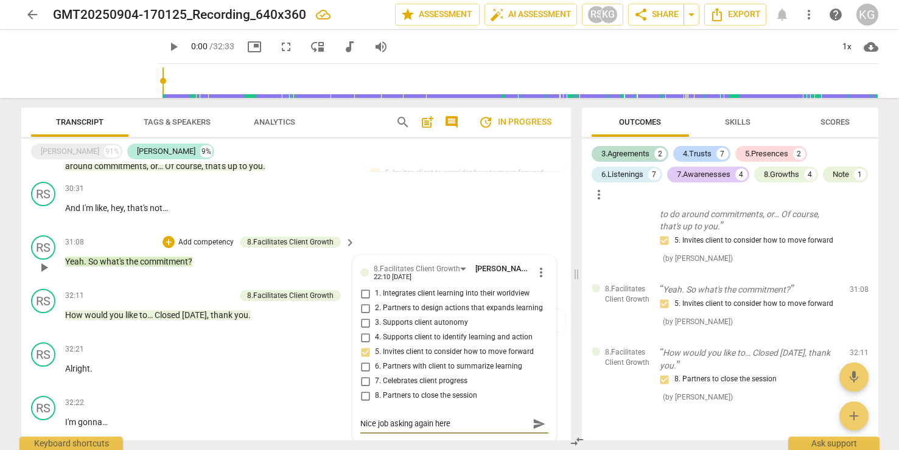
click at [540, 423] on span "send" at bounding box center [538, 423] width 13 height 13
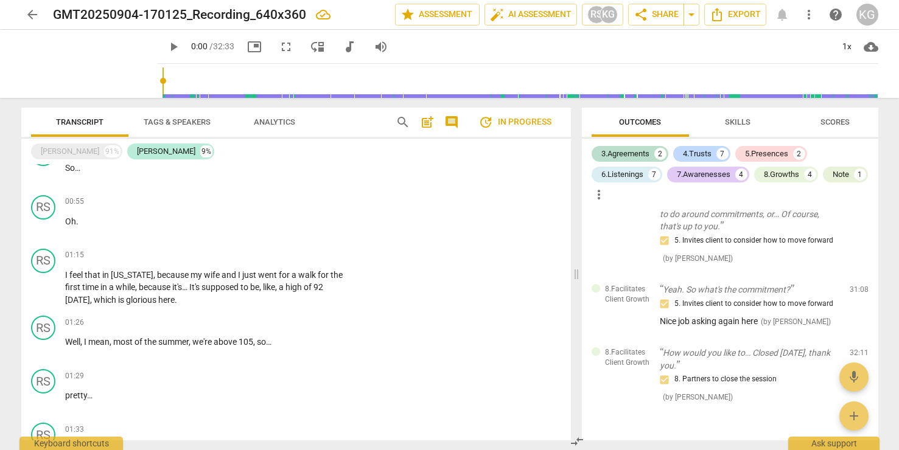
scroll to position [0, 0]
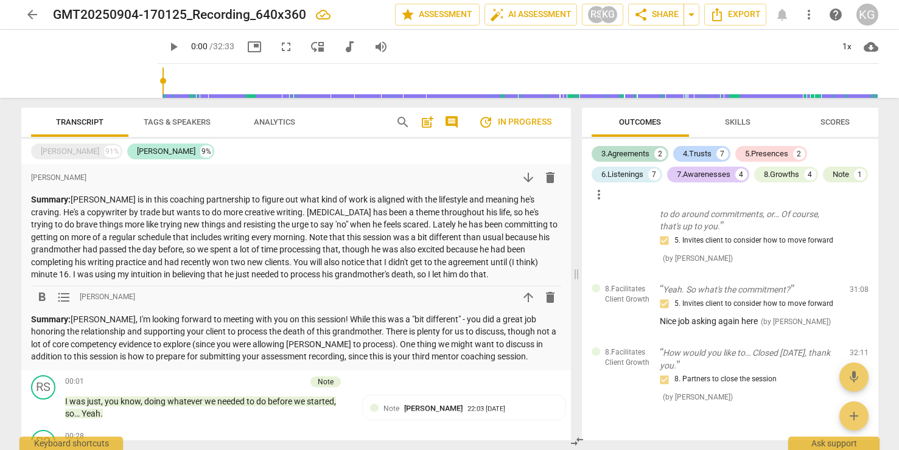
click at [203, 358] on p "Summary: [PERSON_NAME], I'm looking forward to meeting with you on this session…" at bounding box center [296, 338] width 530 height 50
click at [337, 329] on p "Summary: [PERSON_NAME], I'm looking forward to meeting with you on this session…" at bounding box center [296, 338] width 530 height 50
click at [476, 359] on p "Summary: [PERSON_NAME], I'm looking forward to meeting with you on this session…" at bounding box center [296, 338] width 530 height 50
